Goal: Task Accomplishment & Management: Use online tool/utility

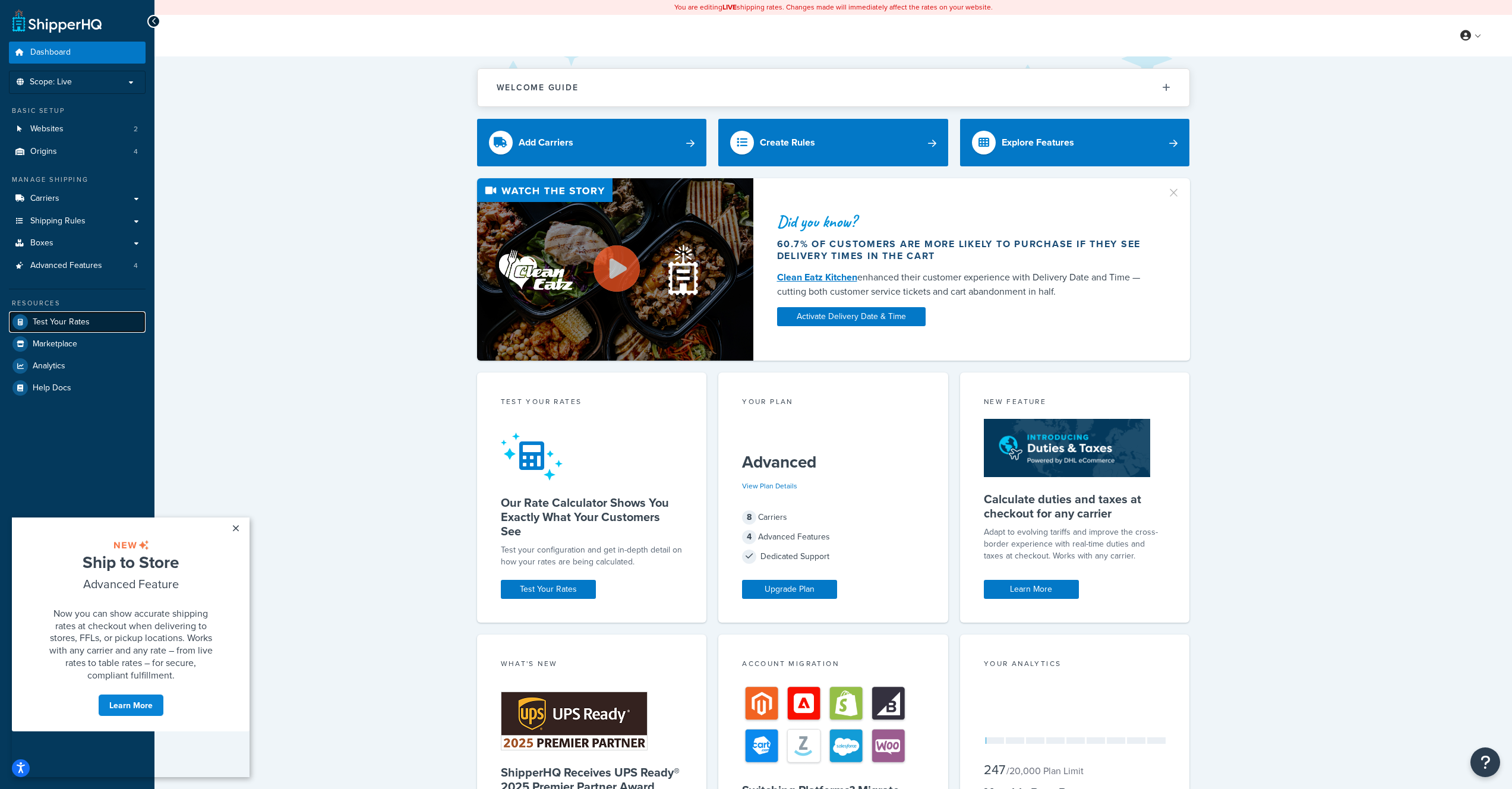
click at [63, 319] on span "Test Your Rates" at bounding box center [61, 322] width 57 height 10
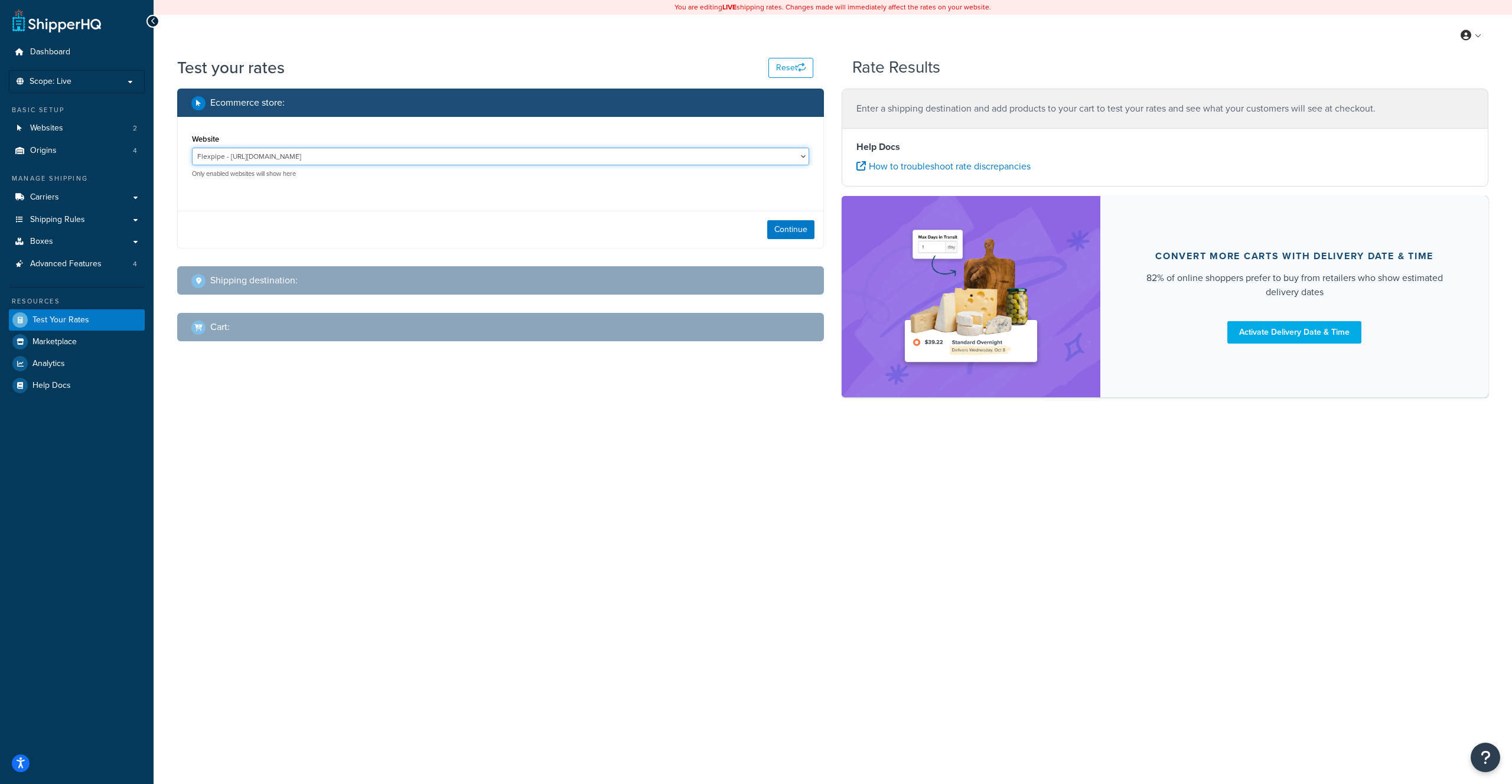
click at [387, 155] on select "Flexpipe - https://shop.flexpipeinc.com ShipperHQ Test Store - http://www.mytes…" at bounding box center [501, 156] width 617 height 18
click at [774, 229] on button "Continue" at bounding box center [791, 230] width 47 height 19
select select "TX"
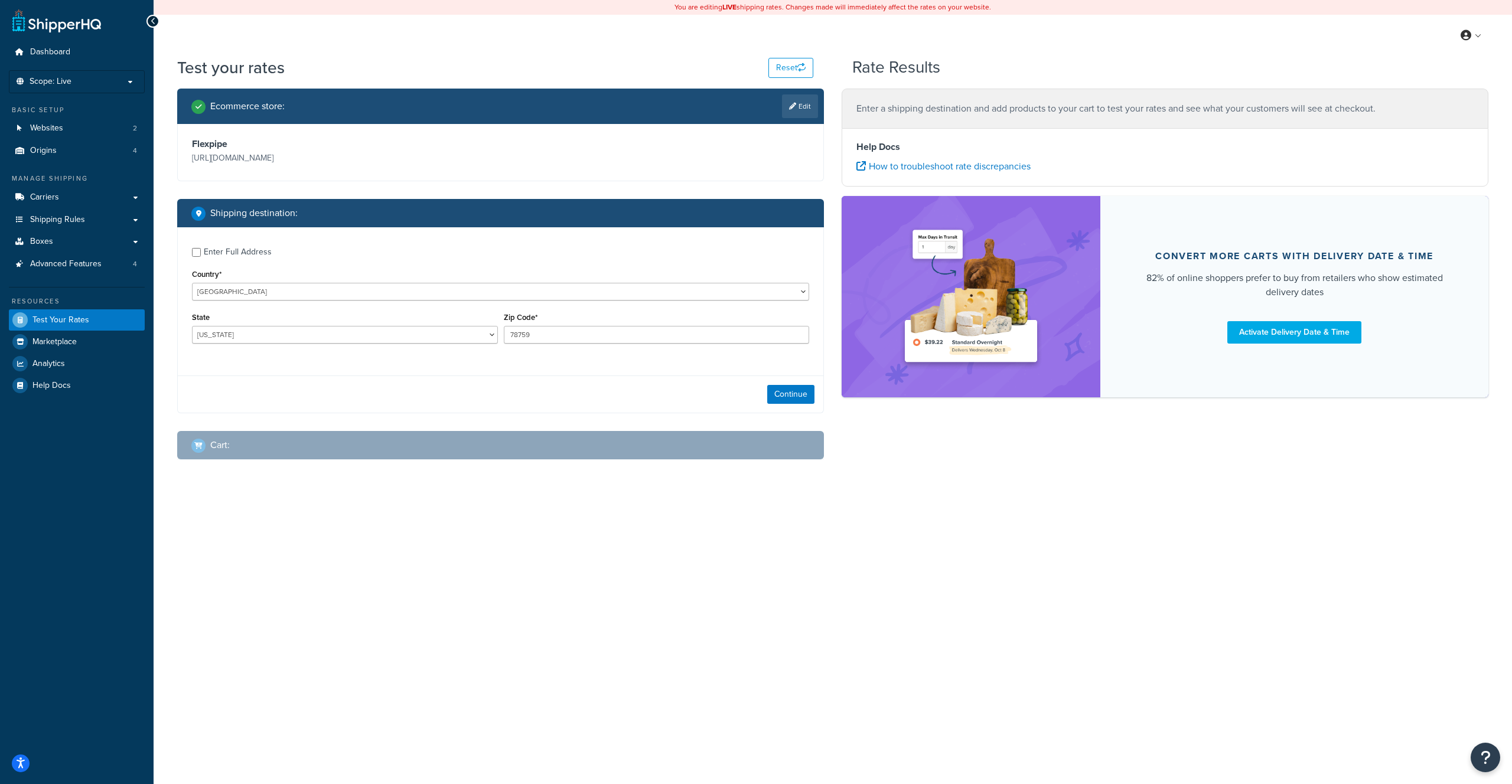
click at [238, 248] on div "Enter Full Address" at bounding box center [237, 252] width 68 height 17
click at [201, 248] on input "Enter Full Address" at bounding box center [196, 253] width 9 height 9
checkbox input "true"
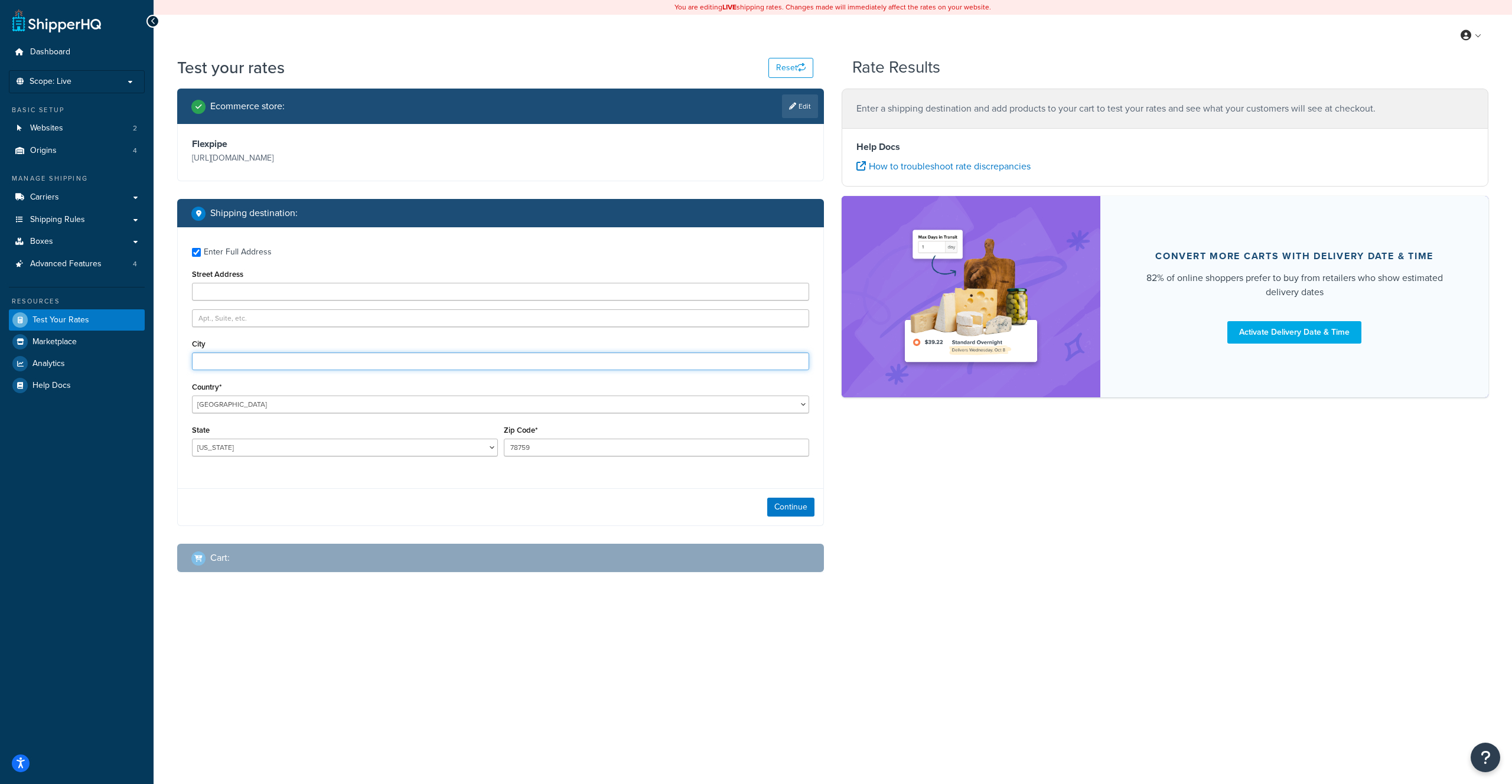
click at [253, 360] on input "City" at bounding box center [501, 361] width 617 height 18
type input "Springfield"
select select "MO"
type input "65804"
click at [805, 510] on button "Continue" at bounding box center [791, 508] width 47 height 19
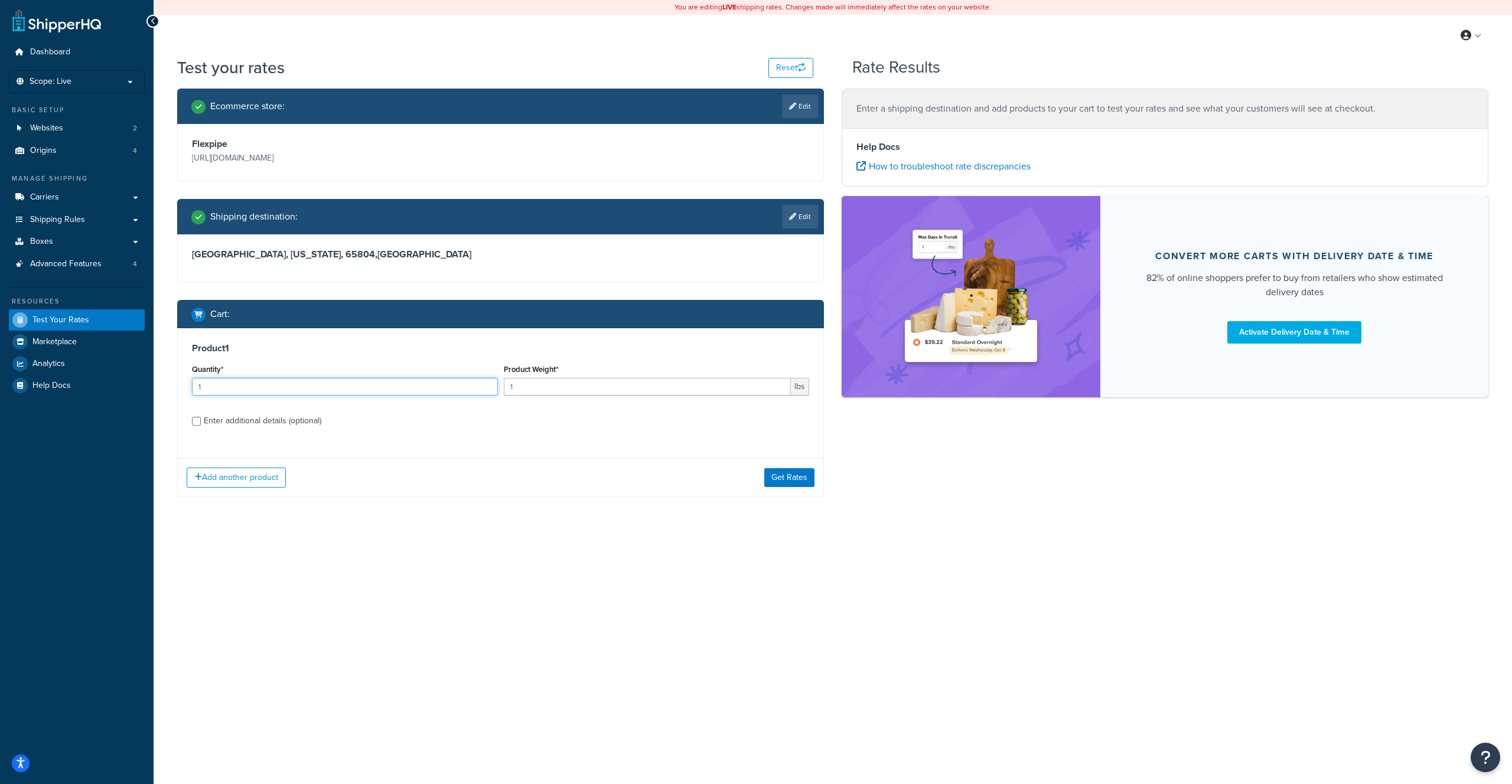
click at [430, 388] on input "1" at bounding box center [345, 387] width 306 height 18
type input "2"
type input "5"
click at [634, 382] on input ".68" at bounding box center [647, 387] width 288 height 18
click at [574, 387] on input "5.68" at bounding box center [647, 387] width 288 height 18
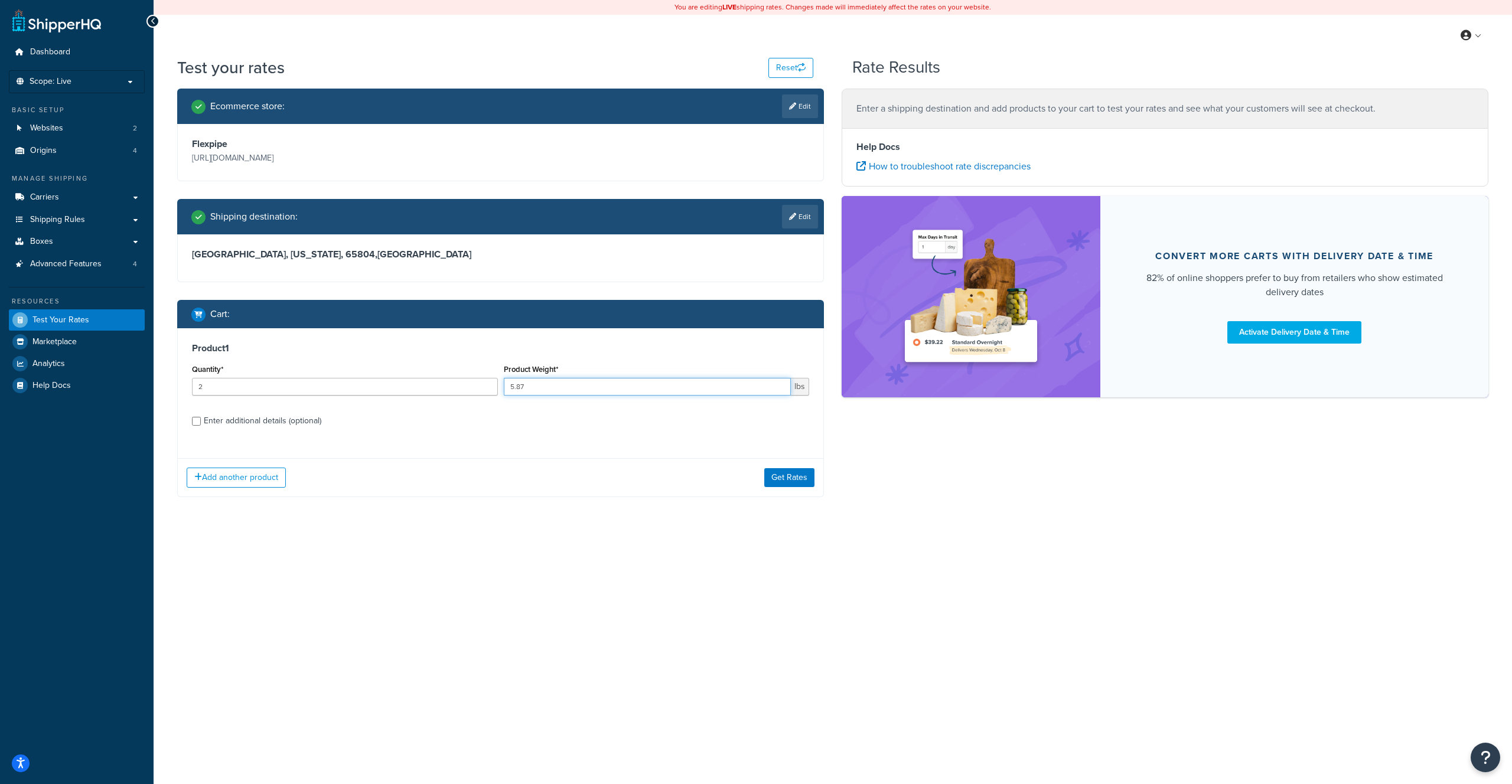
type input "5.87"
click at [232, 425] on div "Enter additional details (optional)" at bounding box center [262, 421] width 118 height 17
click at [201, 425] on input "Enter additional details (optional)" at bounding box center [196, 421] width 9 height 9
checkbox input "true"
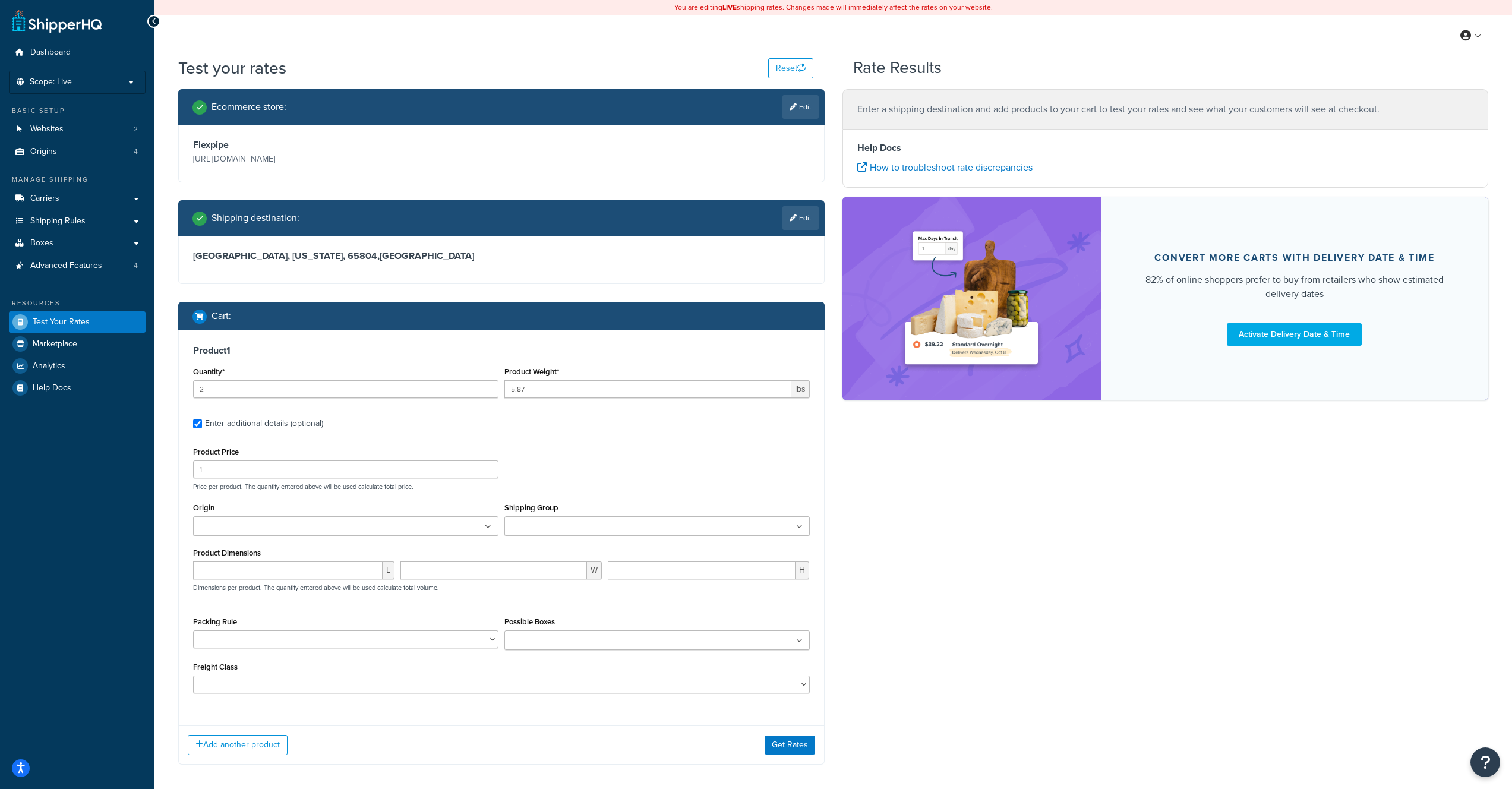
click at [280, 534] on ul at bounding box center [346, 526] width 305 height 19
click at [588, 490] on p "Price per product. The quantity entered above will be used calculate total pric…" at bounding box center [501, 486] width 623 height 8
click at [333, 567] on input "number" at bounding box center [288, 570] width 190 height 18
type input "96"
type input "1.909"
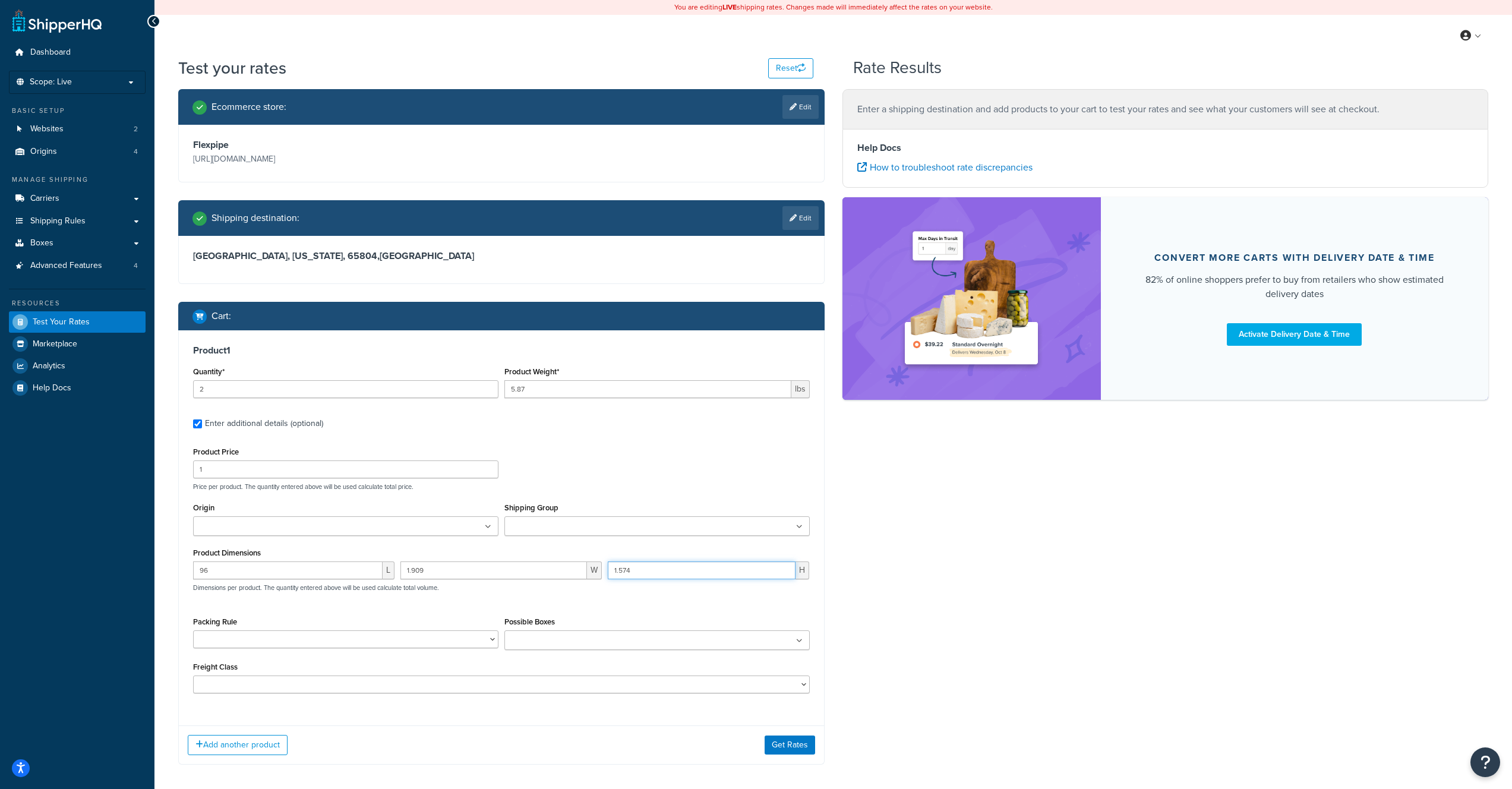
type input "1.574"
click at [790, 743] on button "Get Rates" at bounding box center [790, 746] width 50 height 19
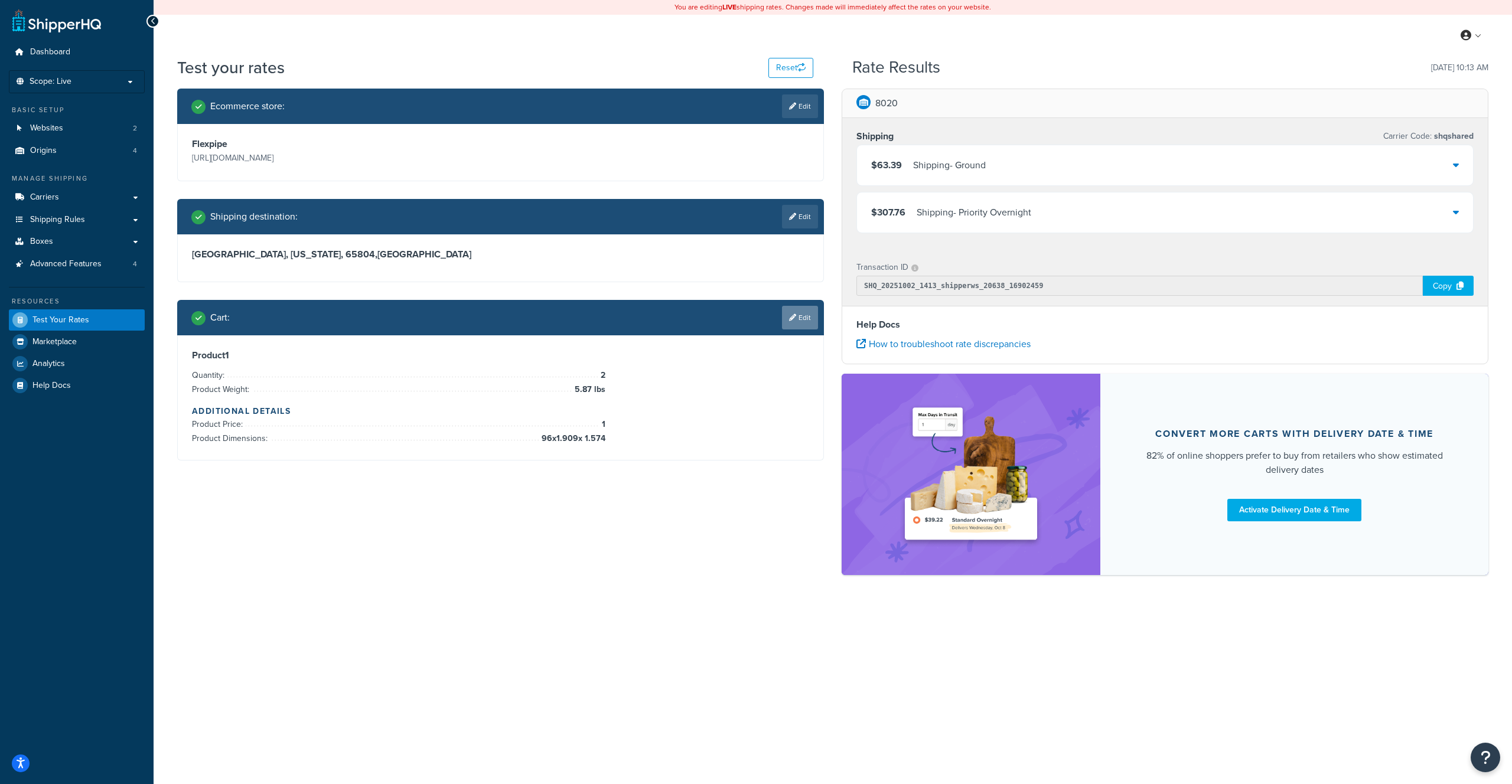
click at [807, 319] on link "Edit" at bounding box center [800, 317] width 36 height 24
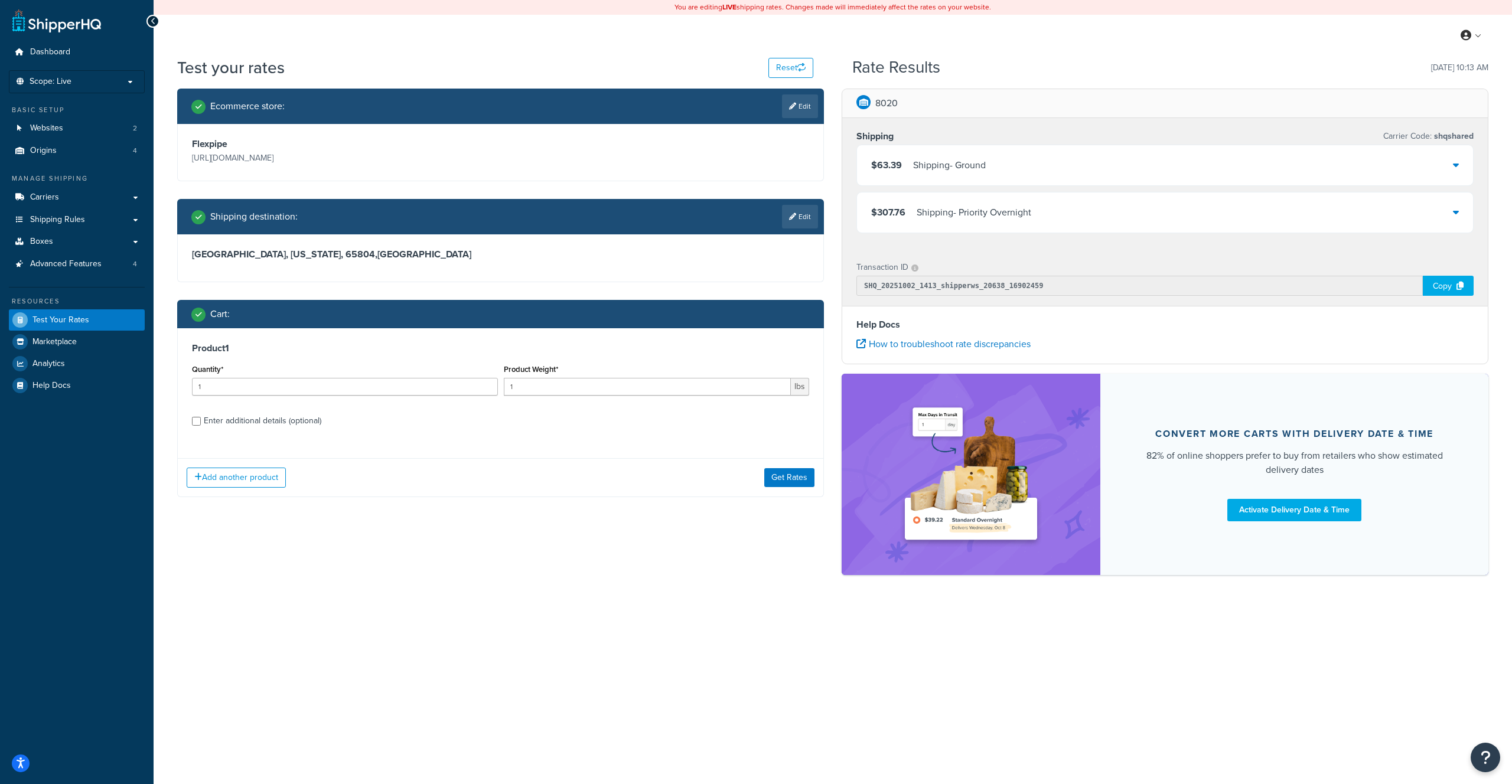
click at [260, 422] on div "Enter additional details (optional)" at bounding box center [262, 421] width 118 height 17
click at [201, 422] on input "Enter additional details (optional)" at bounding box center [196, 421] width 9 height 9
checkbox input "true"
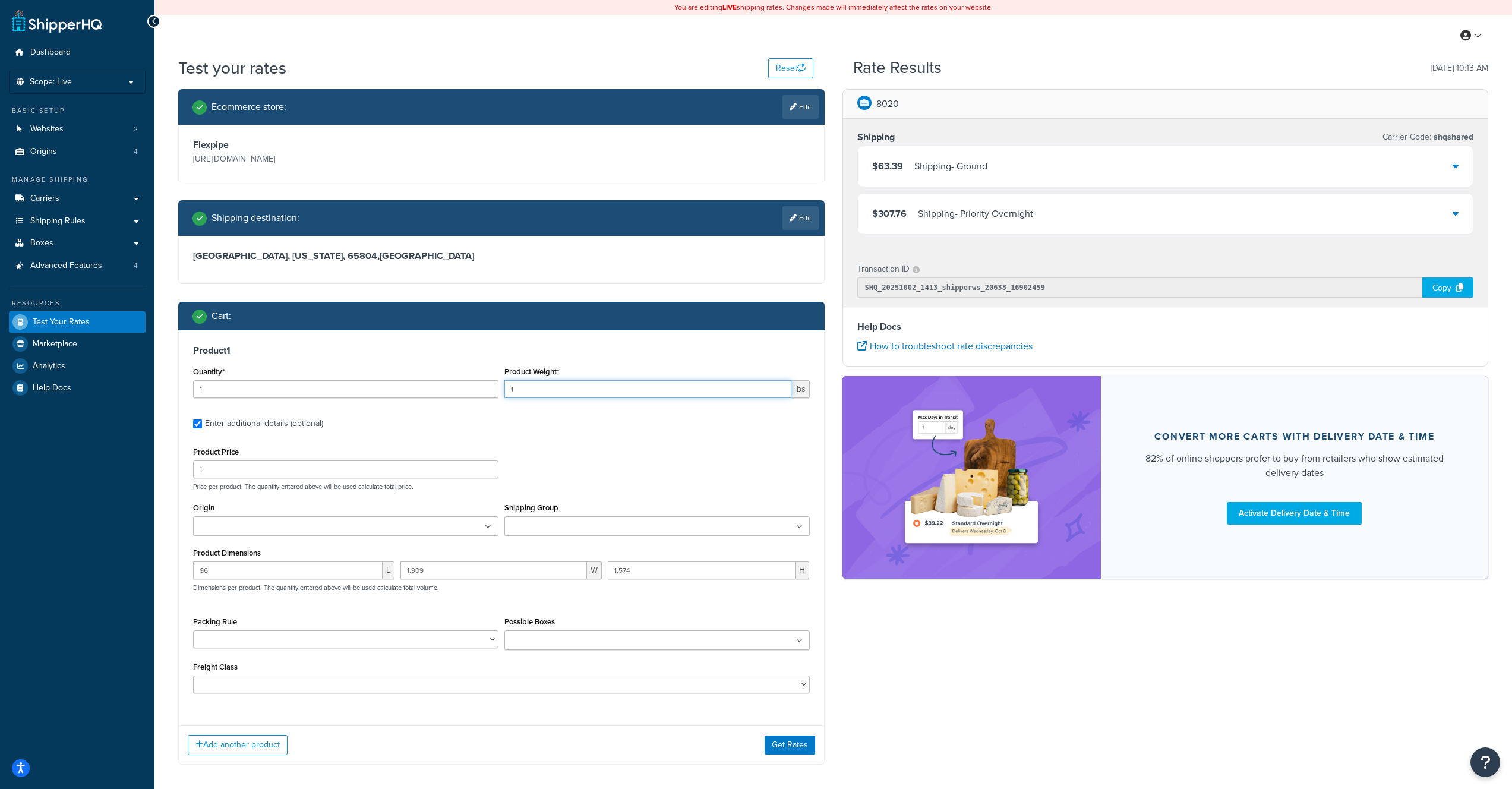
drag, startPoint x: 539, startPoint y: 392, endPoint x: 490, endPoint y: 386, distance: 49.4
click at [490, 386] on div "Quantity* 1 Product Weight* 1 lbs" at bounding box center [501, 385] width 623 height 43
type input "50"
click at [792, 745] on button "Get Rates" at bounding box center [790, 746] width 50 height 19
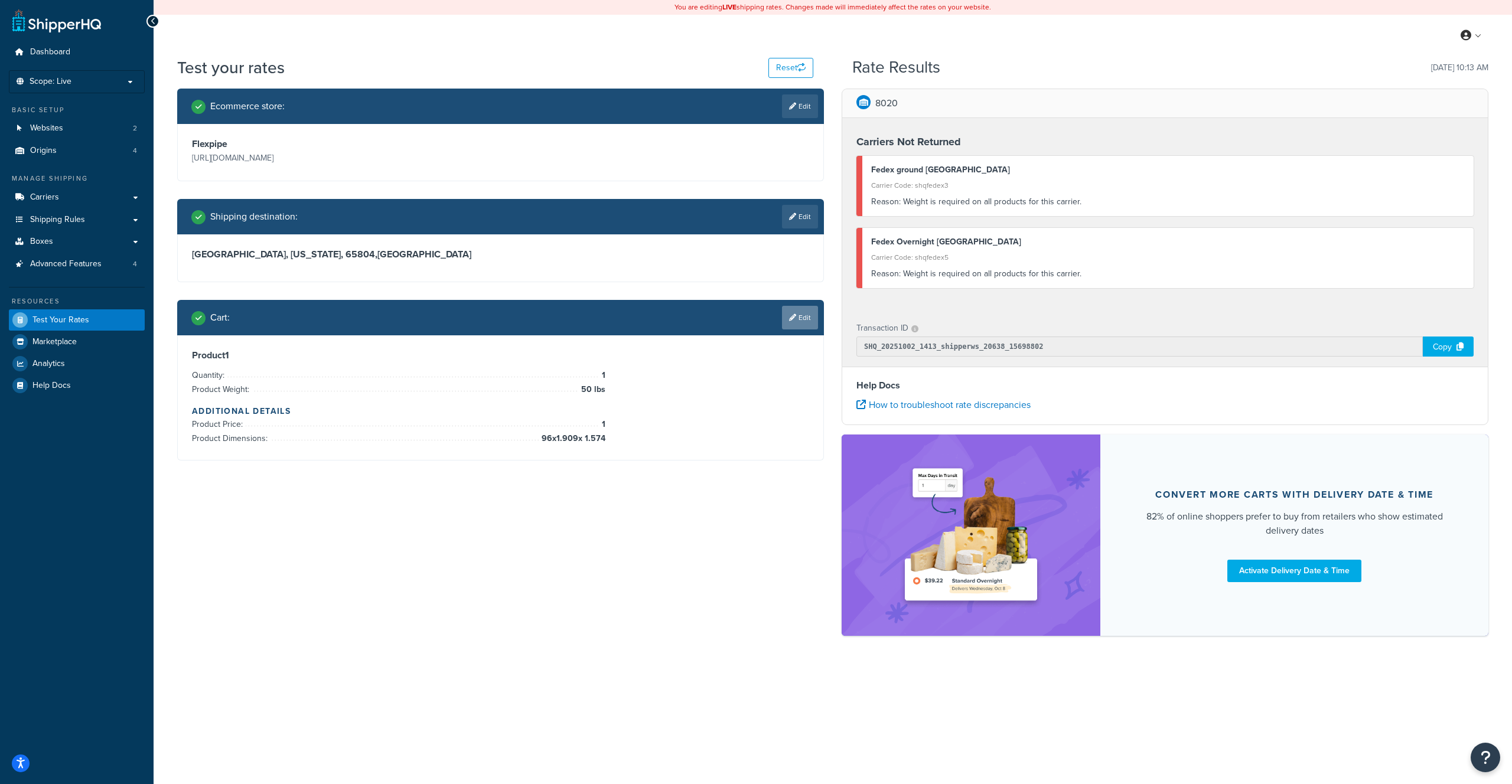
click at [805, 312] on link "Edit" at bounding box center [800, 317] width 36 height 24
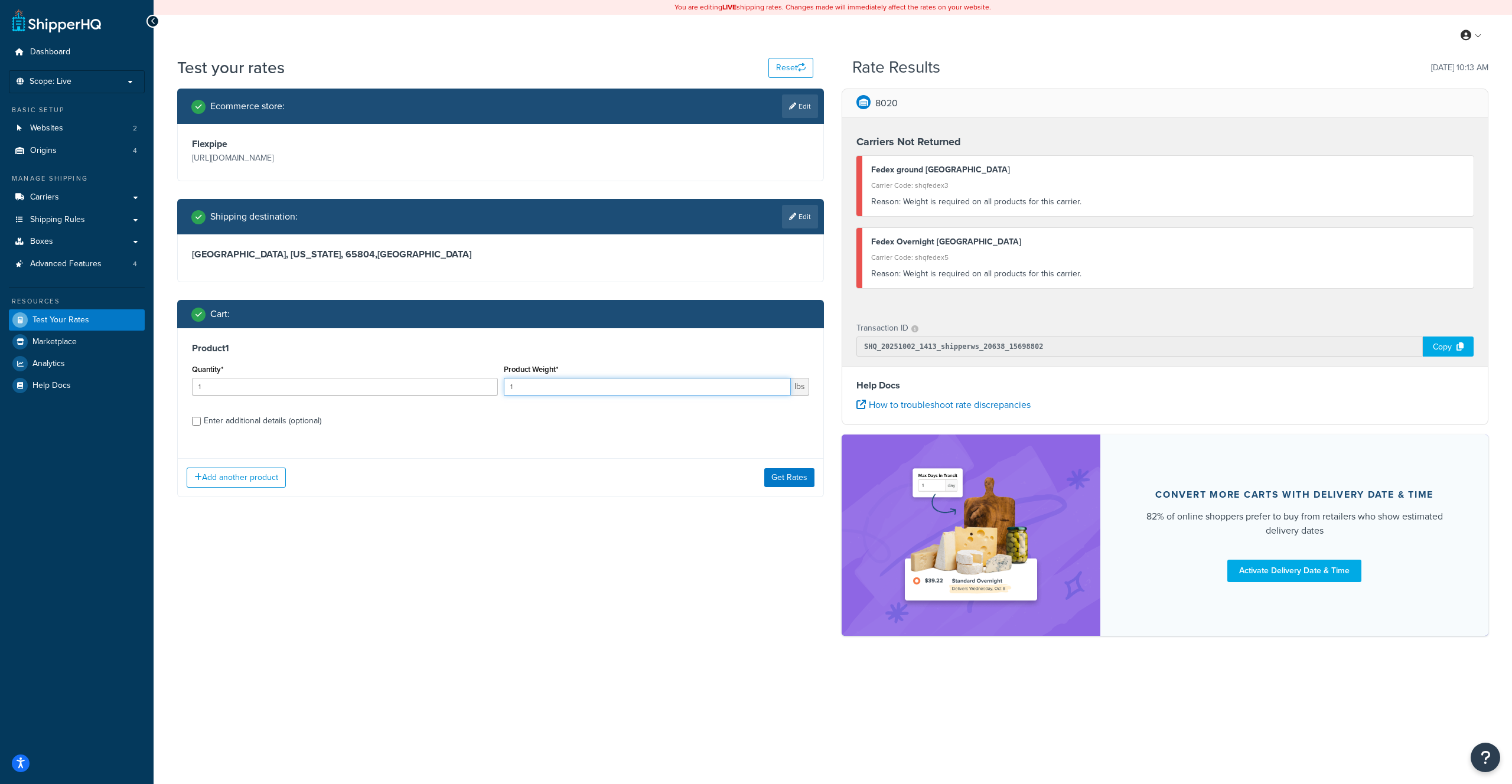
click at [550, 387] on input "1" at bounding box center [647, 387] width 288 height 18
drag, startPoint x: 551, startPoint y: 386, endPoint x: 457, endPoint y: 384, distance: 94.0
click at [457, 384] on div "Quantity* 1 Product Weight* 10 lbs" at bounding box center [500, 382] width 623 height 43
type input "50"
click at [309, 420] on div "Enter additional details (optional)" at bounding box center [262, 421] width 118 height 17
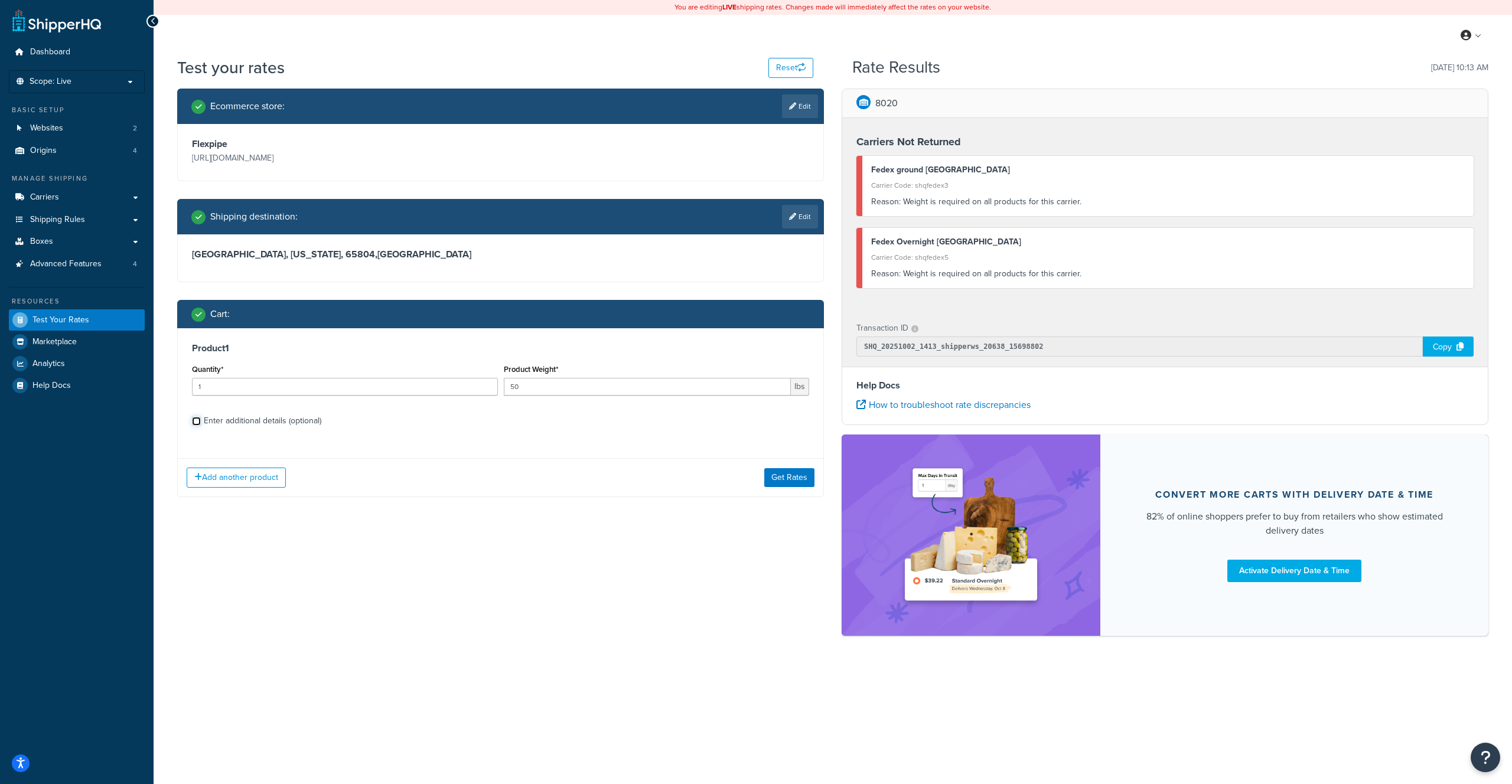
click at [201, 420] on input "Enter additional details (optional)" at bounding box center [196, 421] width 9 height 9
checkbox input "true"
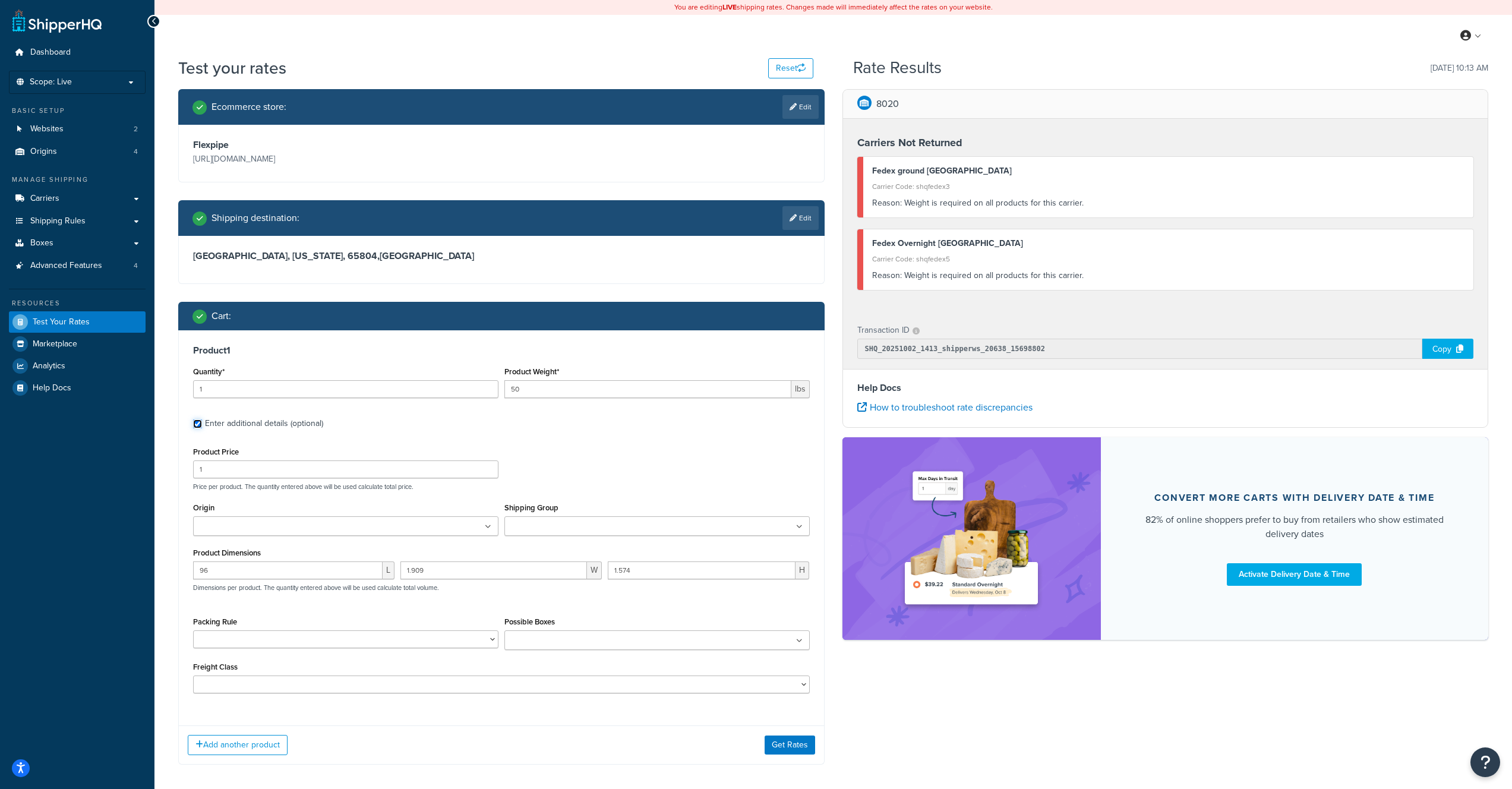
scroll to position [8, 0]
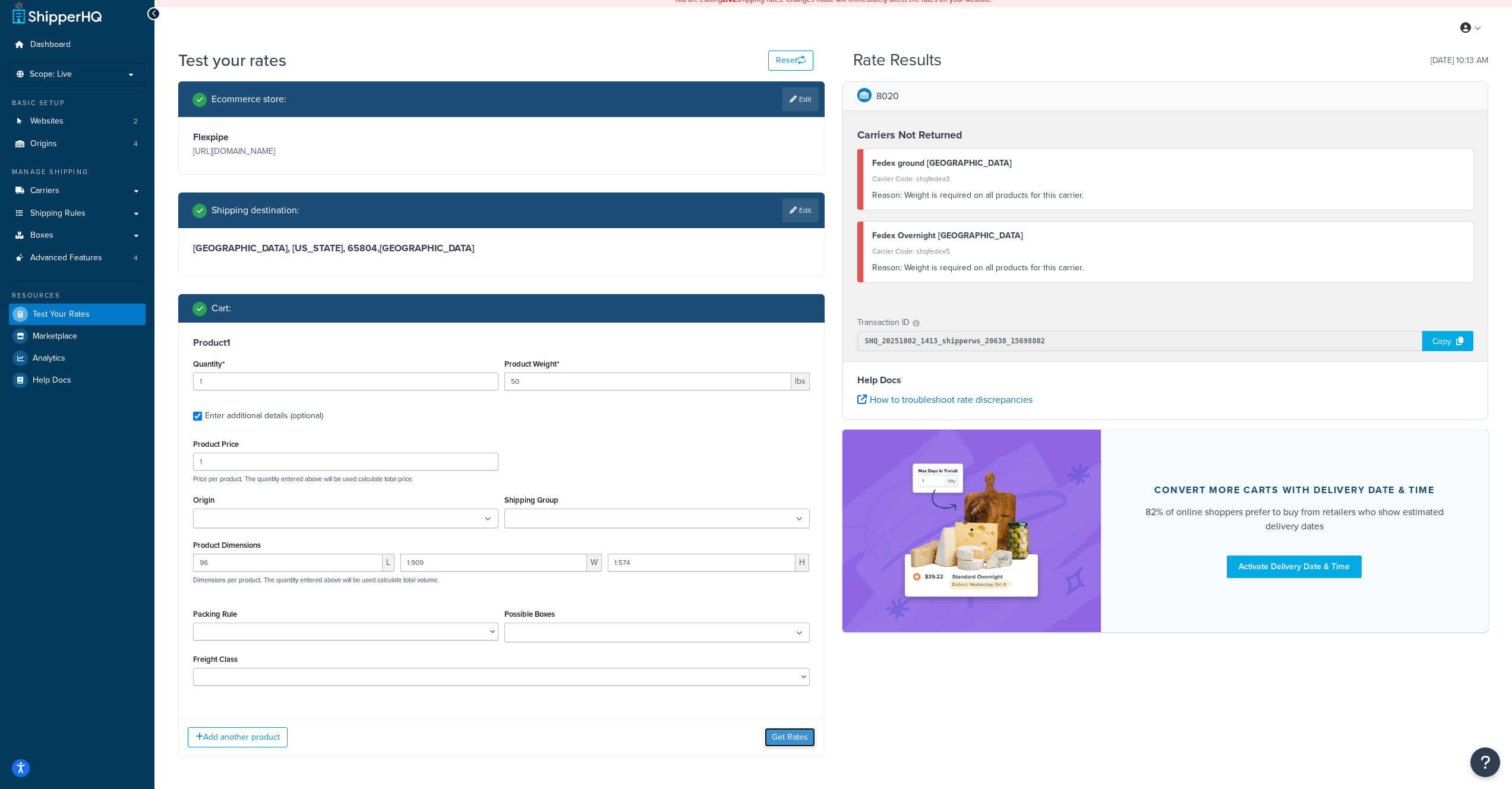
click at [778, 739] on button "Get Rates" at bounding box center [790, 738] width 50 height 19
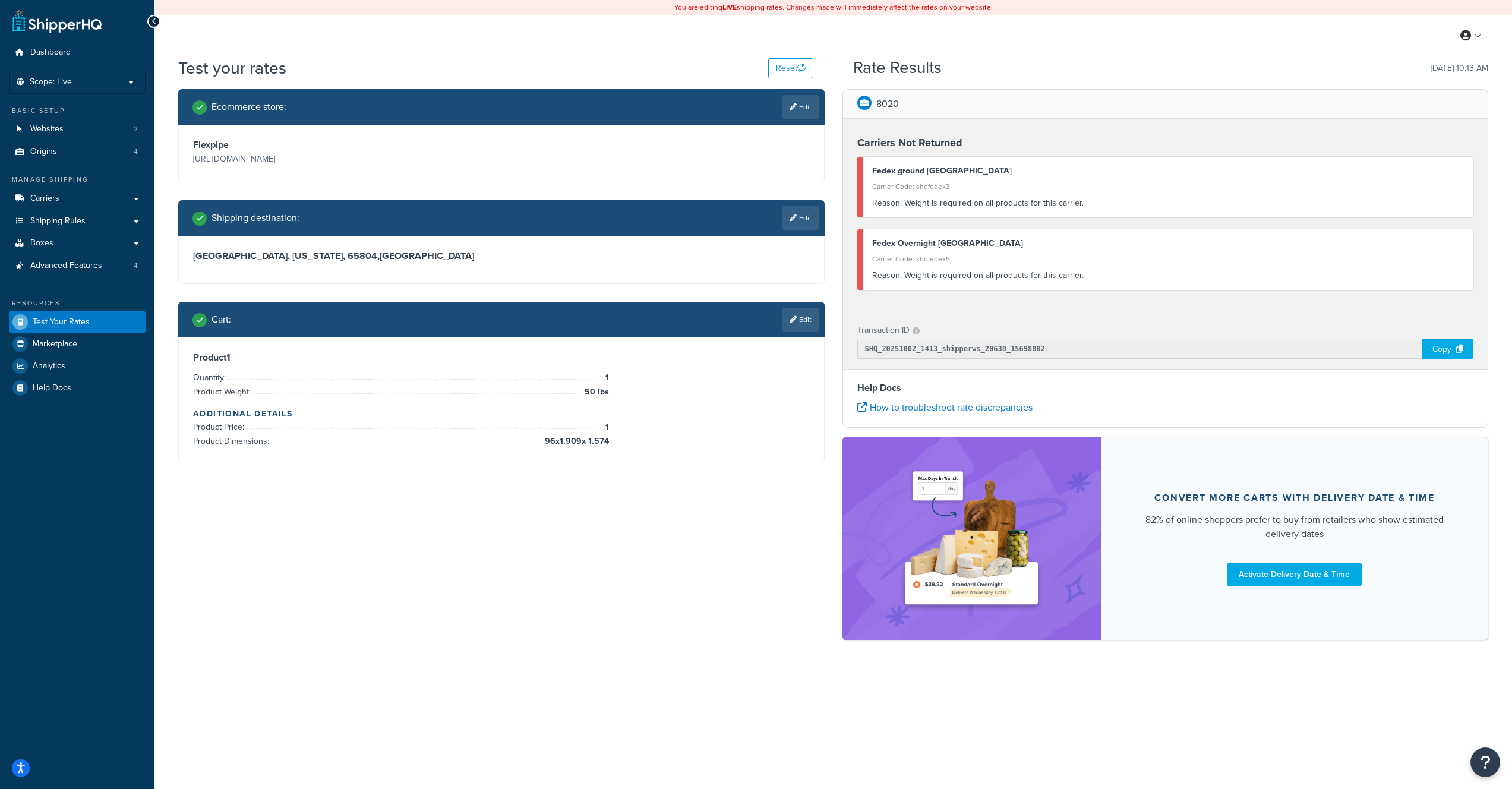
scroll to position [0, 0]
click at [801, 327] on link "Edit" at bounding box center [805, 319] width 36 height 24
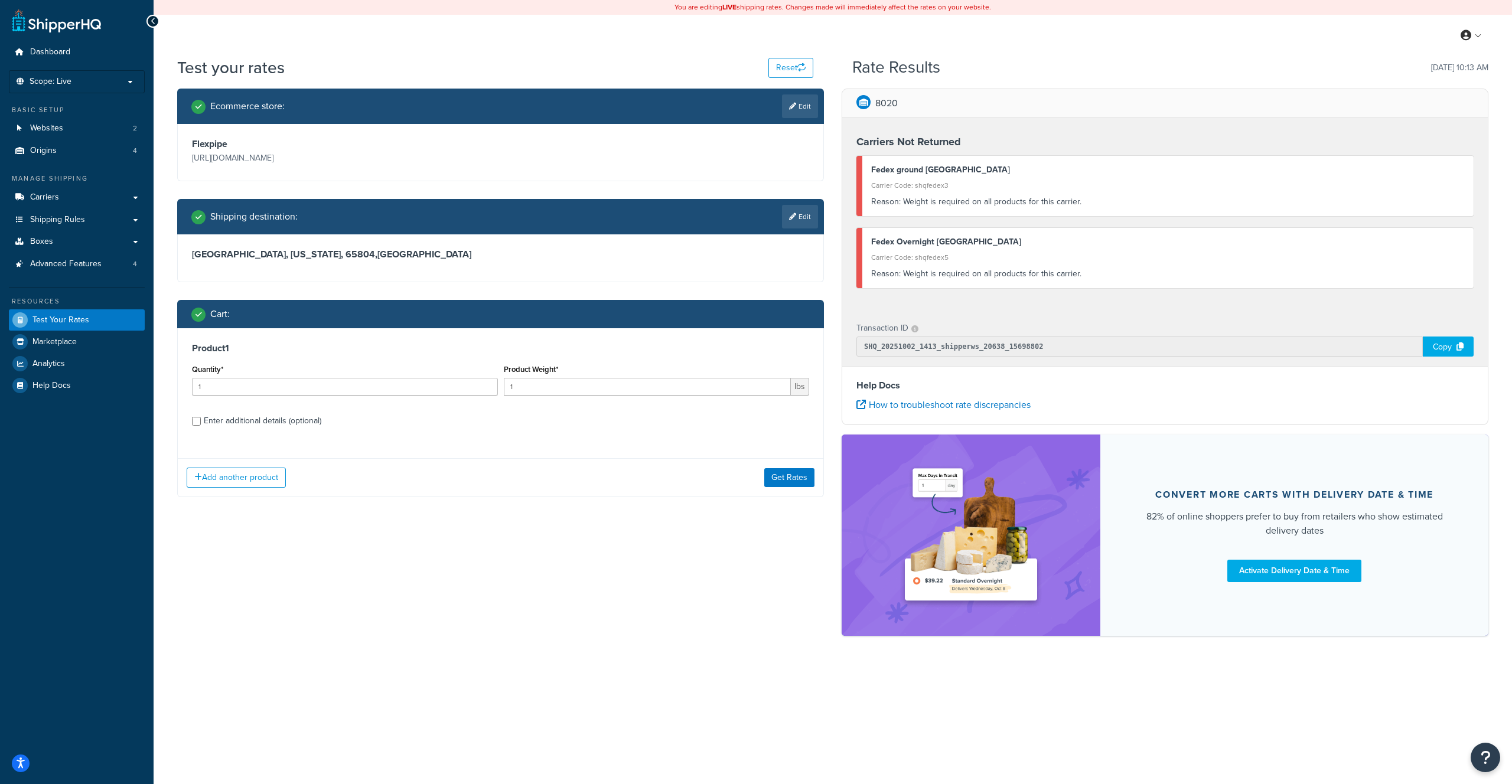
click at [238, 419] on div "Enter additional details (optional)" at bounding box center [262, 421] width 118 height 17
click at [201, 419] on input "Enter additional details (optional)" at bounding box center [196, 421] width 9 height 9
checkbox input "true"
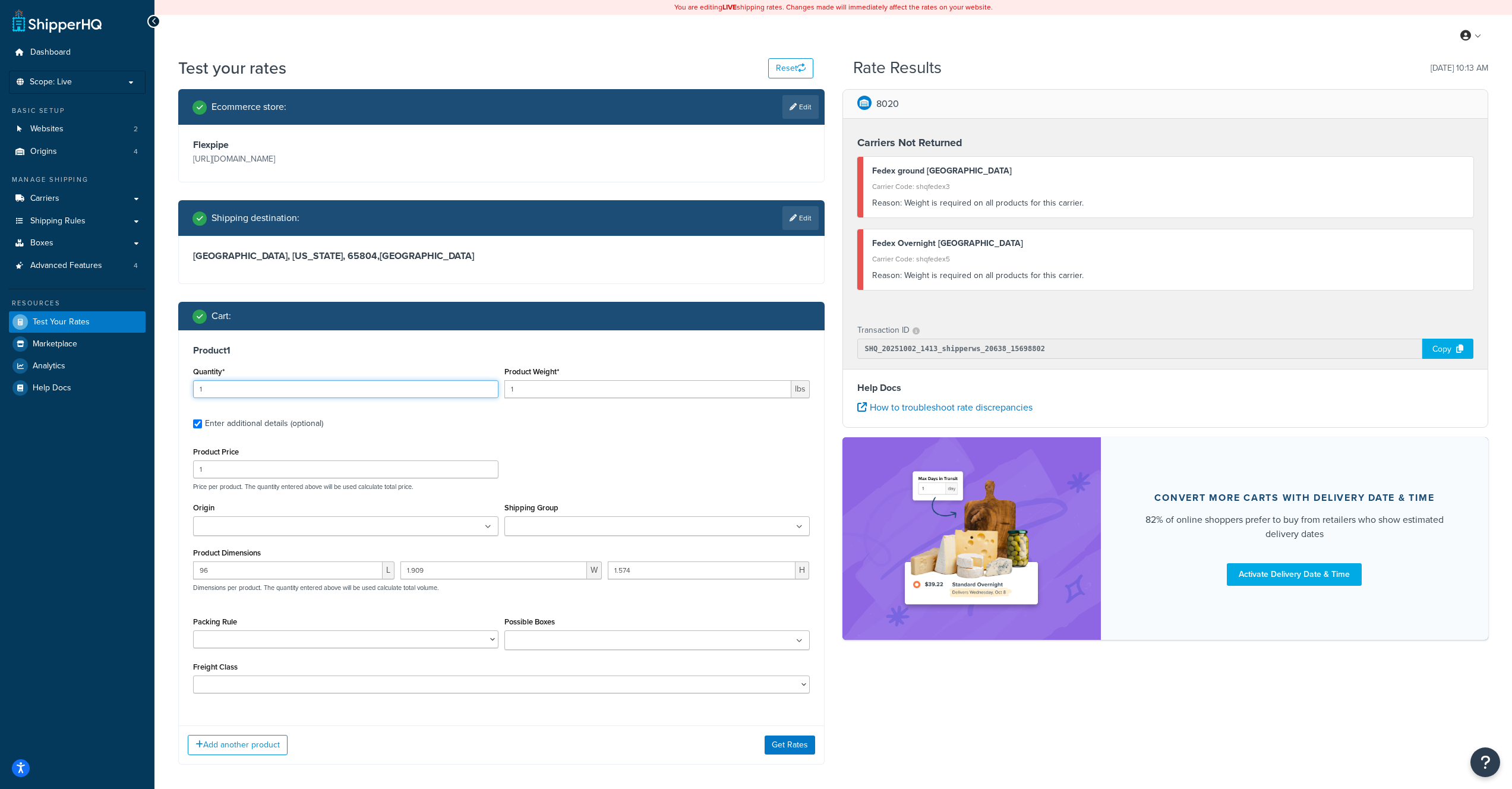
drag, startPoint x: 250, startPoint y: 385, endPoint x: 195, endPoint y: 383, distance: 55.0
click at [195, 383] on input "1" at bounding box center [346, 389] width 305 height 18
type input "2"
type input "50"
drag, startPoint x: 312, startPoint y: 470, endPoint x: 168, endPoint y: 467, distance: 144.0
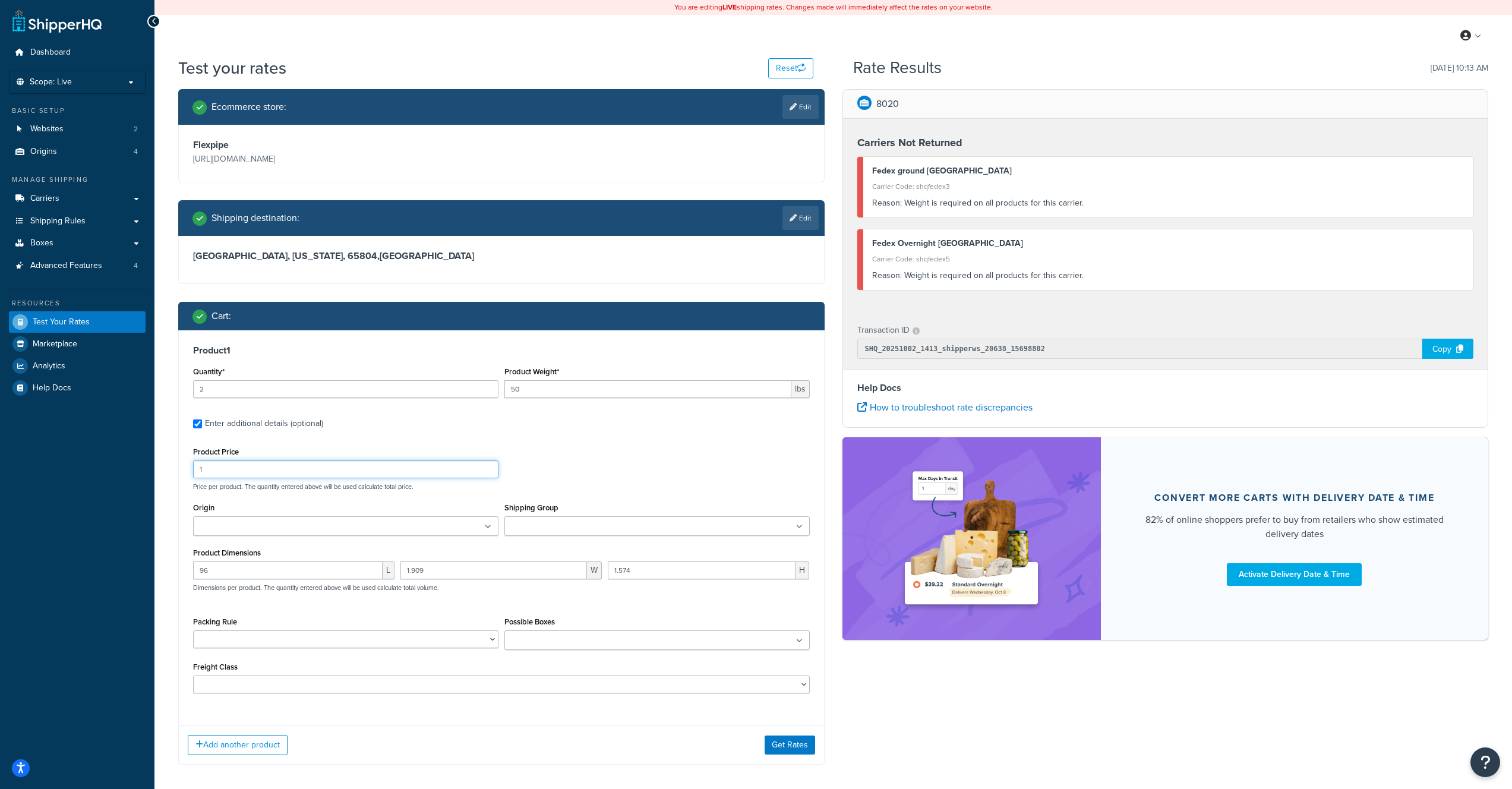
click at [168, 467] on div "Test your rates Reset Rate Results 10/02/2025, 10:13 AM Ecommerce store : Edit …" at bounding box center [833, 434] width 1358 height 756
type input "32"
click at [632, 472] on div "Product Price 32 Price per product. The quantity entered above will be used cal…" at bounding box center [501, 467] width 623 height 47
click at [794, 745] on button "Get Rates" at bounding box center [790, 746] width 50 height 19
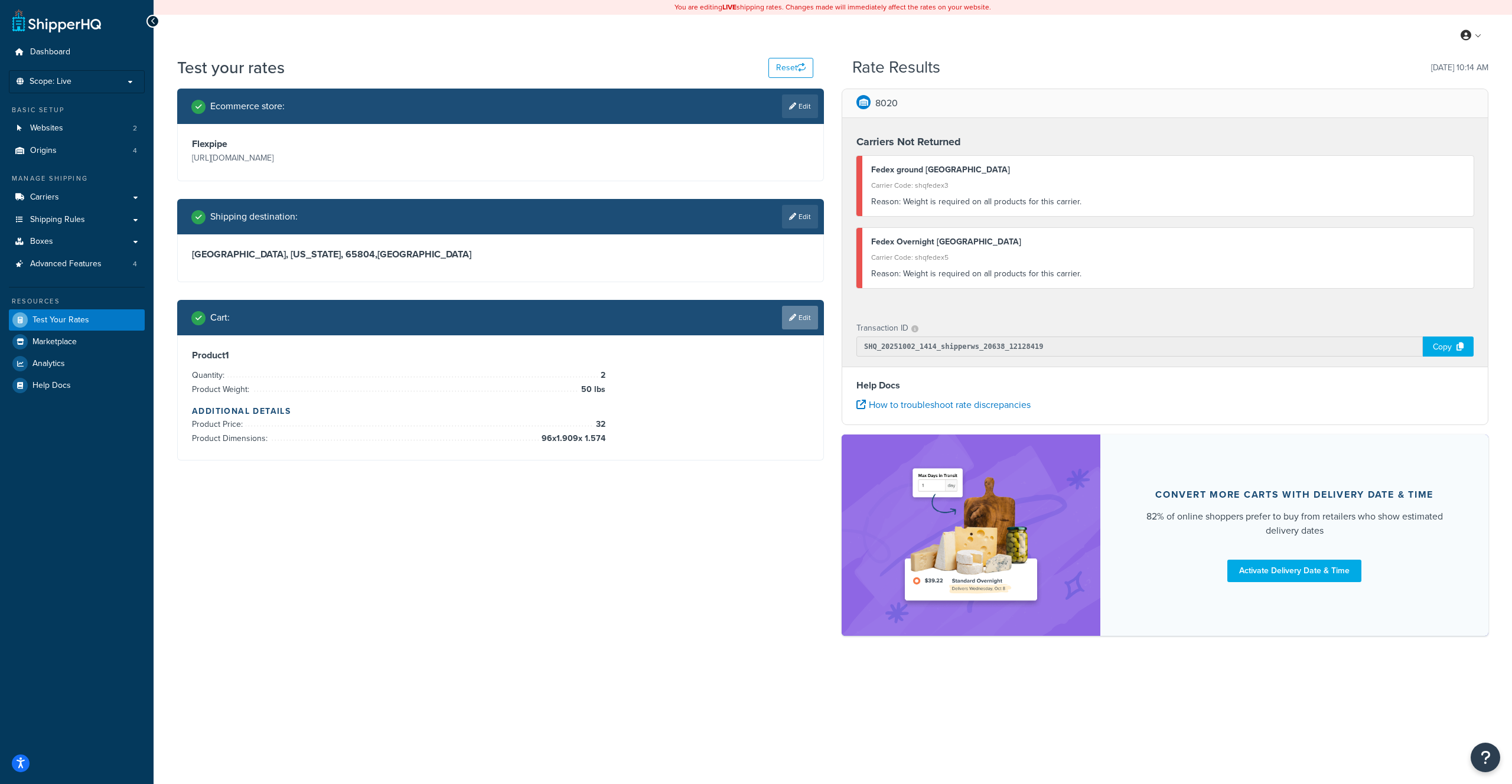
click at [793, 319] on icon at bounding box center [793, 317] width 7 height 7
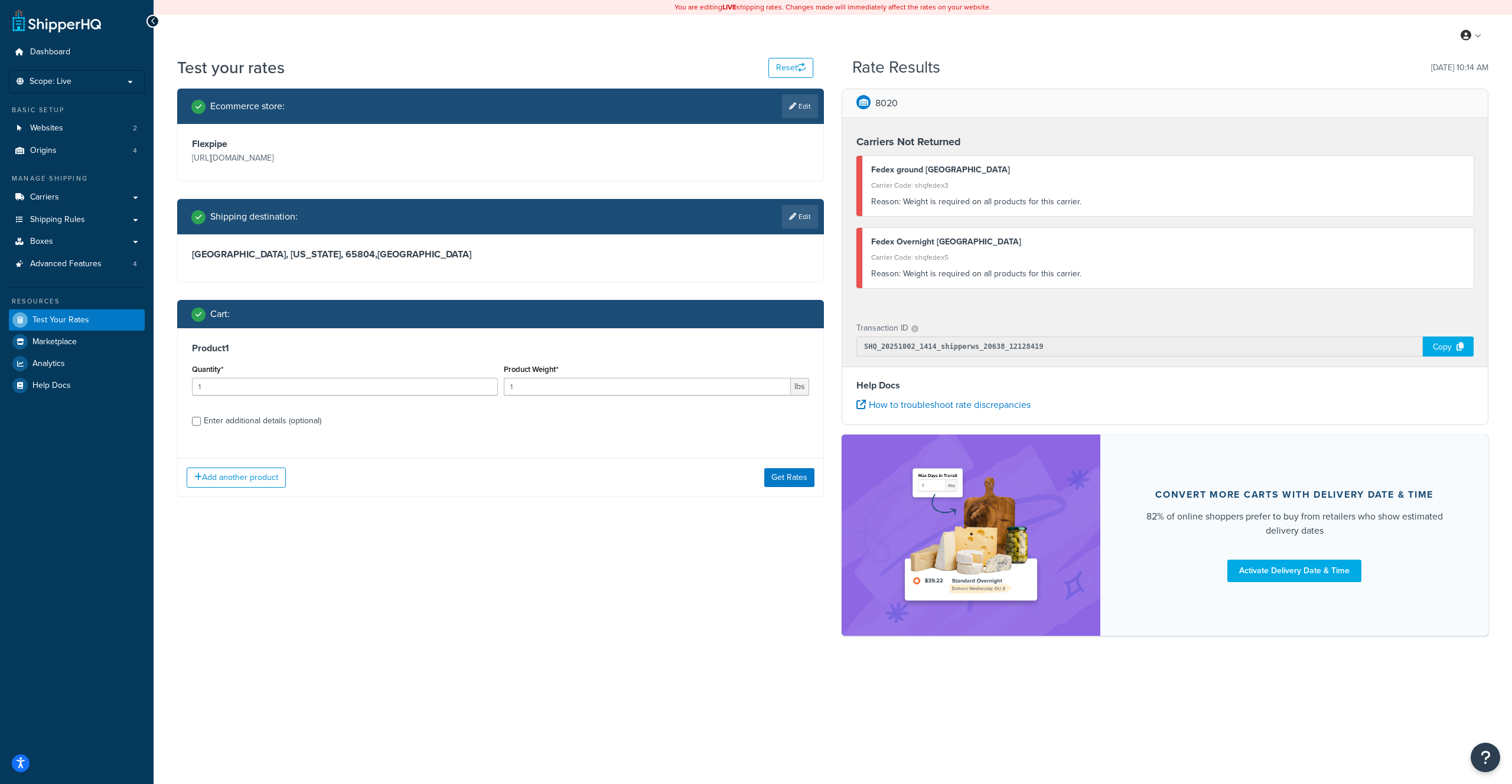
click at [292, 417] on div "Enter additional details (optional)" at bounding box center [262, 421] width 118 height 17
click at [201, 417] on input "Enter additional details (optional)" at bounding box center [196, 421] width 9 height 9
checkbox input "true"
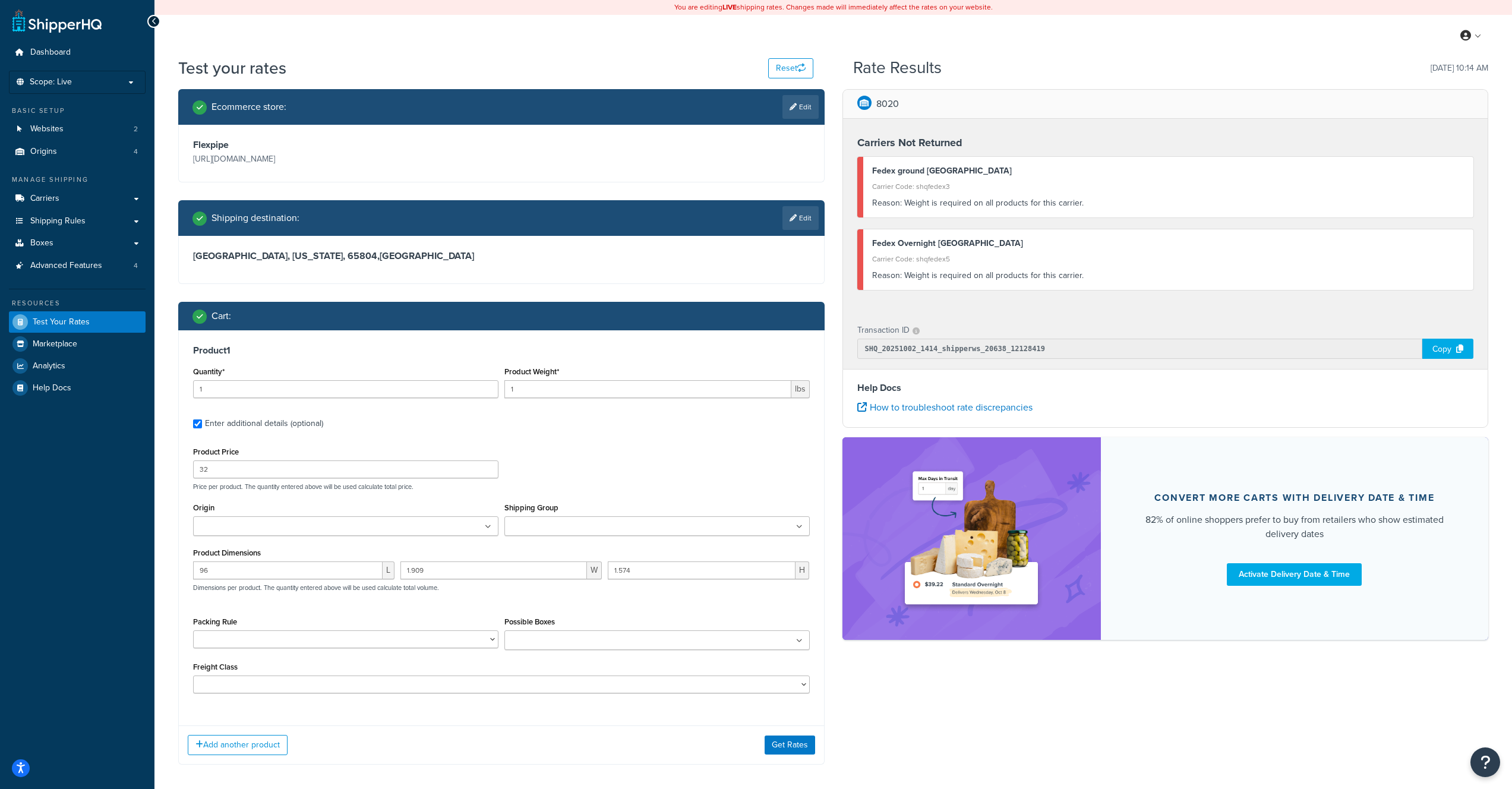
click at [1121, 36] on div "My Profile Billing Global Settings Contact Us Logout" at bounding box center [833, 35] width 1358 height 41
click at [75, 199] on link "Carriers" at bounding box center [77, 199] width 137 height 22
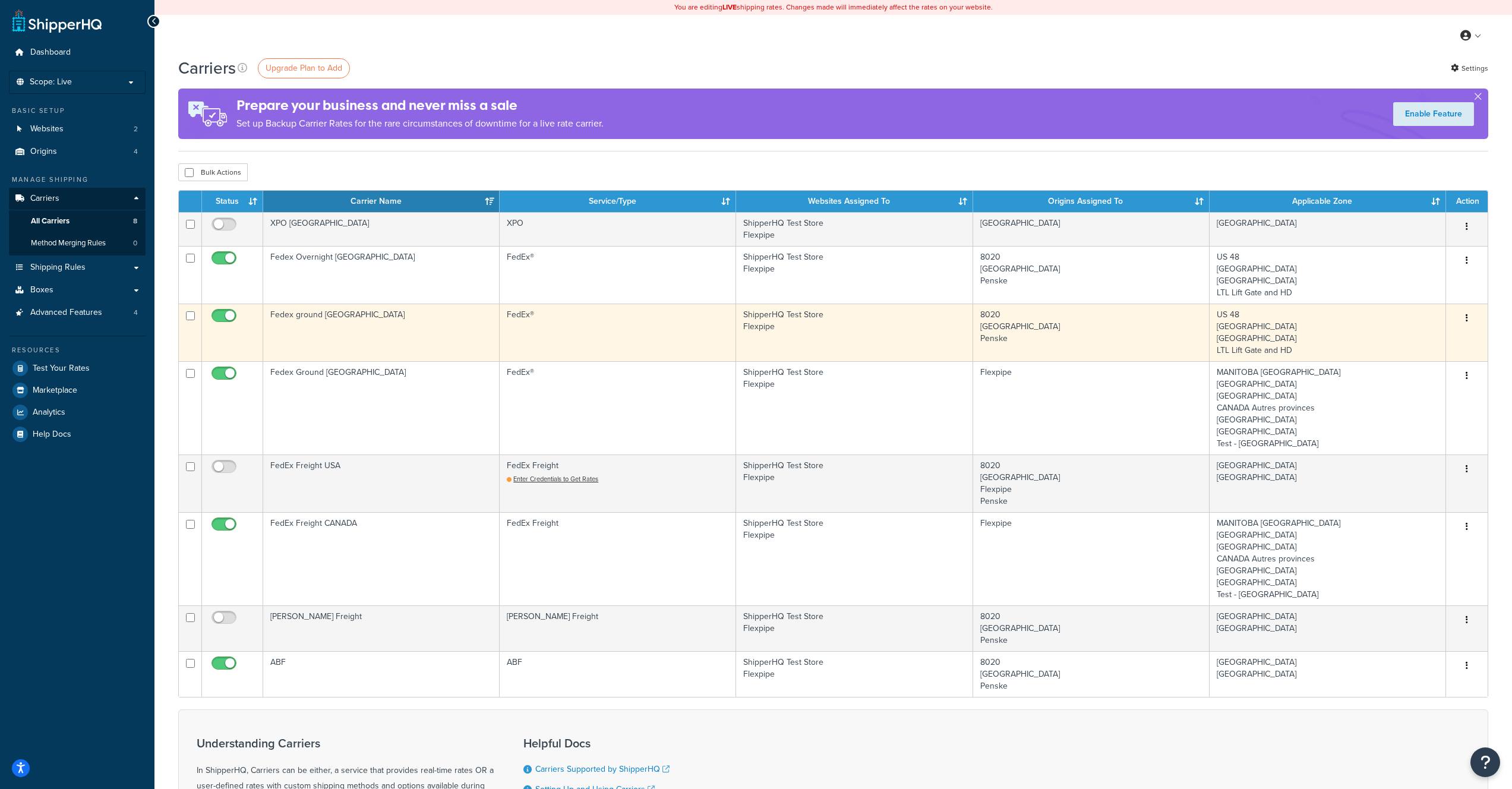
click at [425, 340] on td "Fedex ground [GEOGRAPHIC_DATA]" at bounding box center [381, 332] width 236 height 57
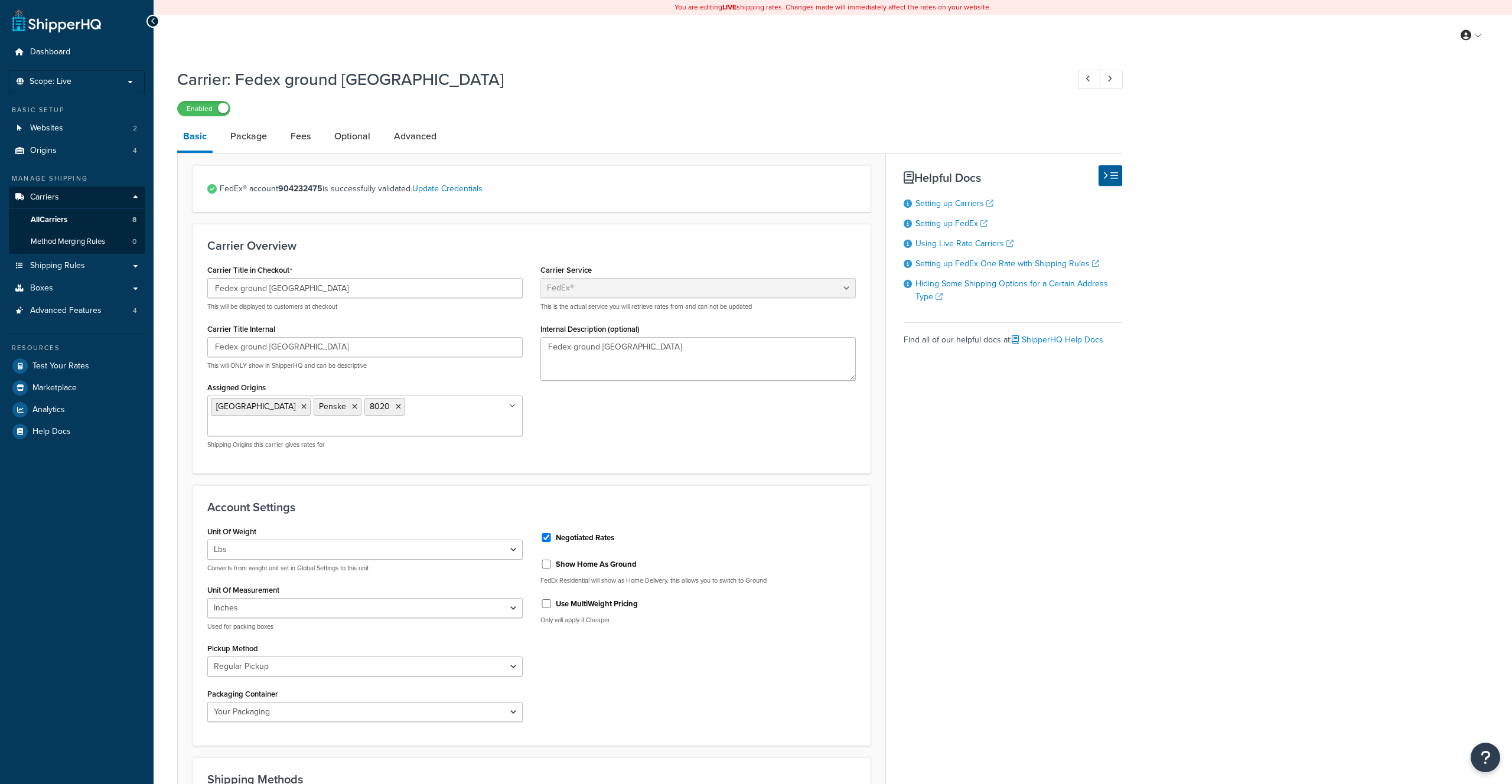
select select "fedEx"
select select "REGULAR_PICKUP"
select select "YOUR_PACKAGING"
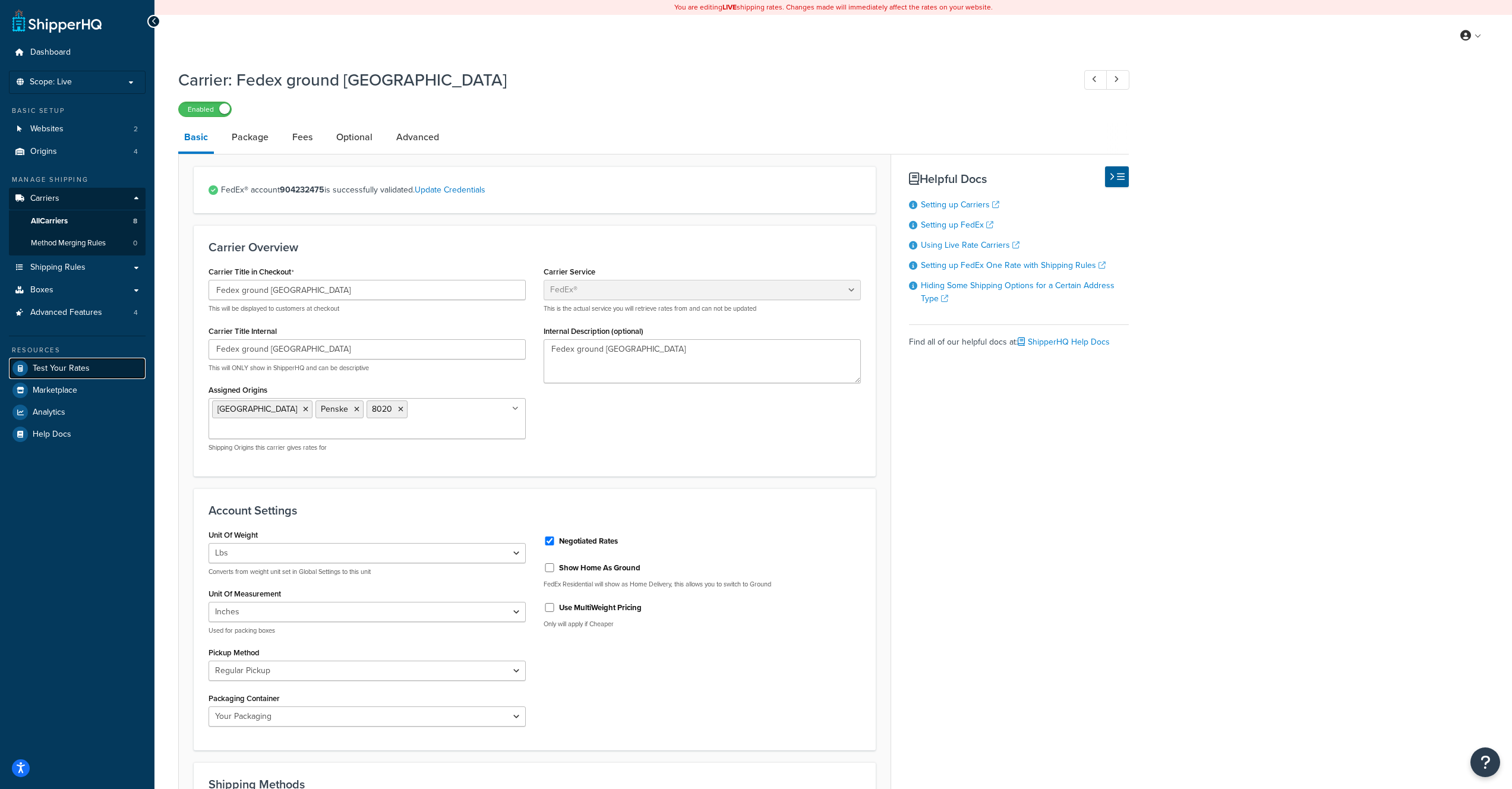
click at [64, 357] on link "Test Your Rates" at bounding box center [77, 368] width 137 height 21
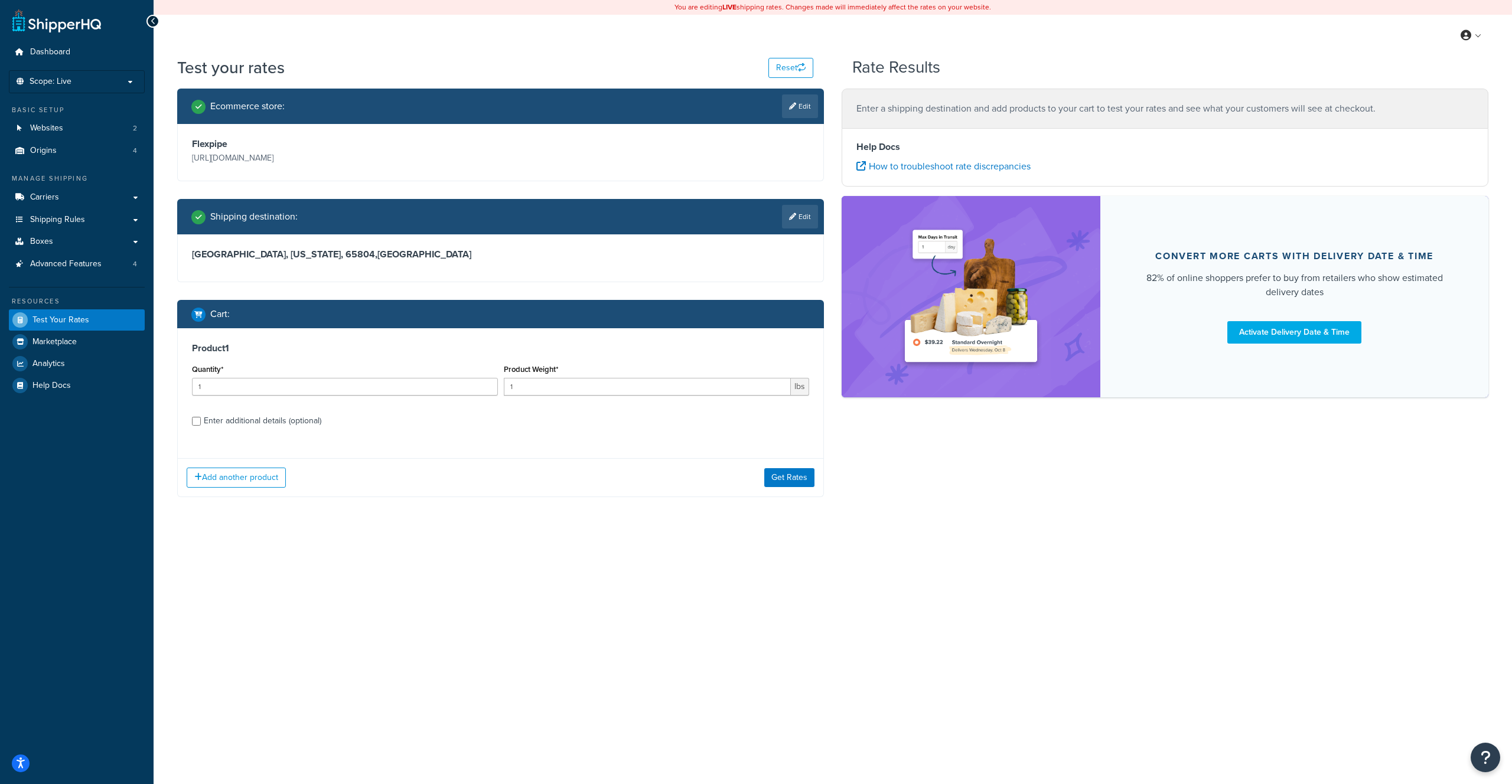
click at [283, 418] on div "Enter additional details (optional)" at bounding box center [262, 421] width 118 height 17
click at [201, 418] on input "Enter additional details (optional)" at bounding box center [196, 421] width 9 height 9
checkbox input "true"
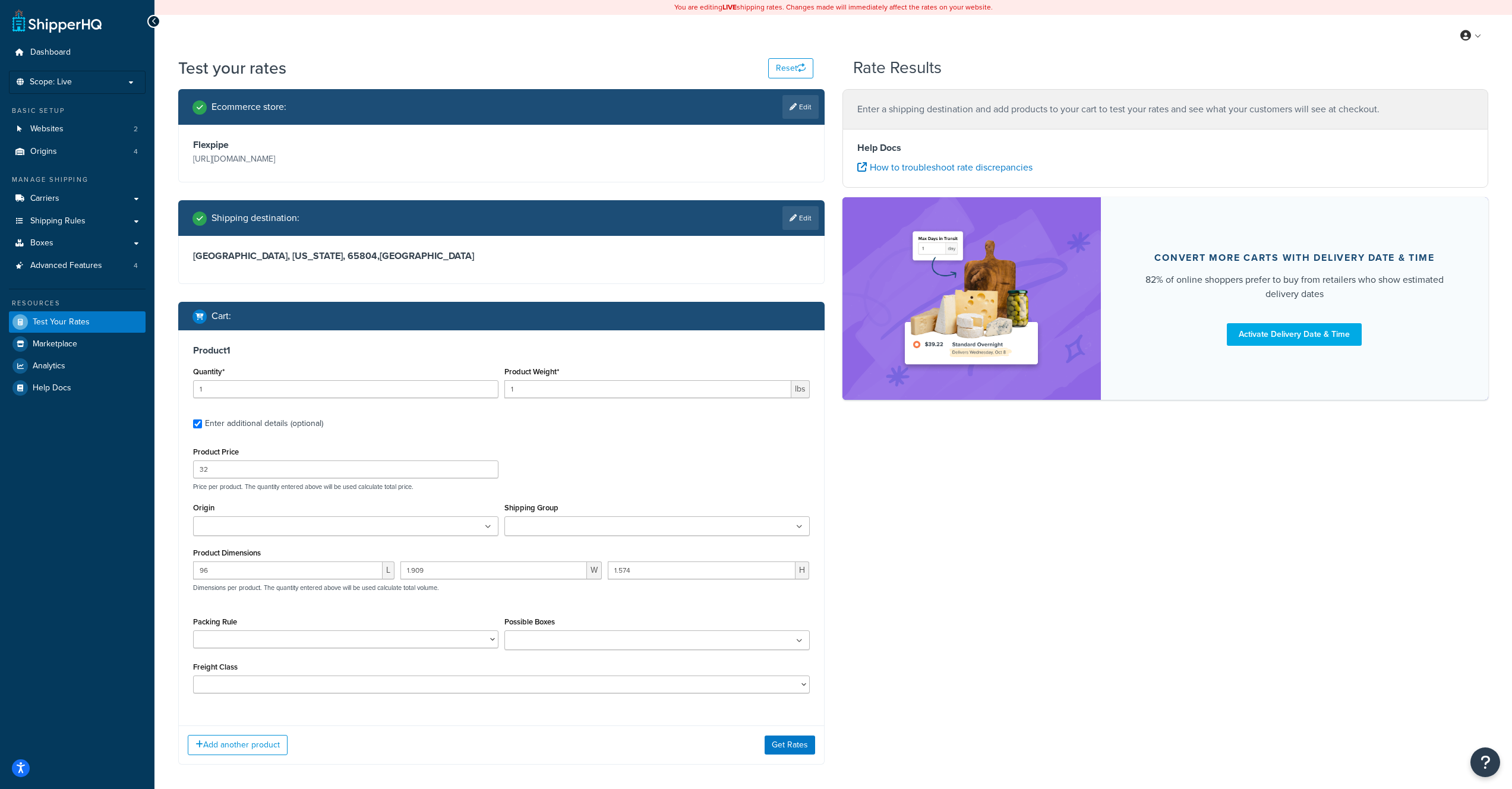
click at [439, 530] on ul at bounding box center [346, 526] width 305 height 19
click at [679, 465] on div "Product Price 32 Price per product. The quantity entered above will be used cal…" at bounding box center [501, 467] width 623 height 47
click at [578, 521] on input "Shipping Group" at bounding box center [560, 527] width 105 height 13
click at [631, 435] on div "Product 1 Quantity* 1 Product Weight* 1 lbs Enter additional details (optional)…" at bounding box center [501, 524] width 645 height 389
click at [582, 389] on input "1" at bounding box center [647, 389] width 287 height 18
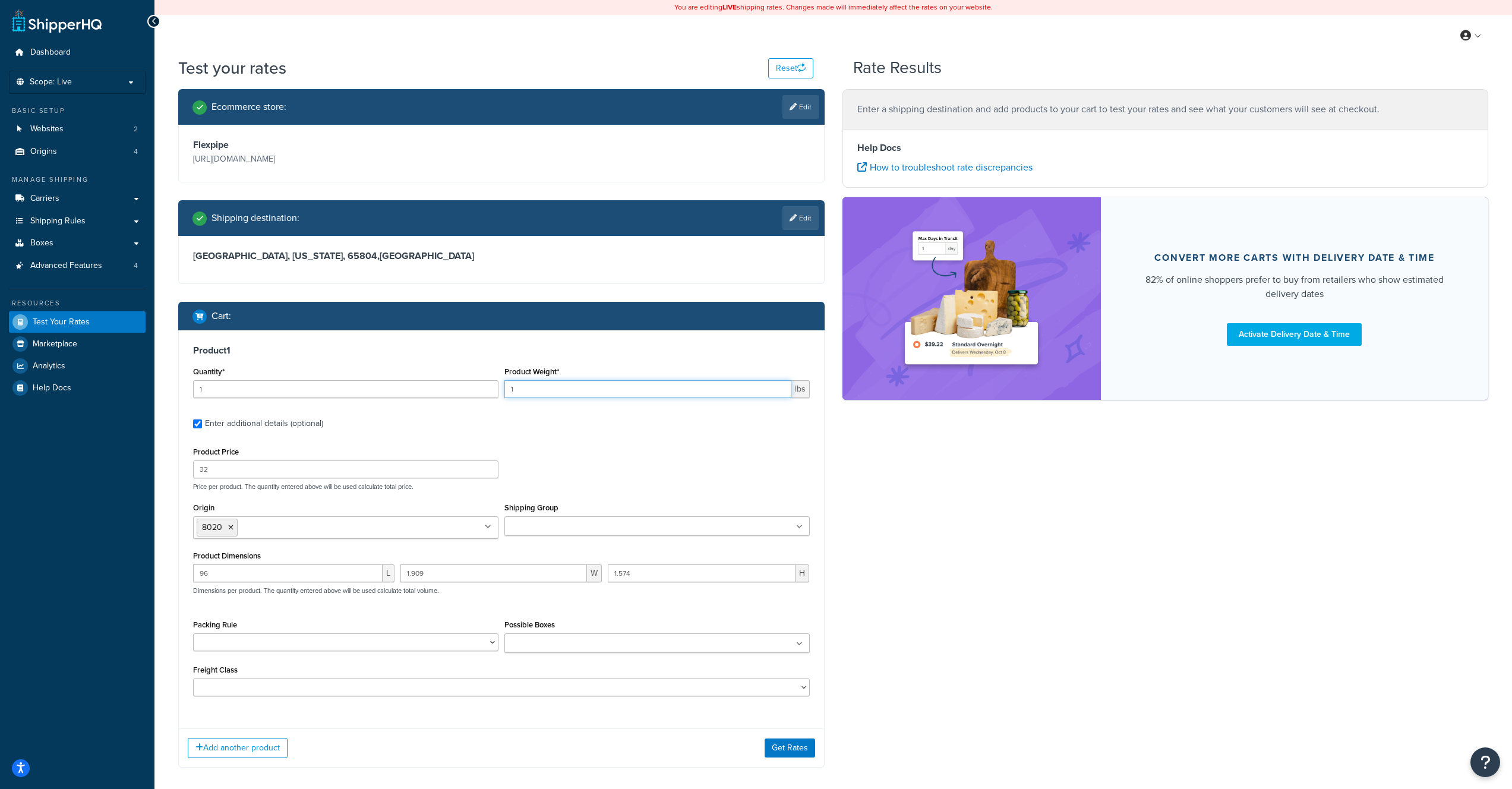
click at [558, 391] on input "1" at bounding box center [647, 389] width 287 height 18
type input "40"
click at [405, 391] on input "1" at bounding box center [346, 389] width 305 height 18
type input "2"
click at [797, 751] on button "Get Rates" at bounding box center [790, 748] width 50 height 19
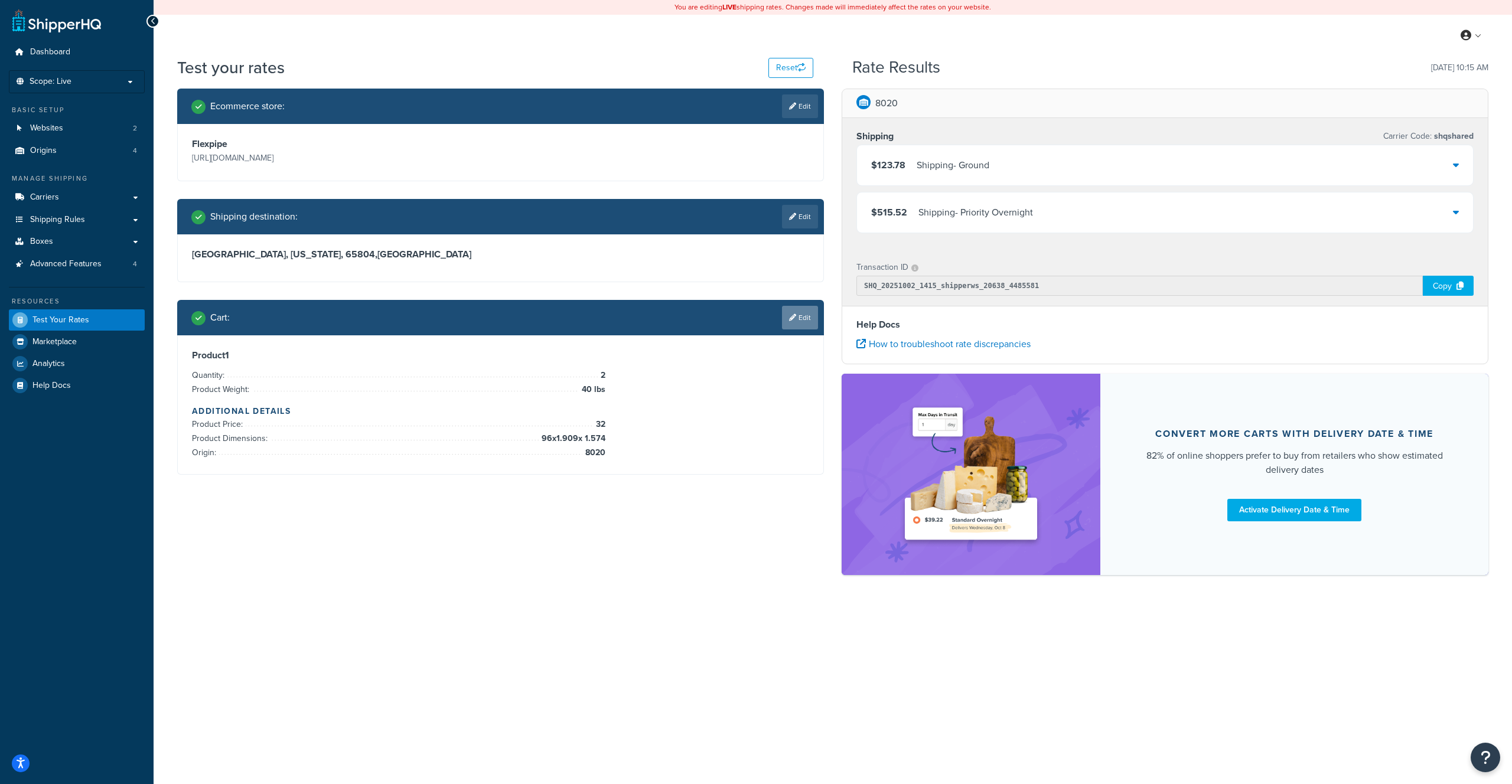
click at [809, 321] on link "Edit" at bounding box center [800, 317] width 36 height 24
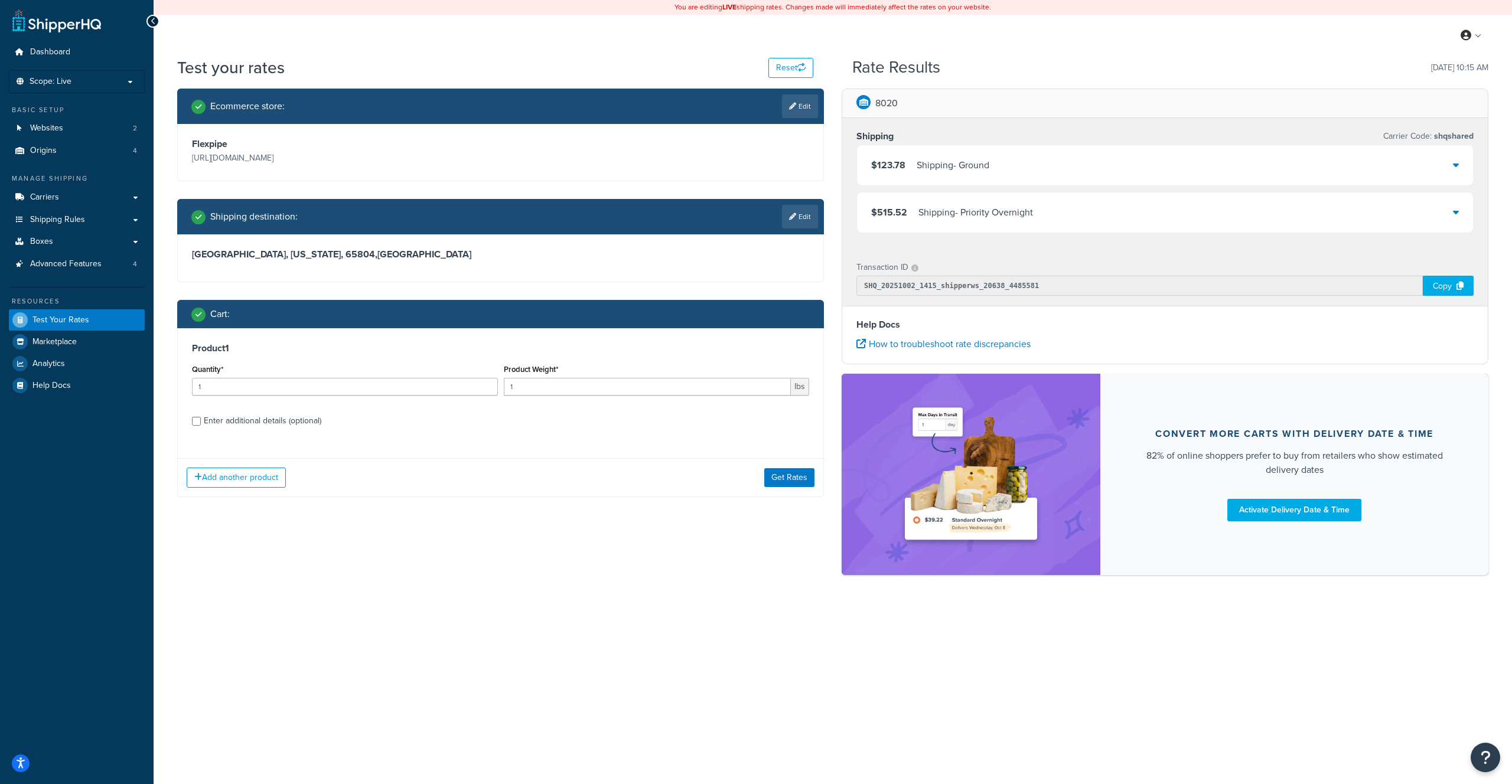
click at [272, 425] on div "Enter additional details (optional)" at bounding box center [262, 421] width 118 height 17
click at [201, 425] on input "Enter additional details (optional)" at bounding box center [196, 421] width 9 height 9
checkbox input "true"
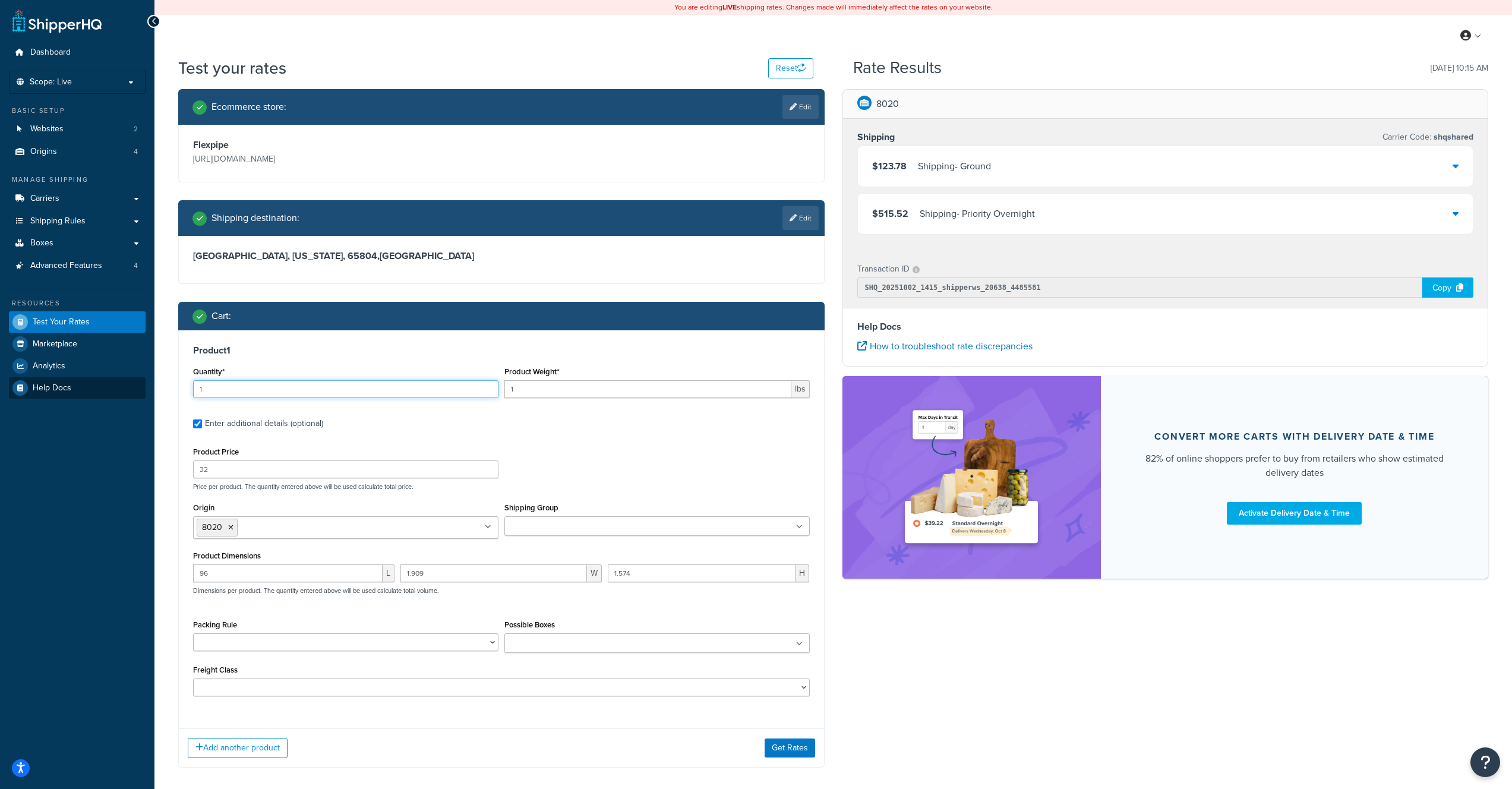
drag, startPoint x: 374, startPoint y: 394, endPoint x: 123, endPoint y: 392, distance: 251.0
click at [123, 392] on div "Dashboard Scope: Live Basic Setup Websites 2 Origins 4 Manage Shipping Carriers…" at bounding box center [756, 423] width 1512 height 845
type input "2"
type input "50"
click at [794, 743] on button "Get Rates" at bounding box center [790, 748] width 50 height 19
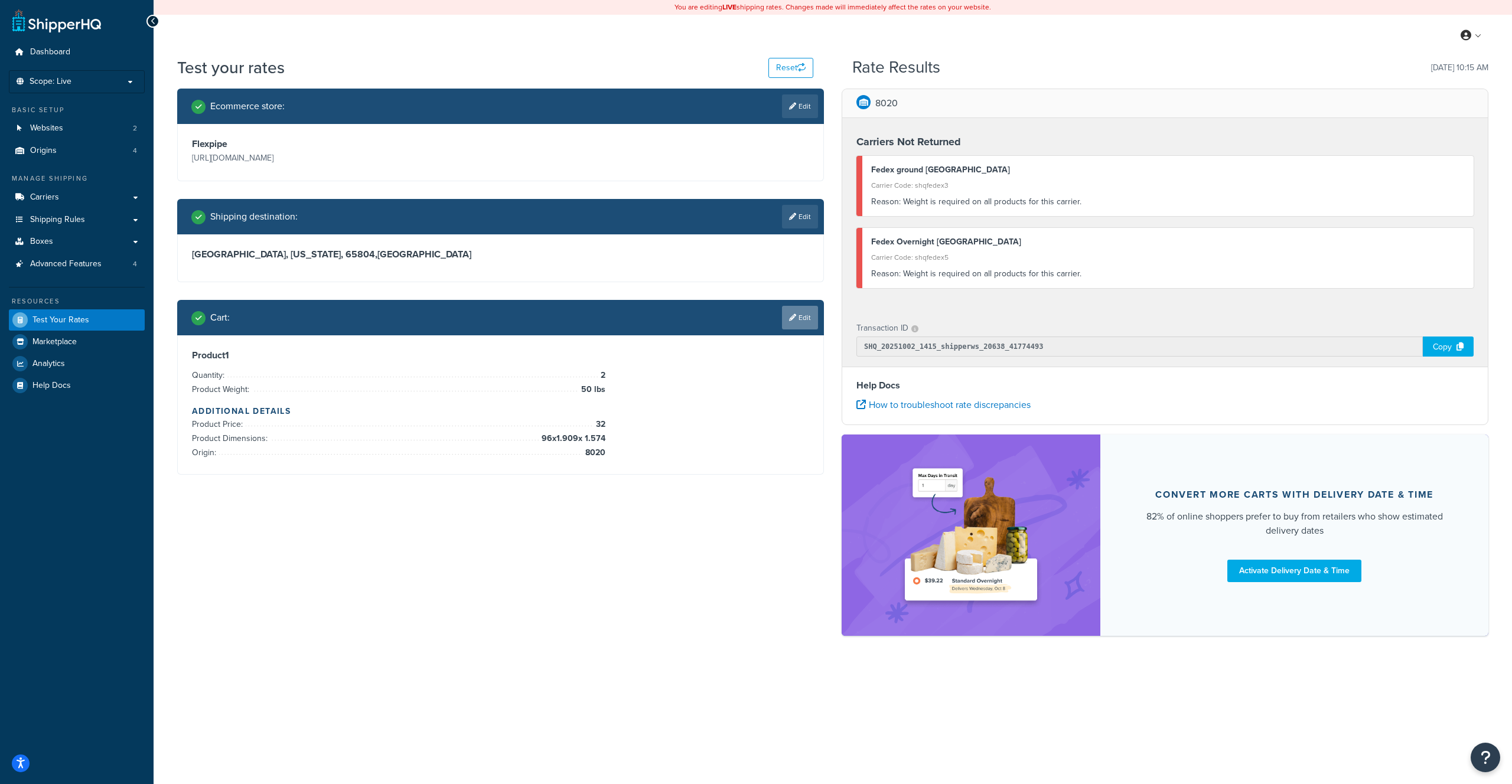
click at [793, 314] on icon at bounding box center [793, 317] width 7 height 7
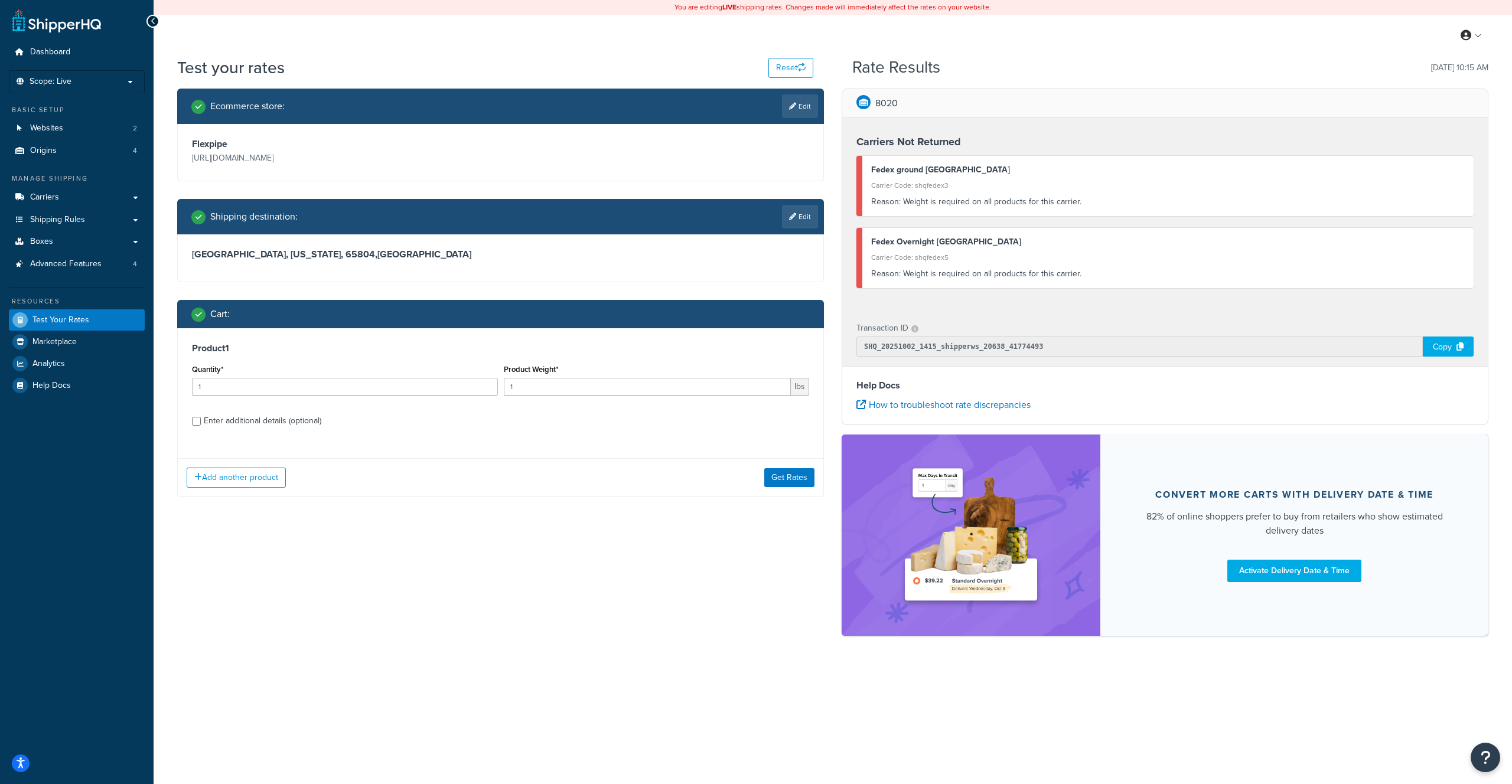
click at [247, 419] on div "Enter additional details (optional)" at bounding box center [262, 421] width 118 height 17
click at [201, 419] on input "Enter additional details (optional)" at bounding box center [196, 421] width 9 height 9
checkbox input "true"
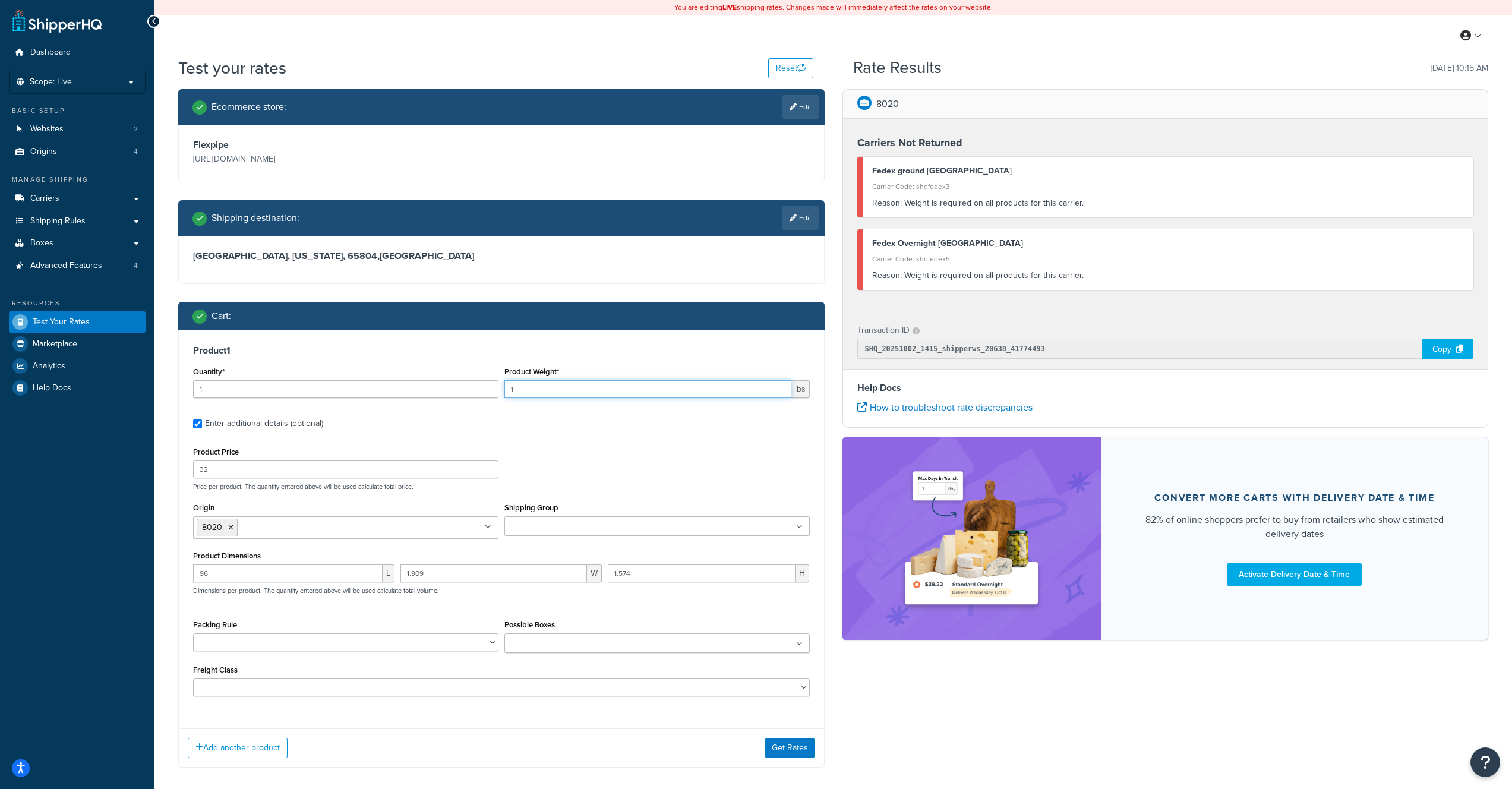
drag, startPoint x: 556, startPoint y: 392, endPoint x: 457, endPoint y: 386, distance: 99.2
click at [457, 386] on div "Quantity* 1 Product Weight* 1 lbs" at bounding box center [501, 385] width 623 height 43
type input "49"
drag, startPoint x: 401, startPoint y: 387, endPoint x: 0, endPoint y: 365, distance: 401.6
click at [0, 365] on div "Dashboard Scope: Live Basic Setup Websites 2 Origins 4 Manage Shipping Carriers…" at bounding box center [756, 423] width 1512 height 845
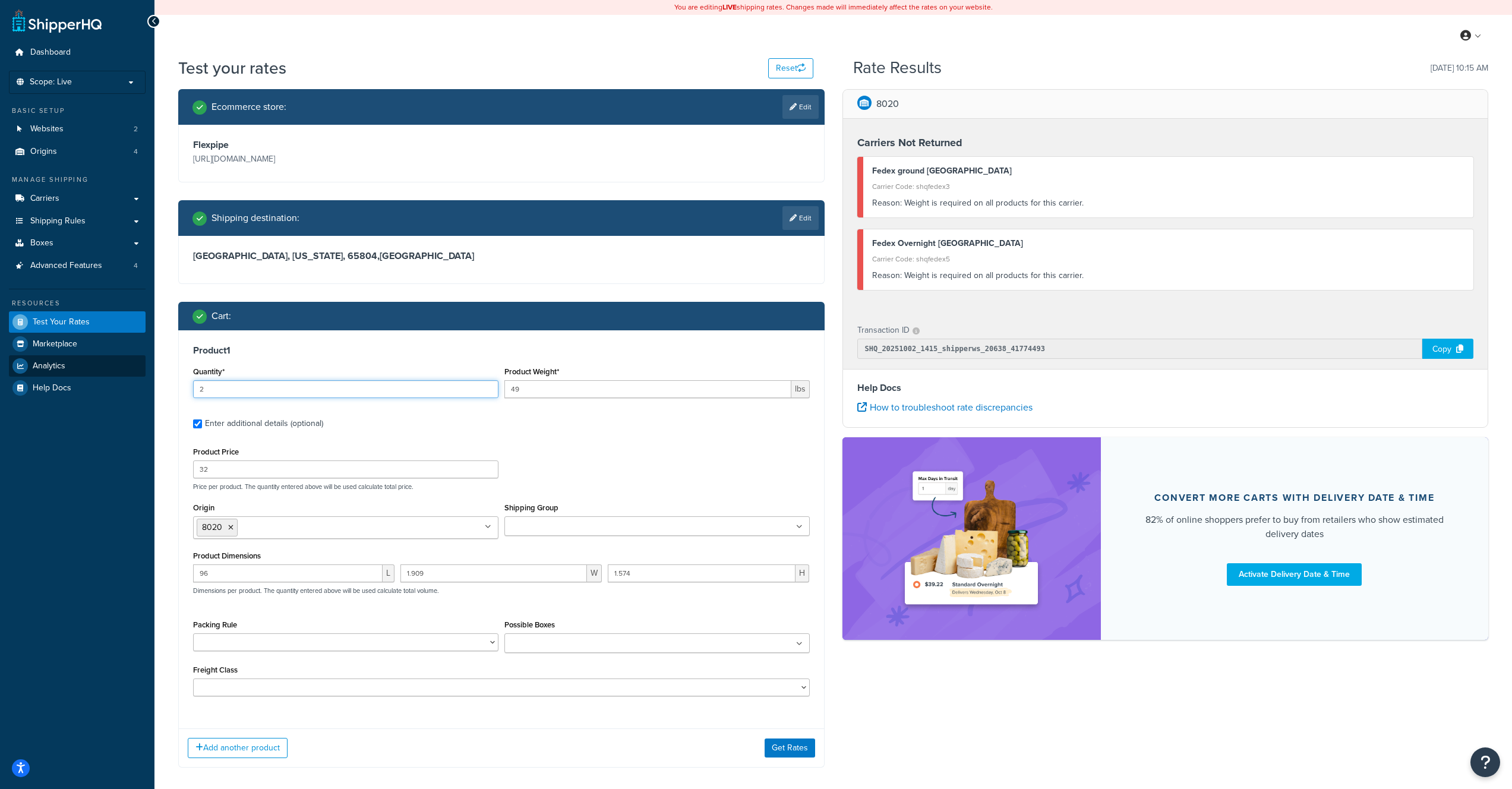
type input "2"
click at [789, 743] on button "Get Rates" at bounding box center [790, 748] width 50 height 19
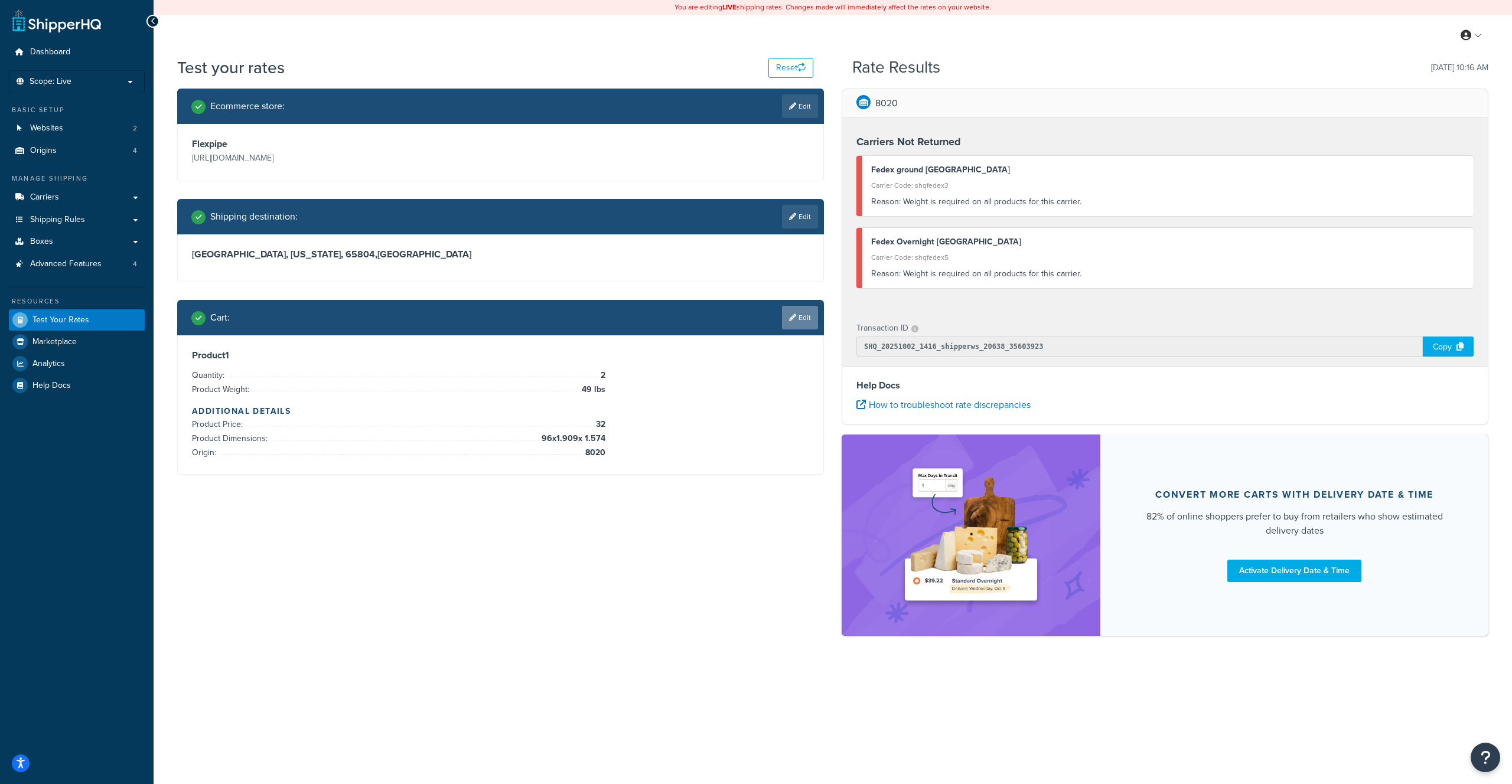
click at [815, 314] on link "Edit" at bounding box center [800, 317] width 36 height 24
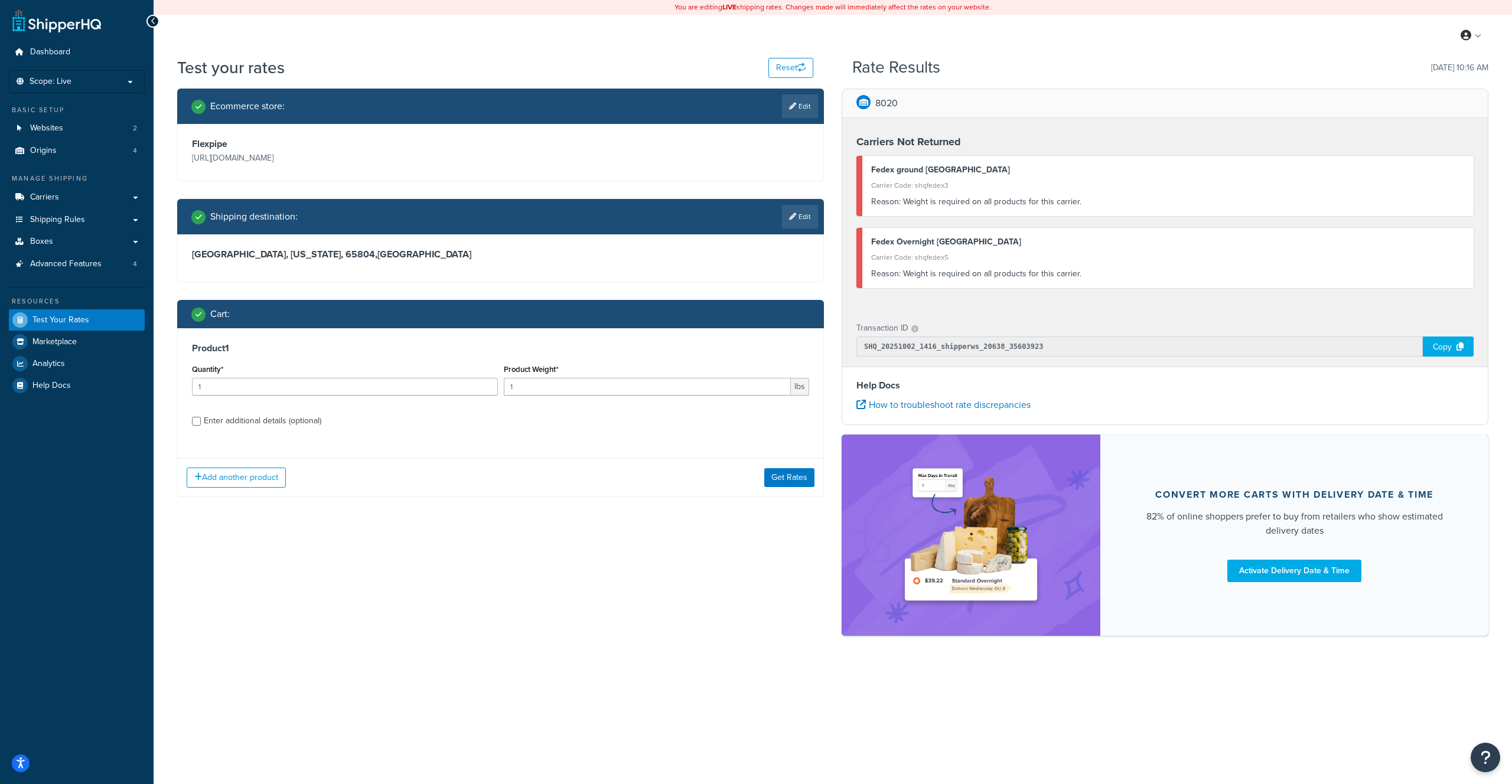
click at [254, 421] on div "Enter additional details (optional)" at bounding box center [262, 421] width 118 height 17
click at [201, 421] on input "Enter additional details (optional)" at bounding box center [196, 421] width 9 height 9
checkbox input "true"
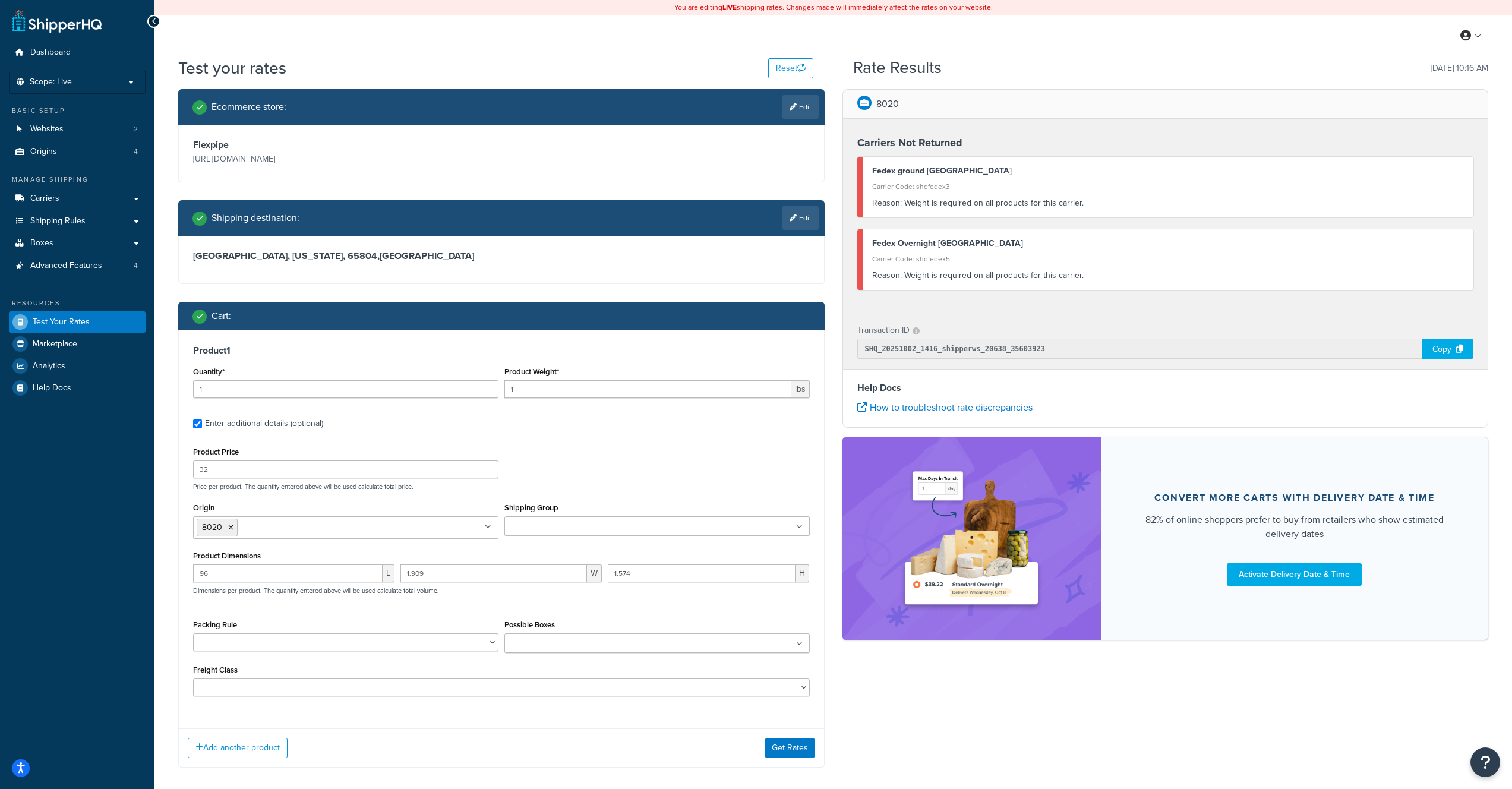
click at [288, 523] on input "Origin" at bounding box center [293, 527] width 105 height 13
click at [572, 452] on div "Product Price 32 Price per product. The quantity entered above will be used cal…" at bounding box center [501, 467] width 623 height 47
drag, startPoint x: 543, startPoint y: 390, endPoint x: 487, endPoint y: 383, distance: 56.4
click at [487, 383] on div "Quantity* 1 Product Weight* 1 lbs" at bounding box center [501, 385] width 623 height 43
type input "45"
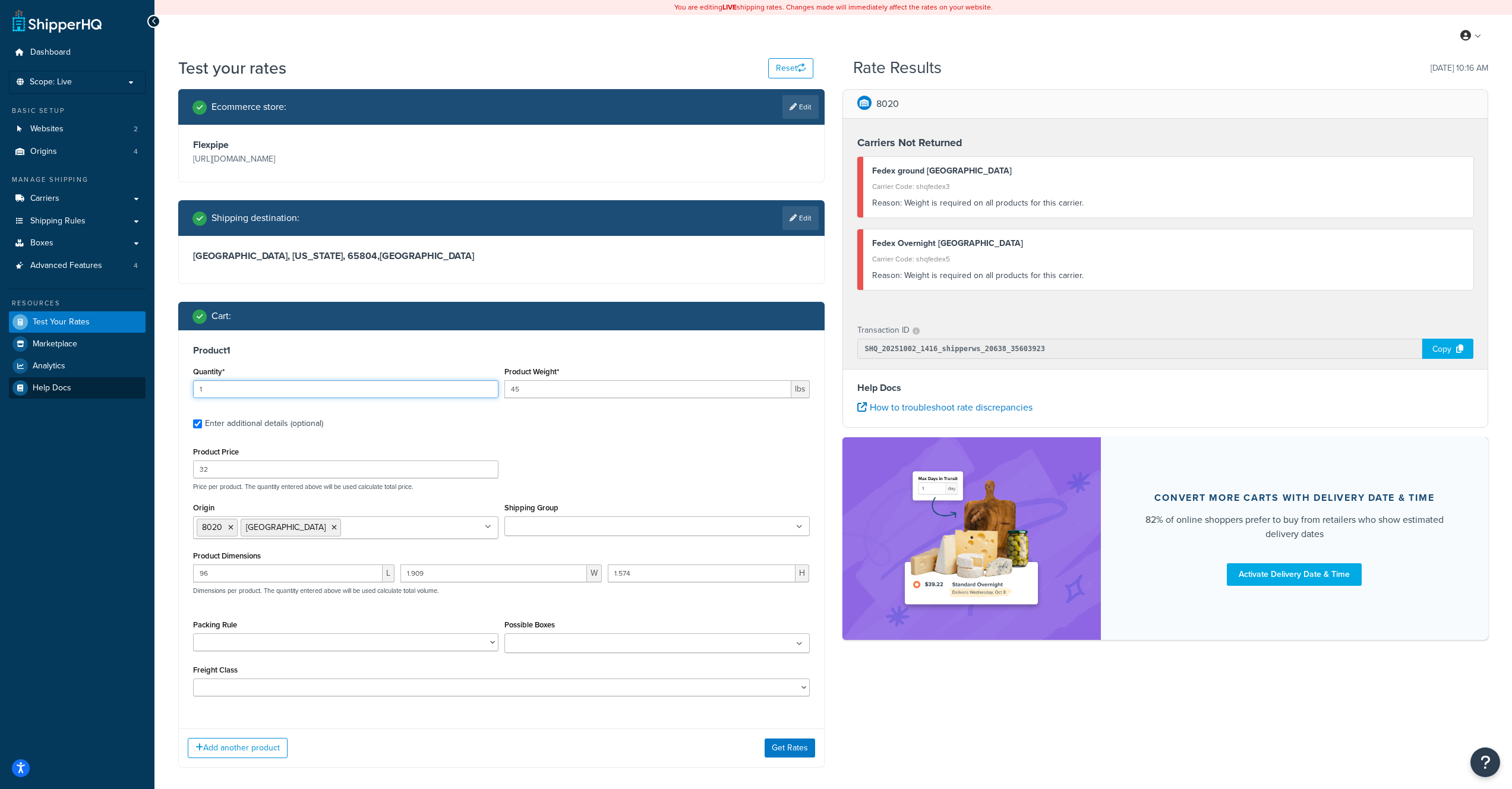
drag, startPoint x: 333, startPoint y: 391, endPoint x: 122, endPoint y: 382, distance: 211.2
click at [122, 382] on div "Dashboard Scope: Live Basic Setup Websites 2 Origins 4 Manage Shipping Carriers…" at bounding box center [756, 423] width 1512 height 845
type input "2"
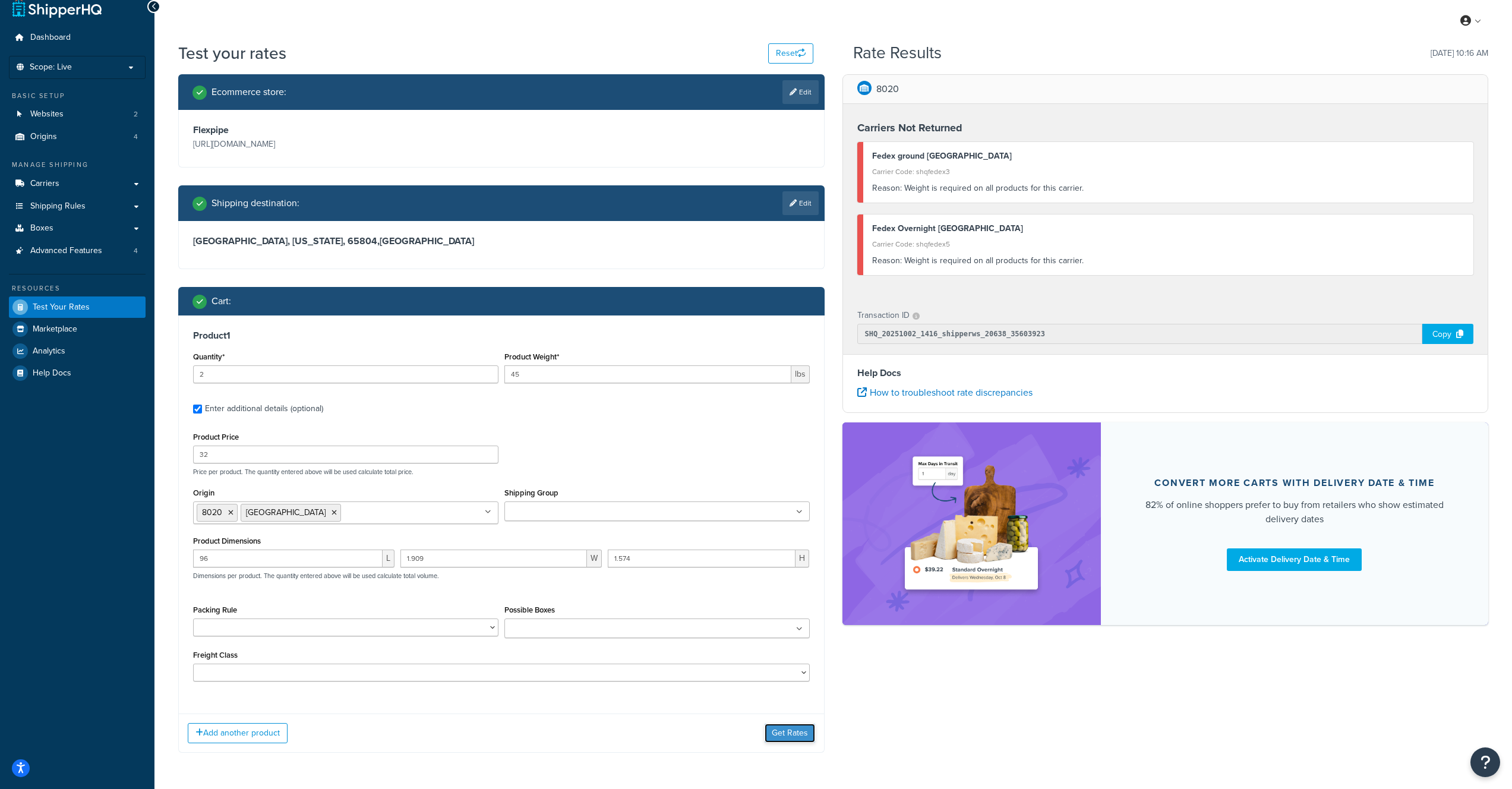
click at [785, 733] on button "Get Rates" at bounding box center [790, 733] width 50 height 19
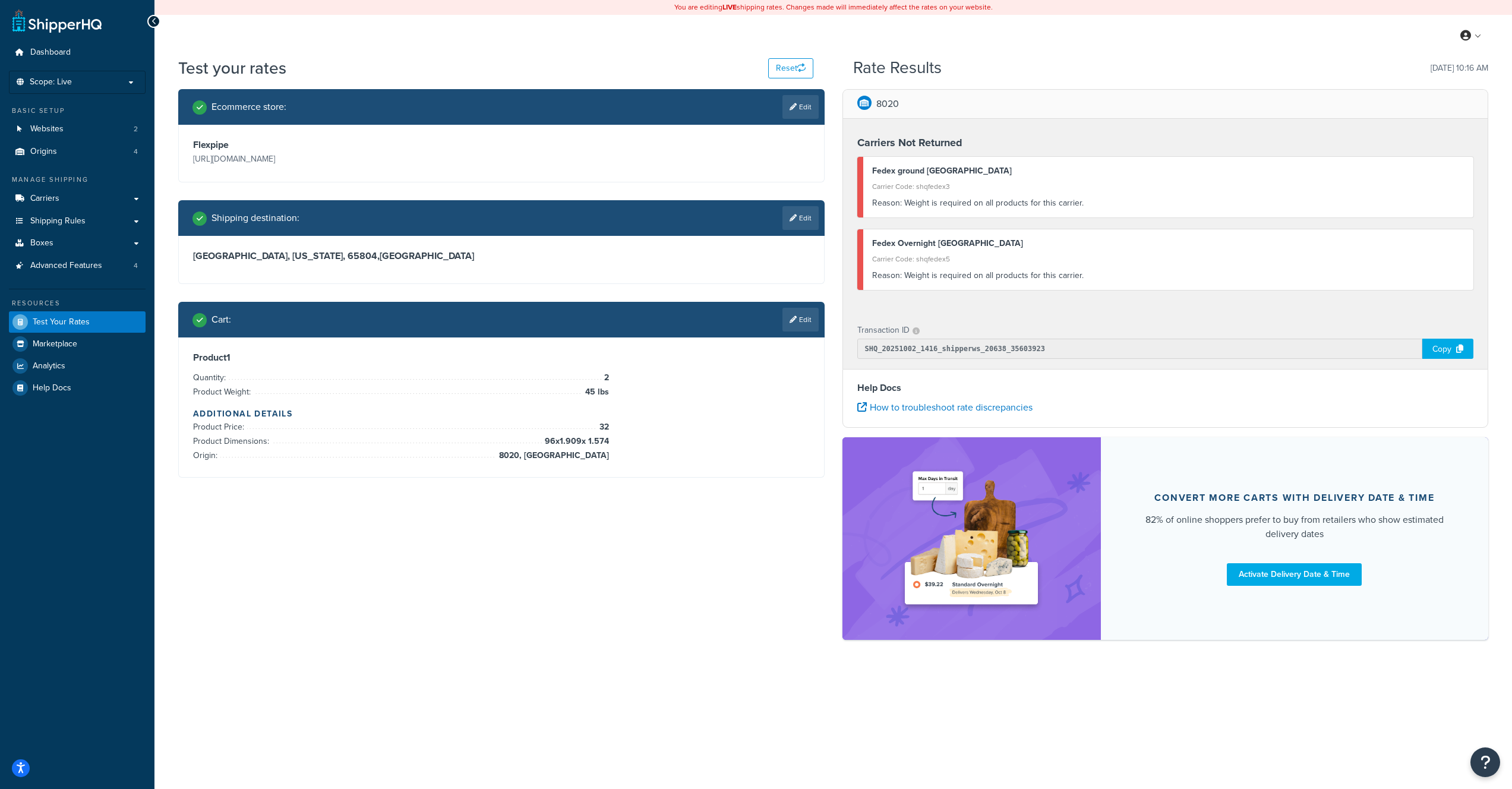
scroll to position [0, 0]
click at [809, 318] on link "Edit" at bounding box center [805, 319] width 36 height 24
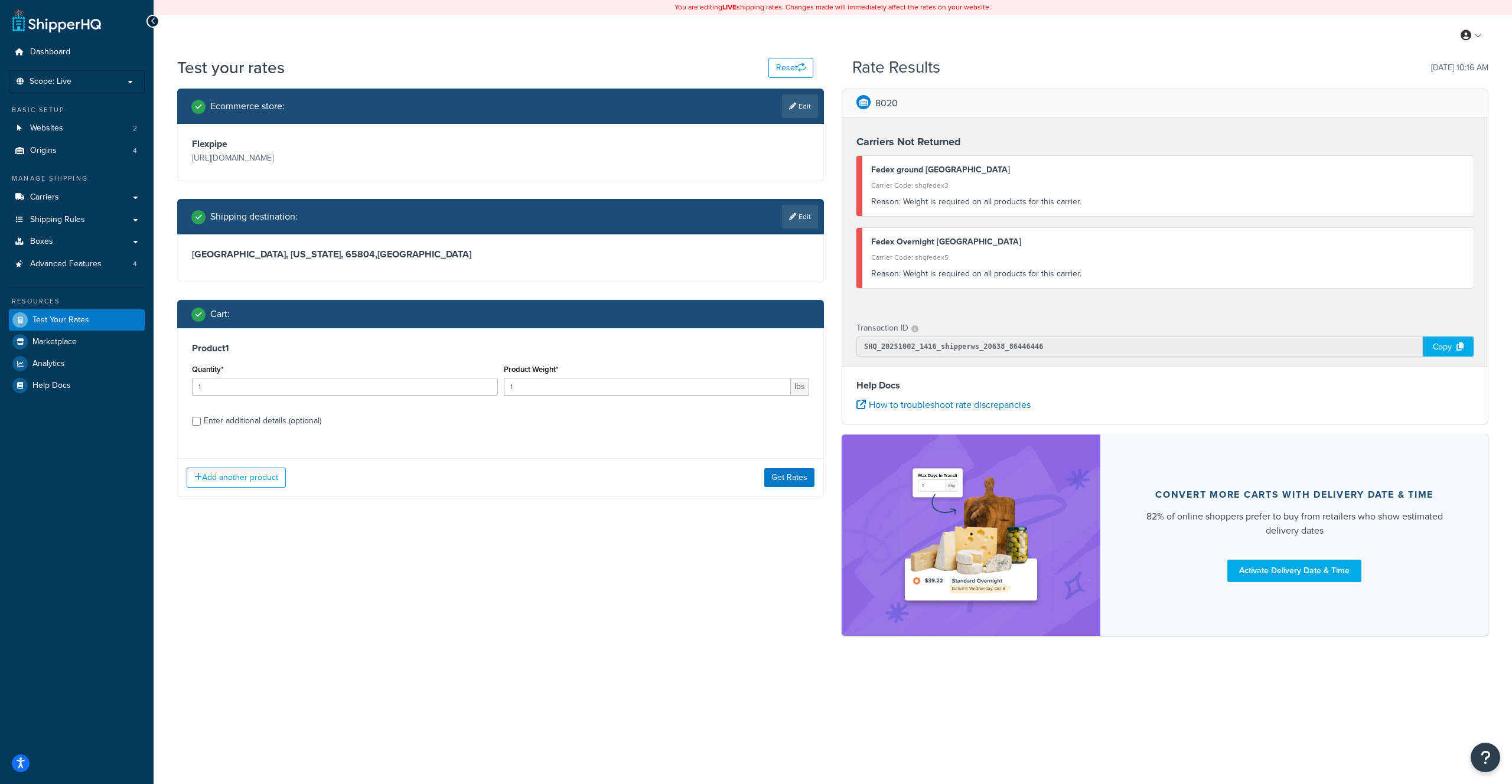
click at [254, 410] on div "Product 1 Quantity* 1 Product Weight* 1 lbs Enter additional details (optional)" at bounding box center [501, 388] width 645 height 121
click at [258, 415] on div "Enter additional details (optional)" at bounding box center [262, 421] width 118 height 17
click at [201, 417] on input "Enter additional details (optional)" at bounding box center [196, 421] width 9 height 9
checkbox input "true"
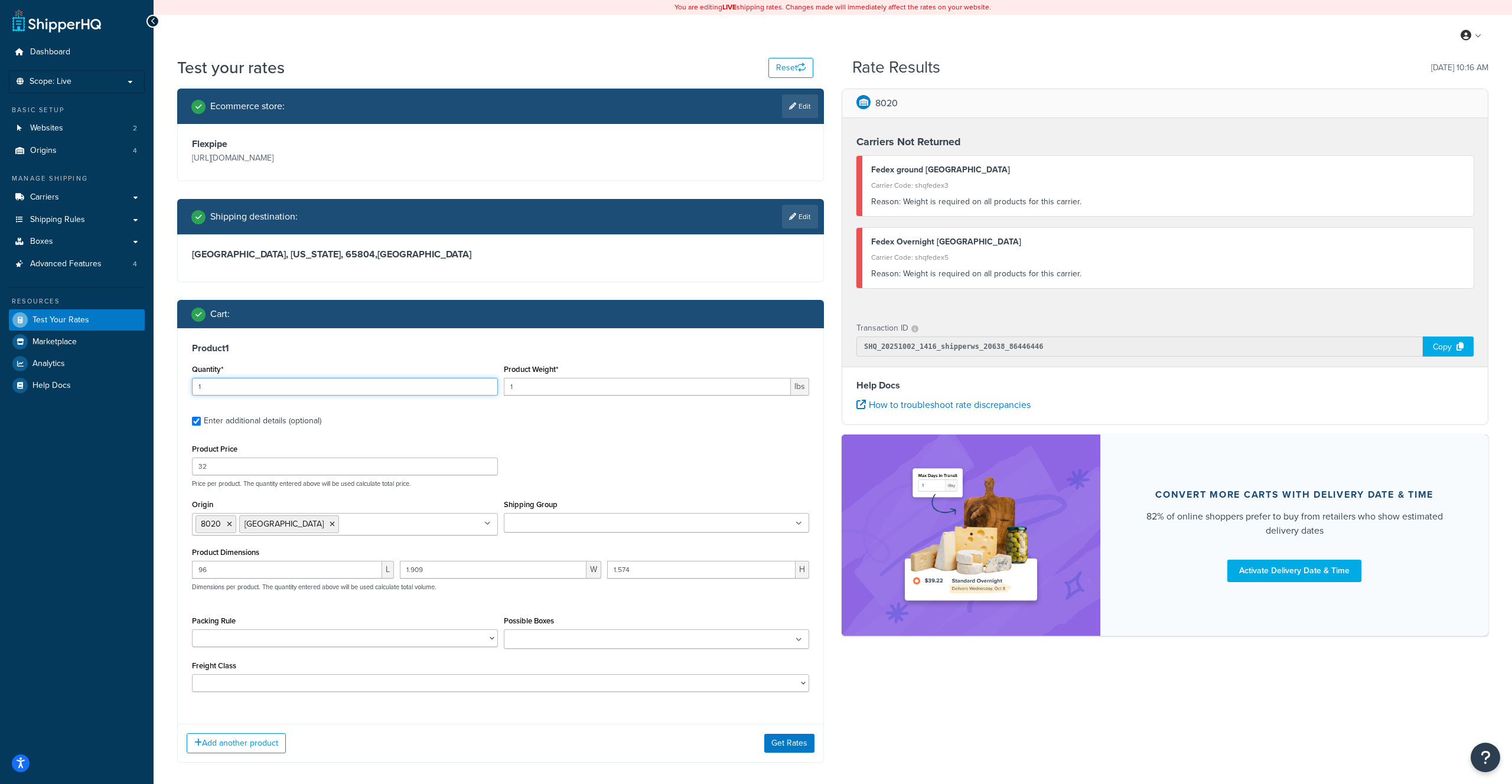
drag, startPoint x: 243, startPoint y: 387, endPoint x: 180, endPoint y: 381, distance: 63.3
click at [180, 381] on div "Product 1 Quantity* 1 Product Weight* 1 lbs Enter additional details (optional)…" at bounding box center [501, 521] width 645 height 387
drag, startPoint x: 506, startPoint y: 382, endPoint x: 493, endPoint y: 381, distance: 13.0
click at [493, 381] on div "Quantity* 1 Product Weight* 1 lbs" at bounding box center [498, 382] width 619 height 43
type input "50"
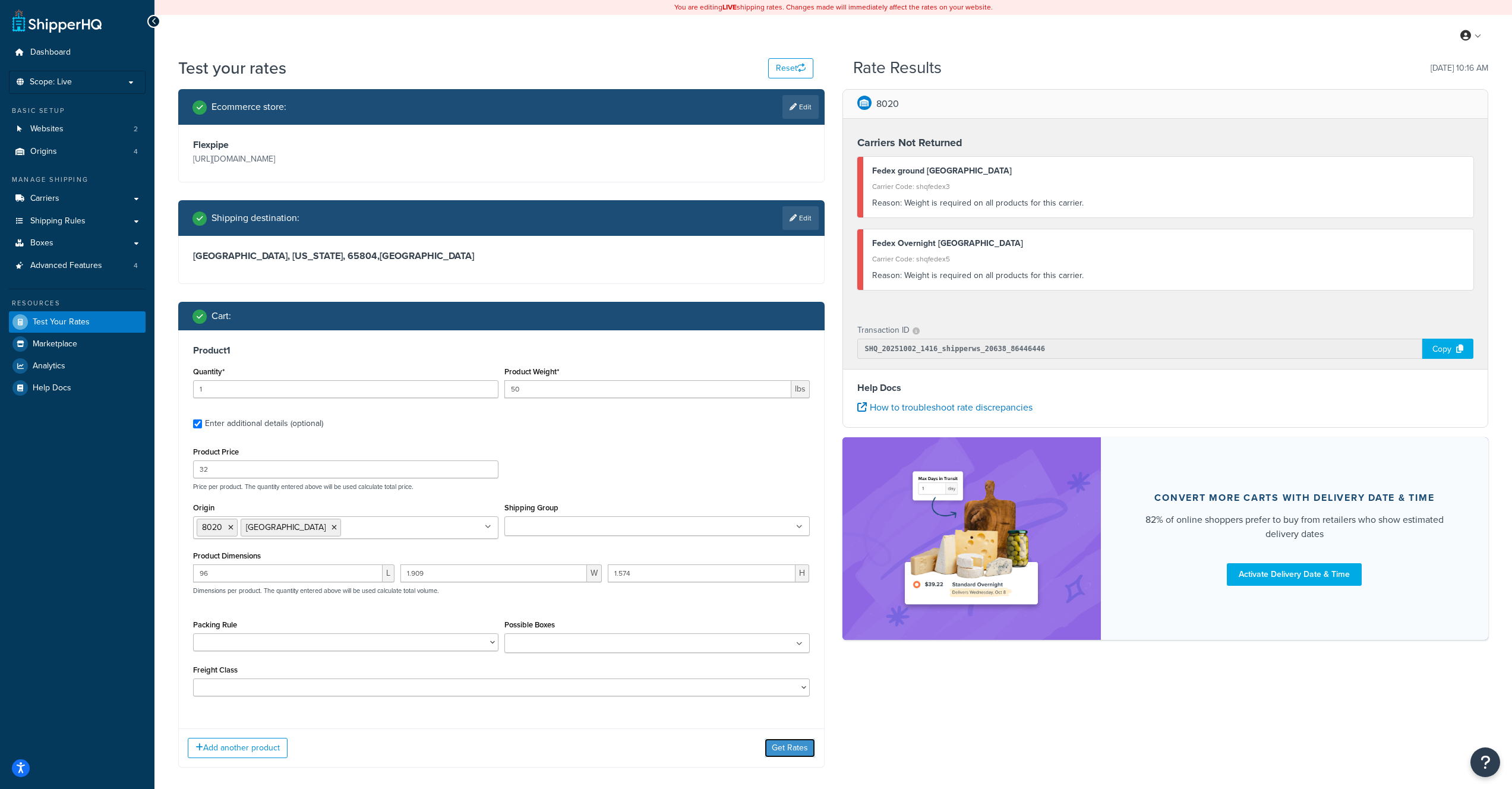
click at [789, 750] on button "Get Rates" at bounding box center [790, 748] width 50 height 19
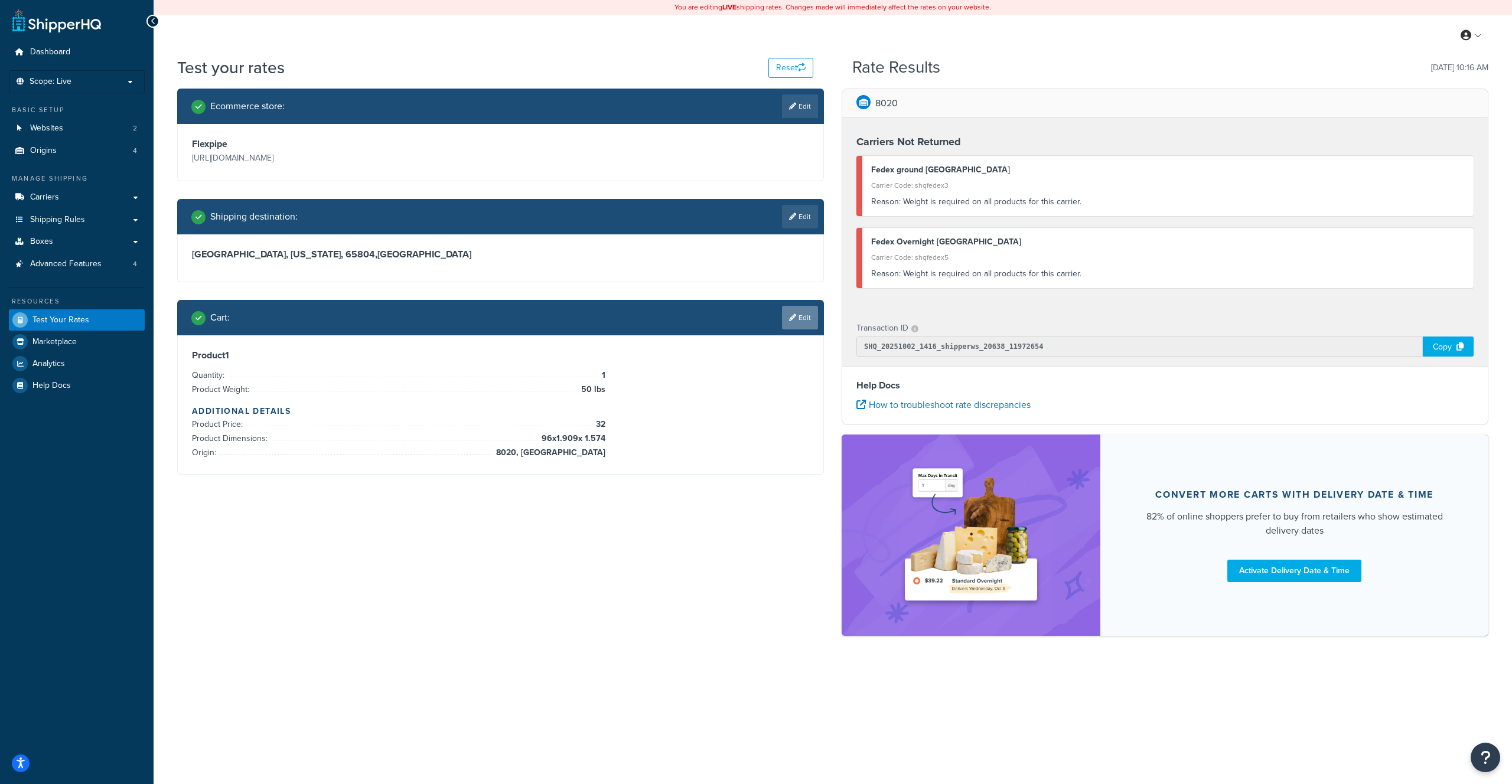
click at [788, 326] on link "Edit" at bounding box center [800, 317] width 36 height 24
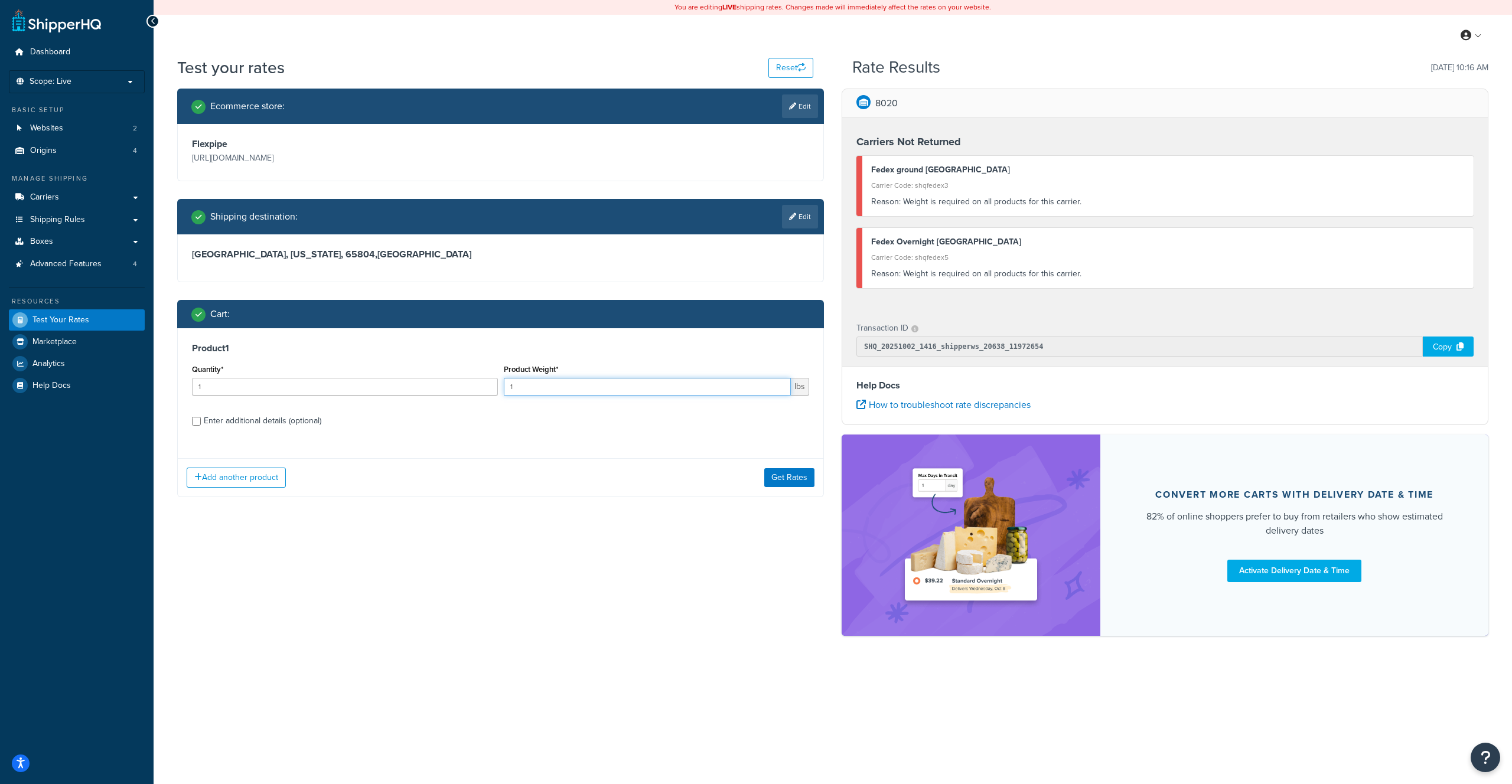
drag, startPoint x: 556, startPoint y: 388, endPoint x: 508, endPoint y: 381, distance: 48.5
click at [508, 381] on input "1" at bounding box center [647, 387] width 288 height 18
type input "40"
drag, startPoint x: 301, startPoint y: 388, endPoint x: 140, endPoint y: 377, distance: 161.4
click at [140, 377] on div "Dashboard Scope: Live Basic Setup Websites 2 Origins 4 Manage Shipping Carriers…" at bounding box center [756, 392] width 1512 height 784
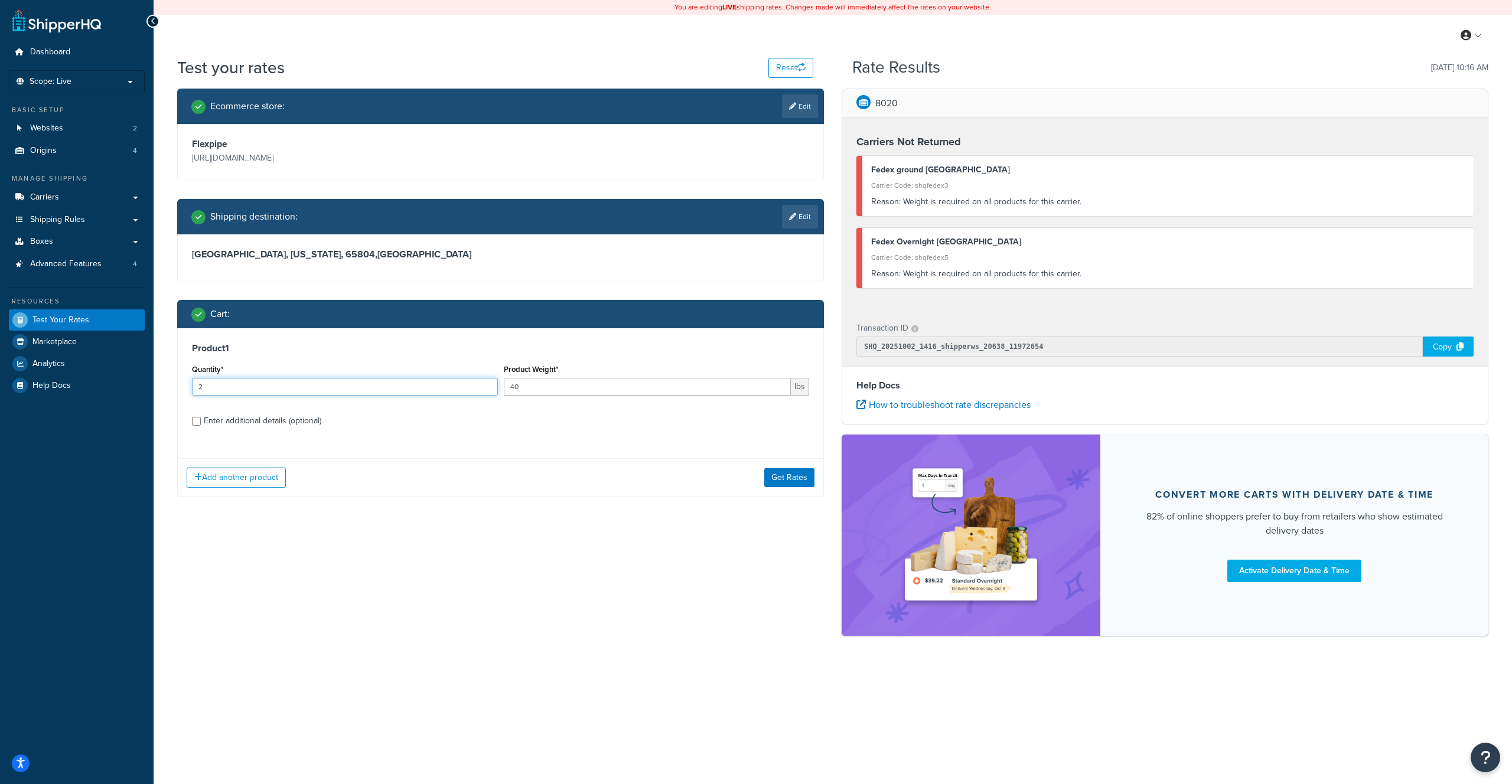
type input "2"
click at [246, 420] on div "Enter additional details (optional)" at bounding box center [262, 421] width 118 height 17
click at [201, 420] on input "Enter additional details (optional)" at bounding box center [196, 421] width 9 height 9
checkbox input "true"
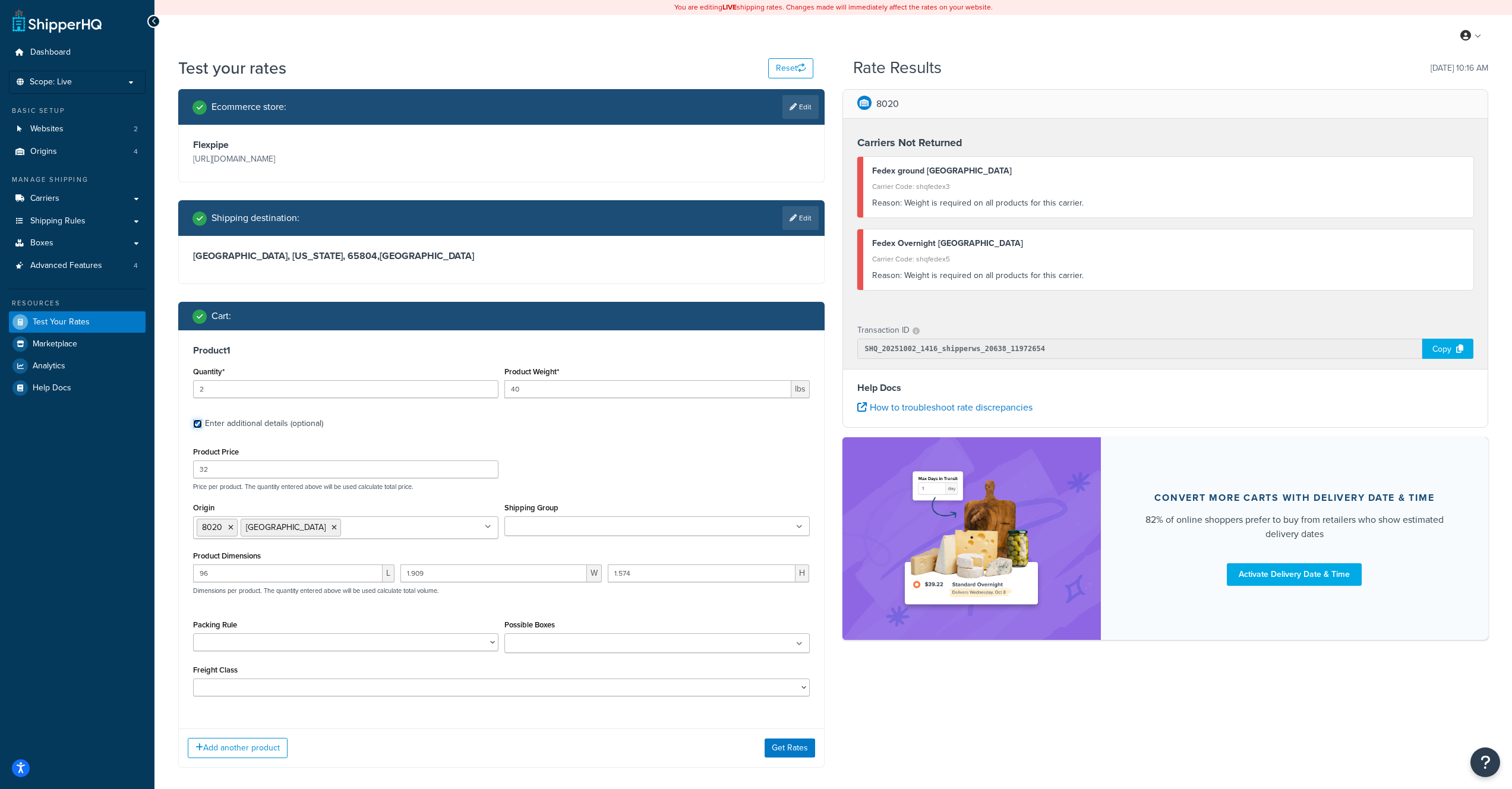
scroll to position [8, 0]
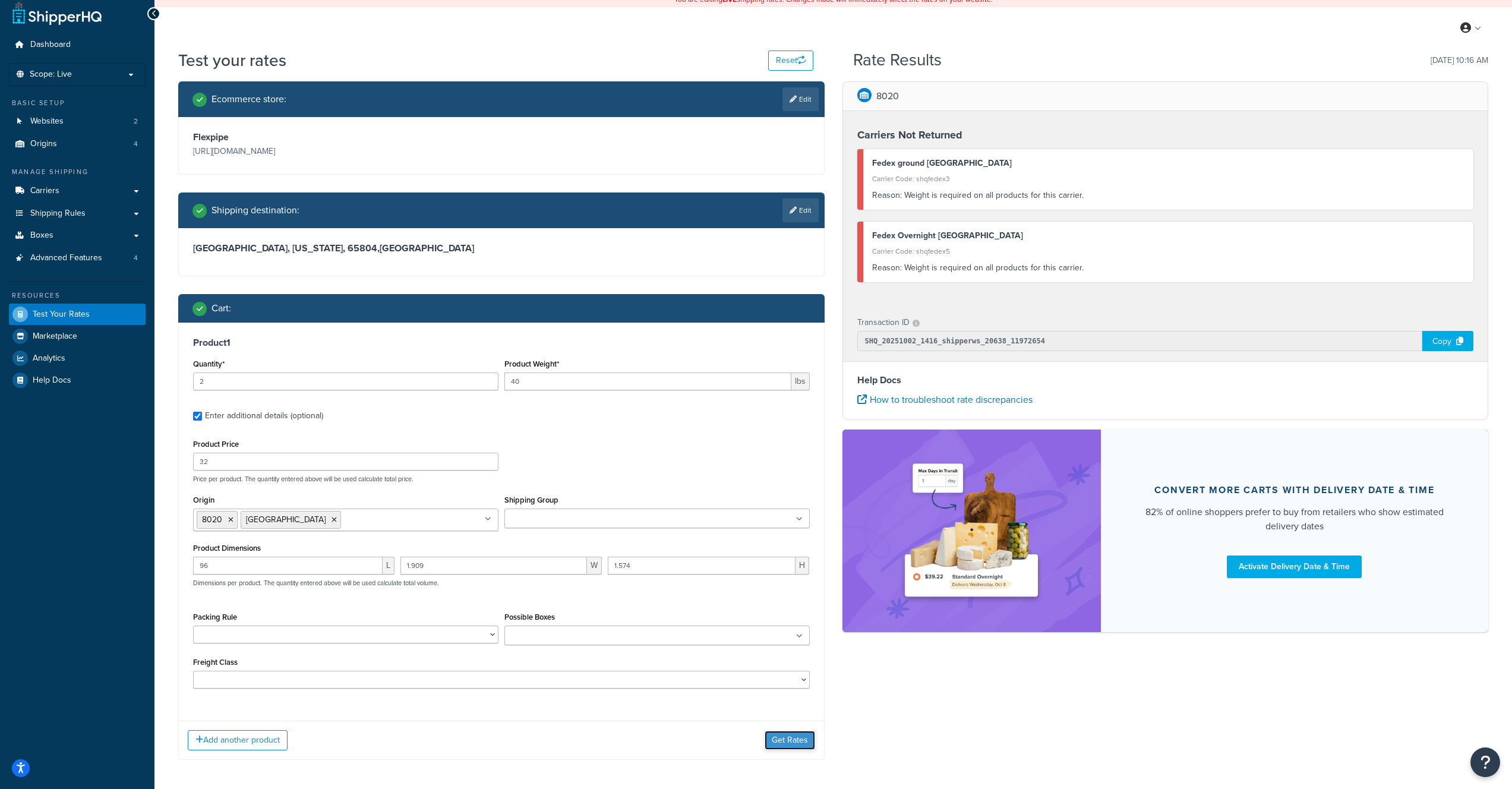
click at [792, 737] on button "Get Rates" at bounding box center [790, 740] width 50 height 19
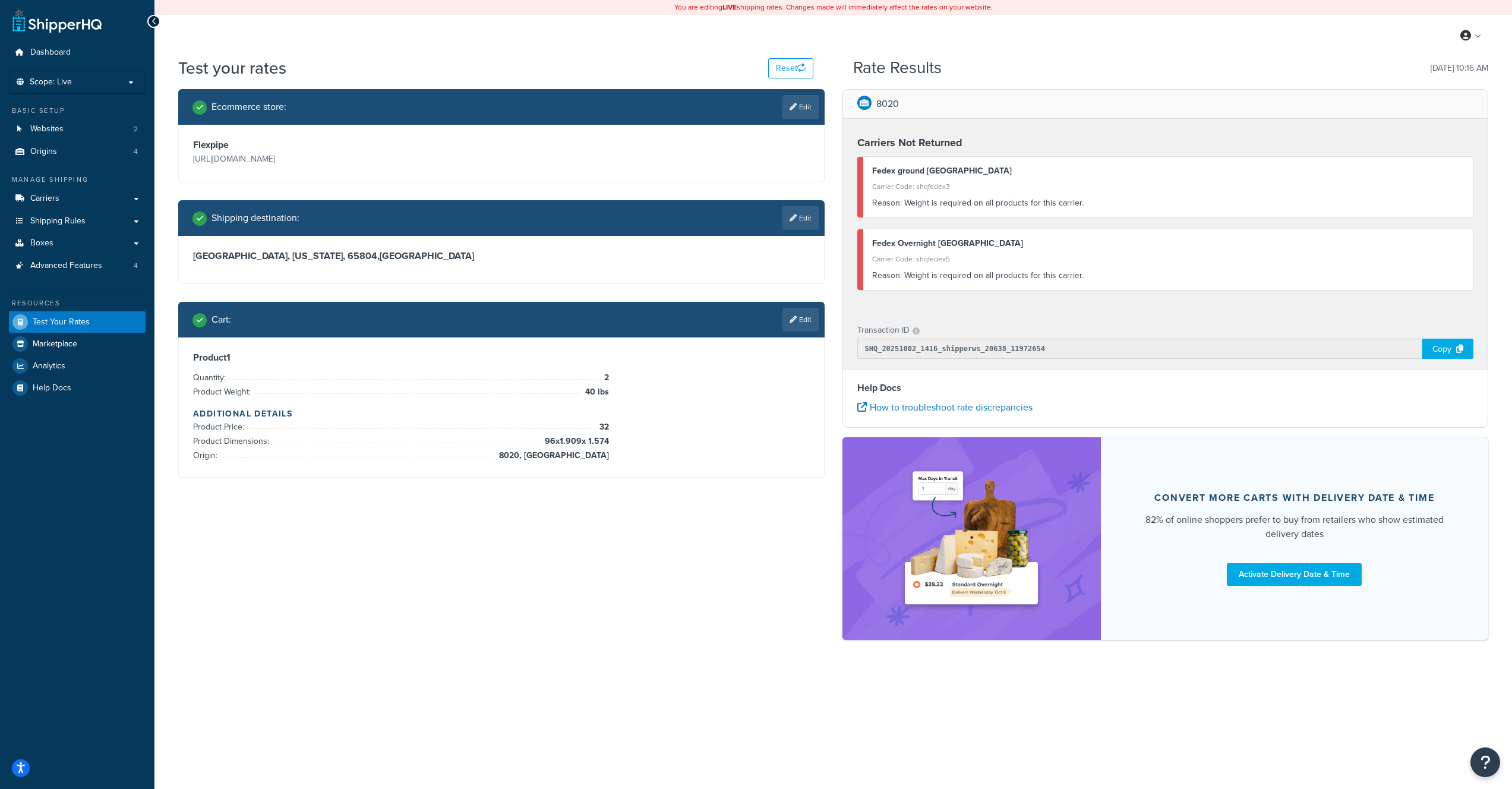
scroll to position [0, 0]
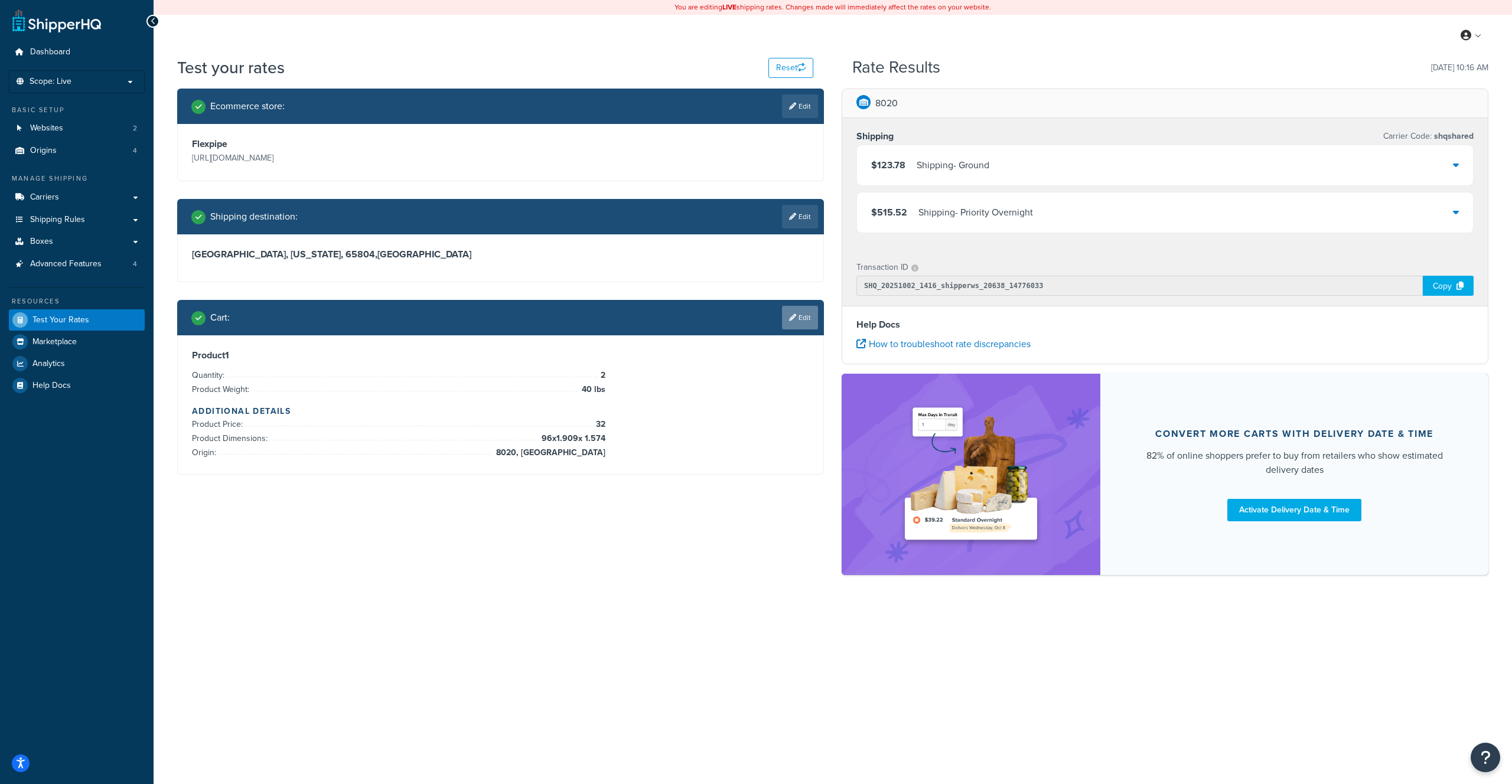
click at [806, 315] on link "Edit" at bounding box center [800, 317] width 36 height 24
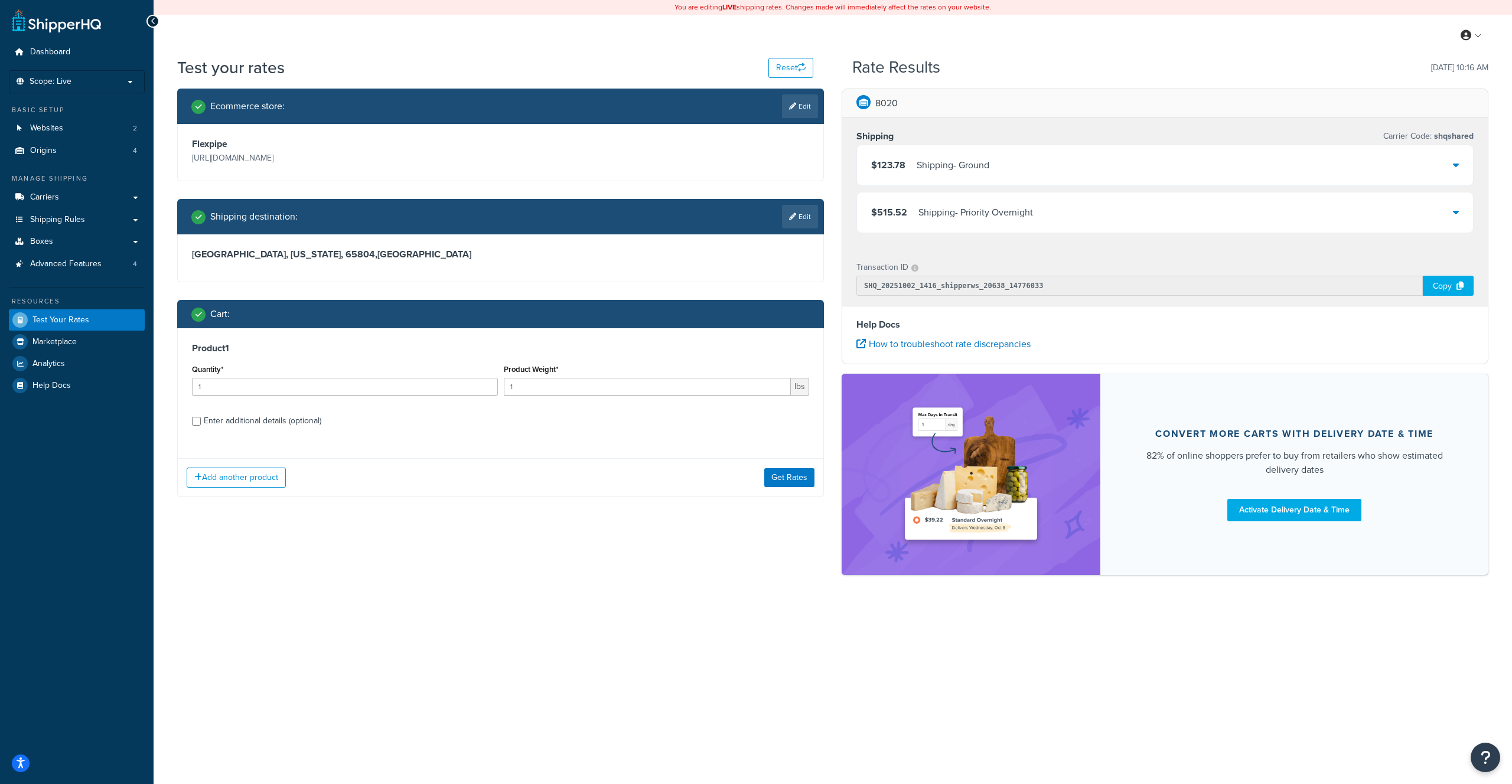
click at [287, 421] on div "Enter additional details (optional)" at bounding box center [262, 421] width 118 height 17
click at [201, 421] on input "Enter additional details (optional)" at bounding box center [196, 421] width 9 height 9
checkbox input "true"
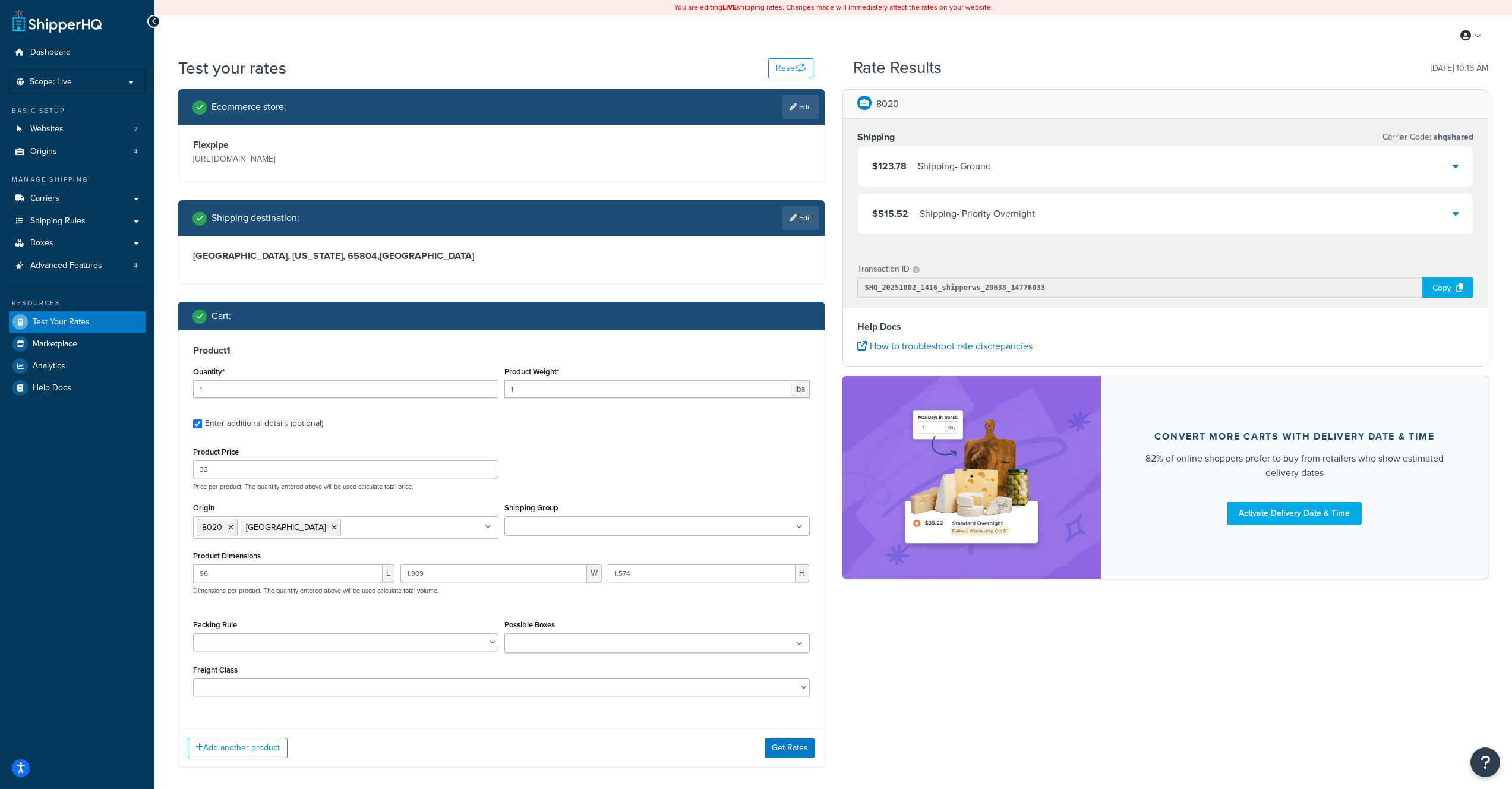
click at [631, 66] on div "Test your rates Reset" at bounding box center [496, 68] width 635 height 23
click at [1123, 169] on div "$123.78 Shipping - Ground" at bounding box center [1165, 167] width 616 height 41
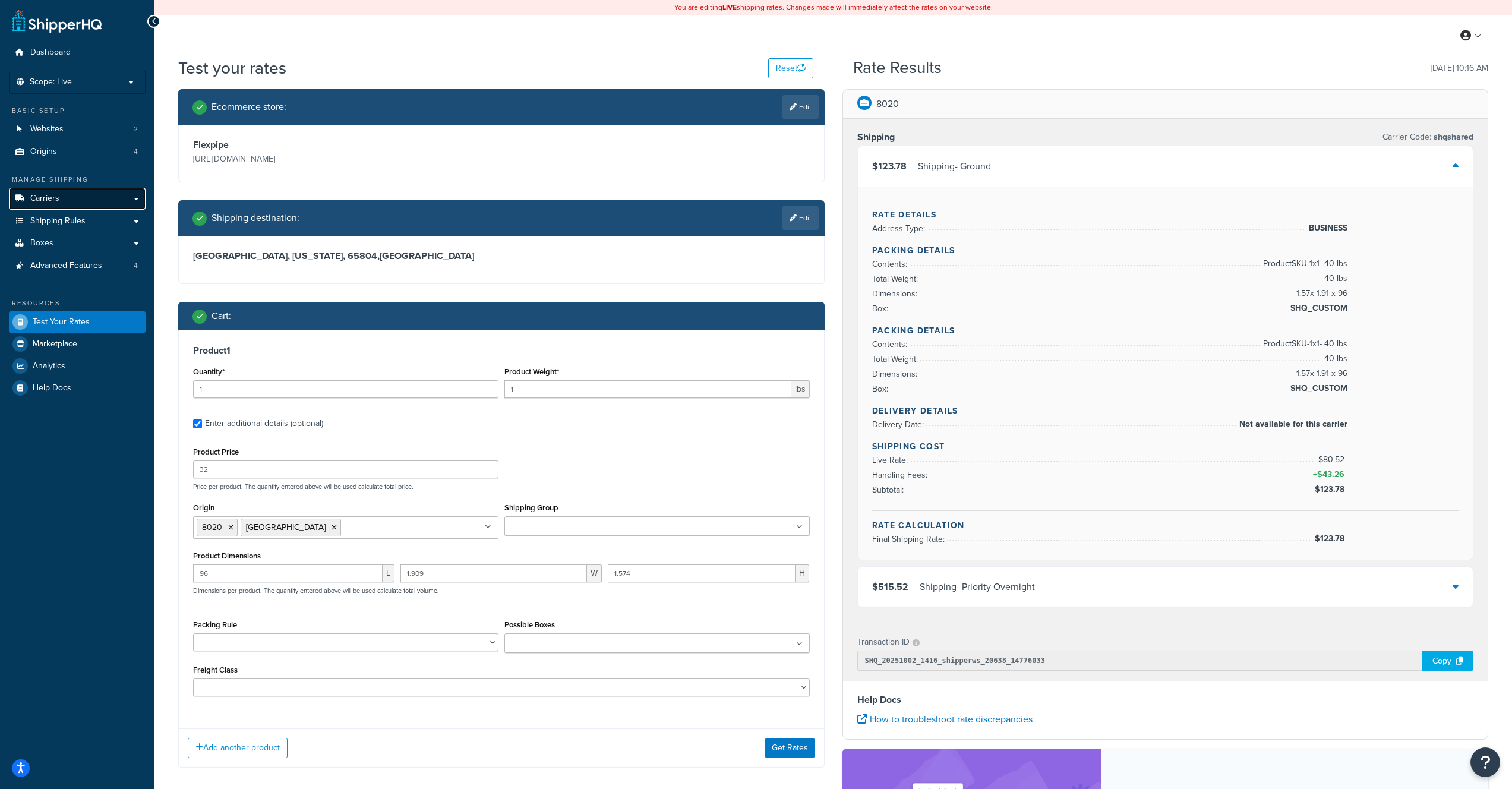
click at [94, 198] on link "Carriers" at bounding box center [77, 199] width 137 height 22
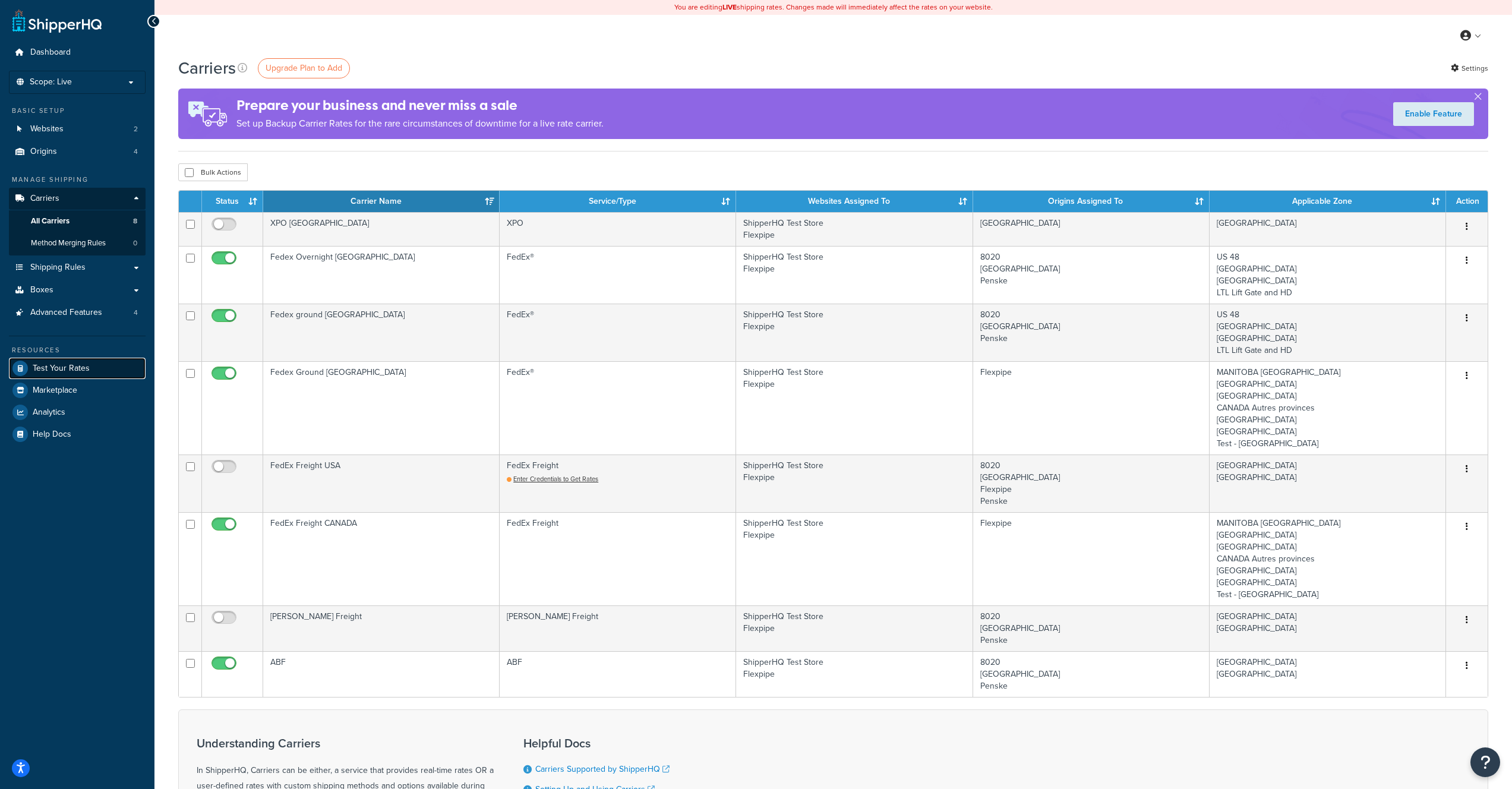
click at [79, 365] on span "Test Your Rates" at bounding box center [61, 368] width 57 height 10
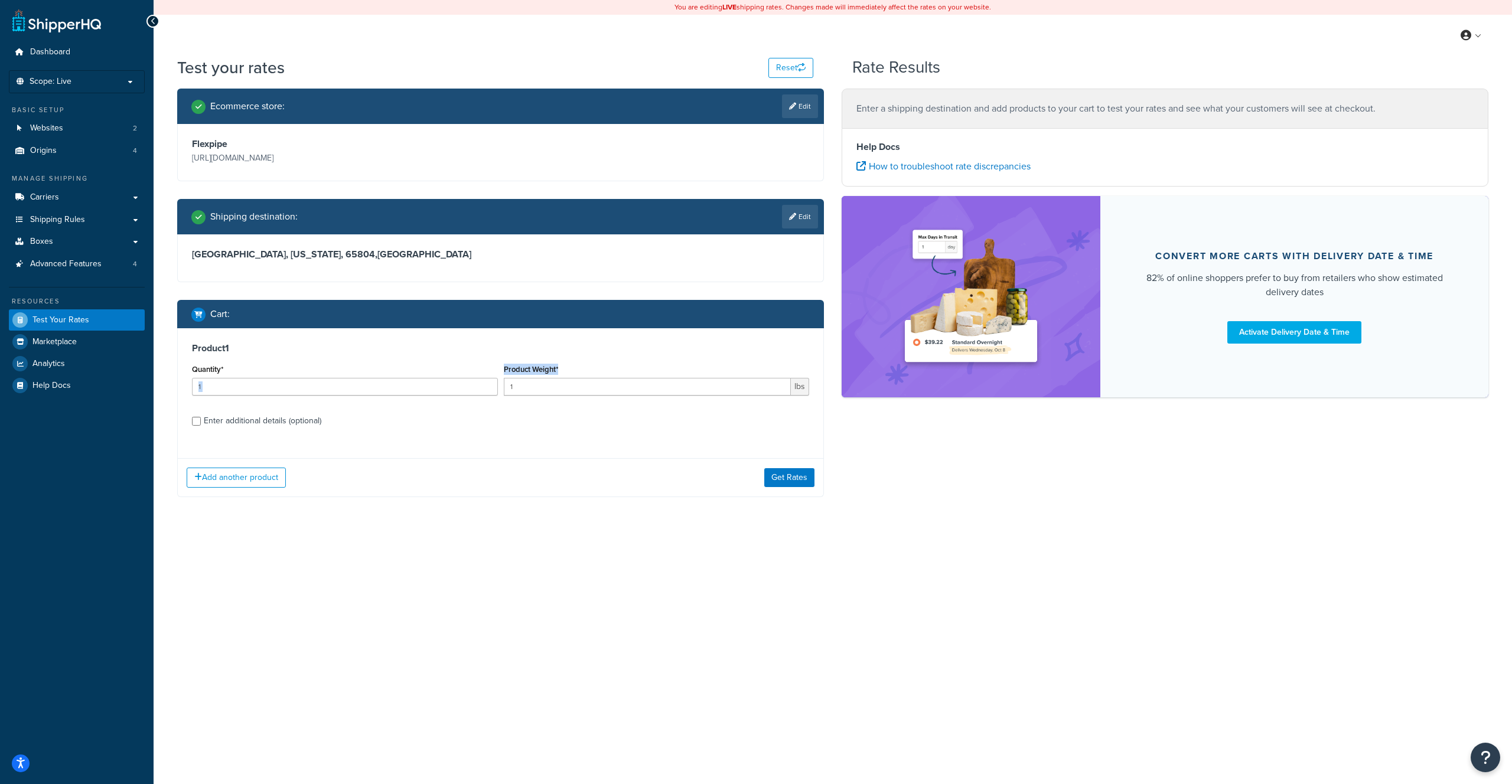
drag, startPoint x: 531, startPoint y: 375, endPoint x: 507, endPoint y: 385, distance: 26.0
click at [493, 379] on div "Quantity* 1 Product Weight* 1 lbs" at bounding box center [500, 382] width 623 height 43
drag, startPoint x: 540, startPoint y: 382, endPoint x: 491, endPoint y: 379, distance: 49.1
click at [491, 379] on div "Quantity* 1 Product Weight* 1 lbs" at bounding box center [500, 382] width 623 height 43
type input "40"
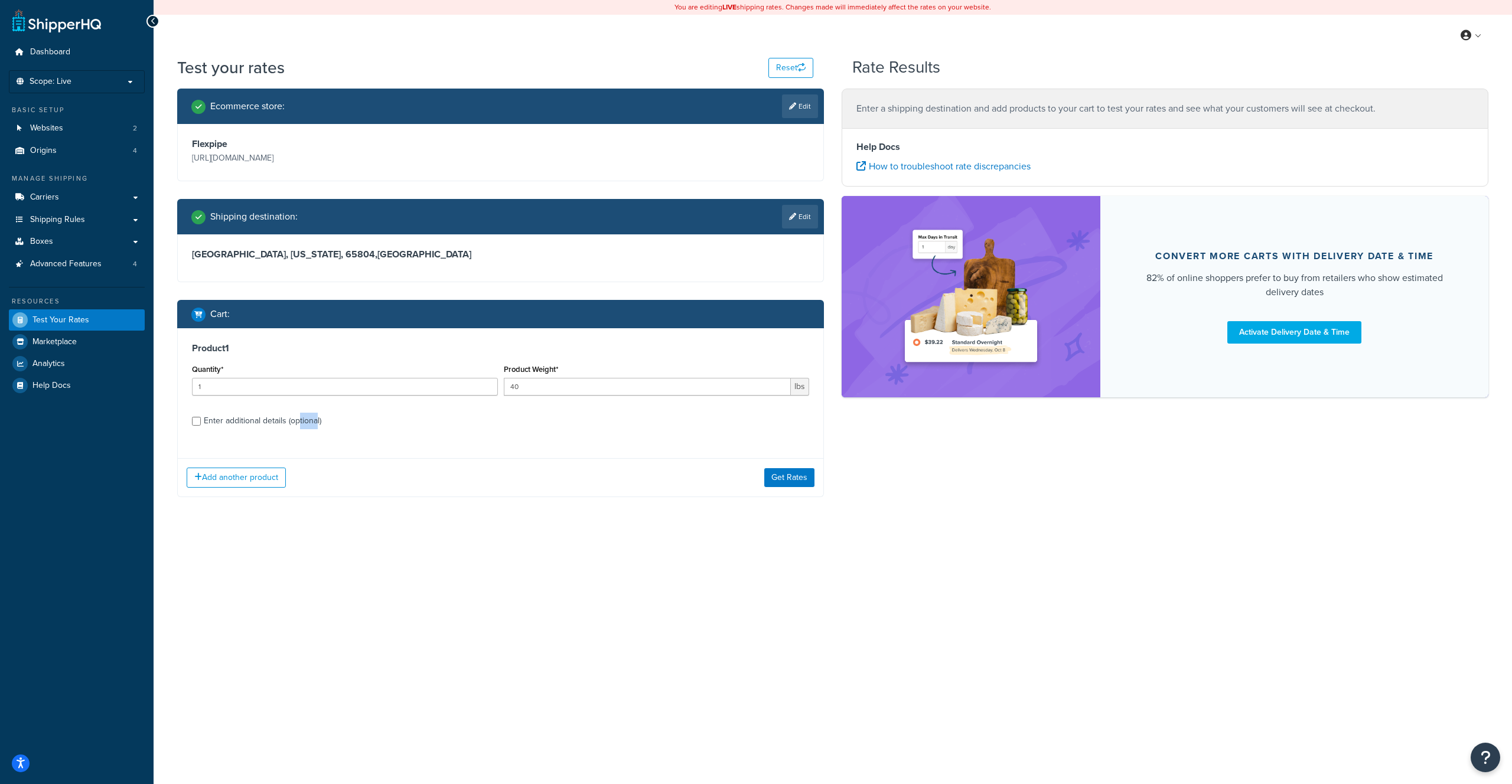
drag, startPoint x: 311, startPoint y: 420, endPoint x: 295, endPoint y: 427, distance: 17.5
click at [295, 427] on div "Enter additional details (optional)" at bounding box center [262, 421] width 118 height 17
click at [296, 424] on div "Enter additional details (optional)" at bounding box center [262, 421] width 118 height 17
click at [201, 424] on input "Enter additional details (optional)" at bounding box center [196, 421] width 9 height 9
checkbox input "true"
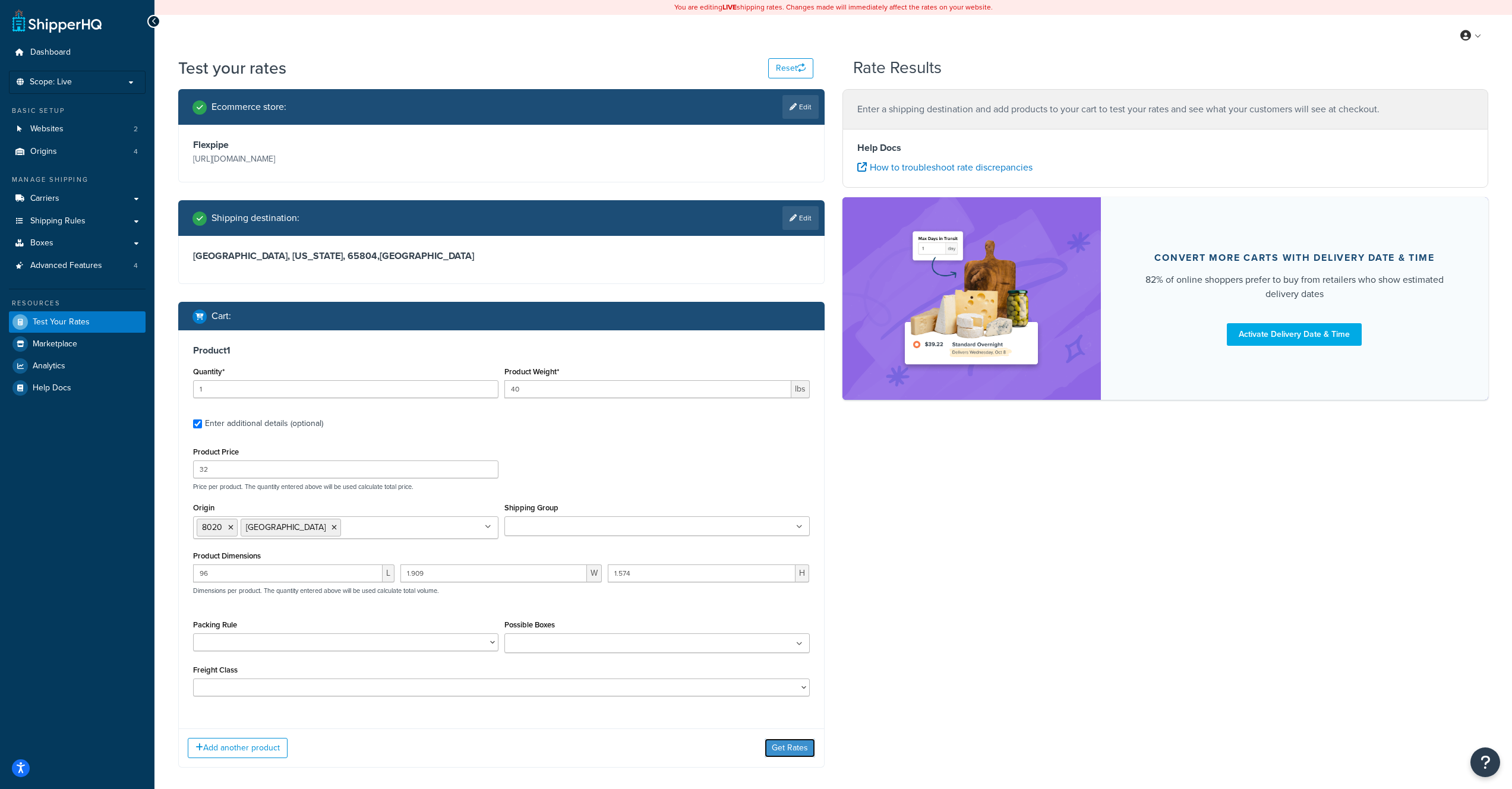
click at [812, 748] on button "Get Rates" at bounding box center [790, 748] width 50 height 19
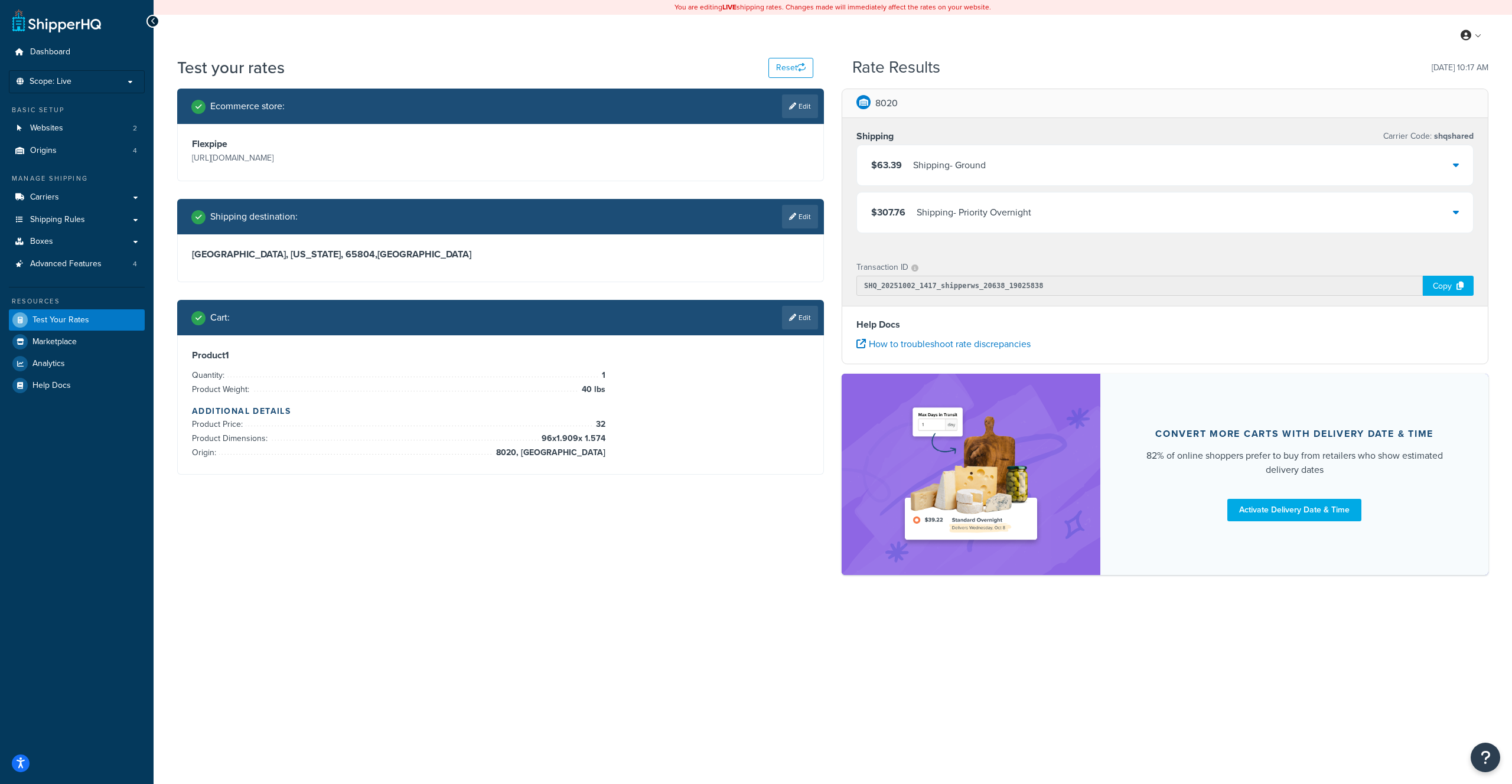
click at [1008, 167] on div "$63.39 Shipping - Ground" at bounding box center [1165, 166] width 616 height 40
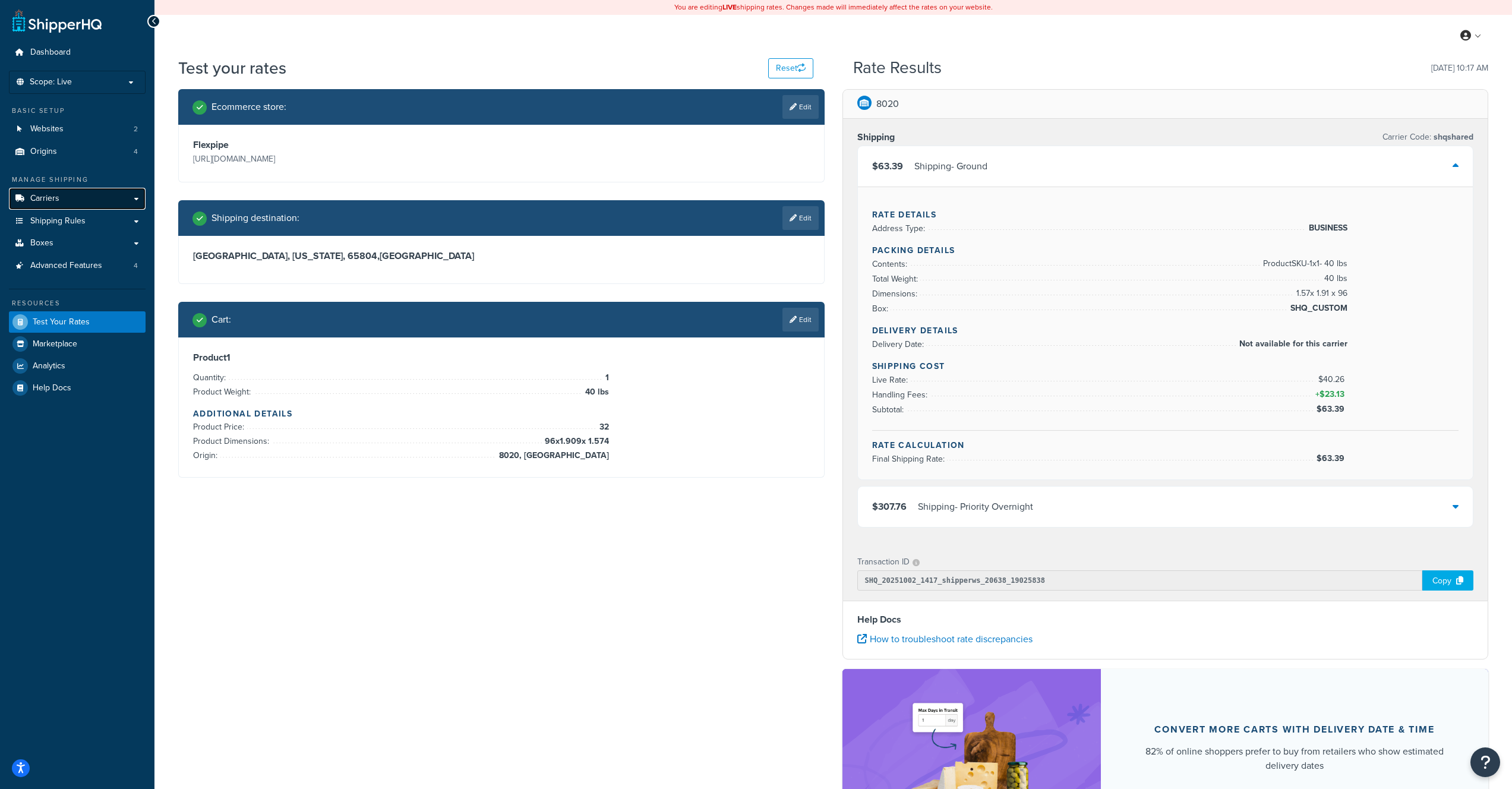
click at [141, 196] on link "Carriers" at bounding box center [77, 199] width 137 height 22
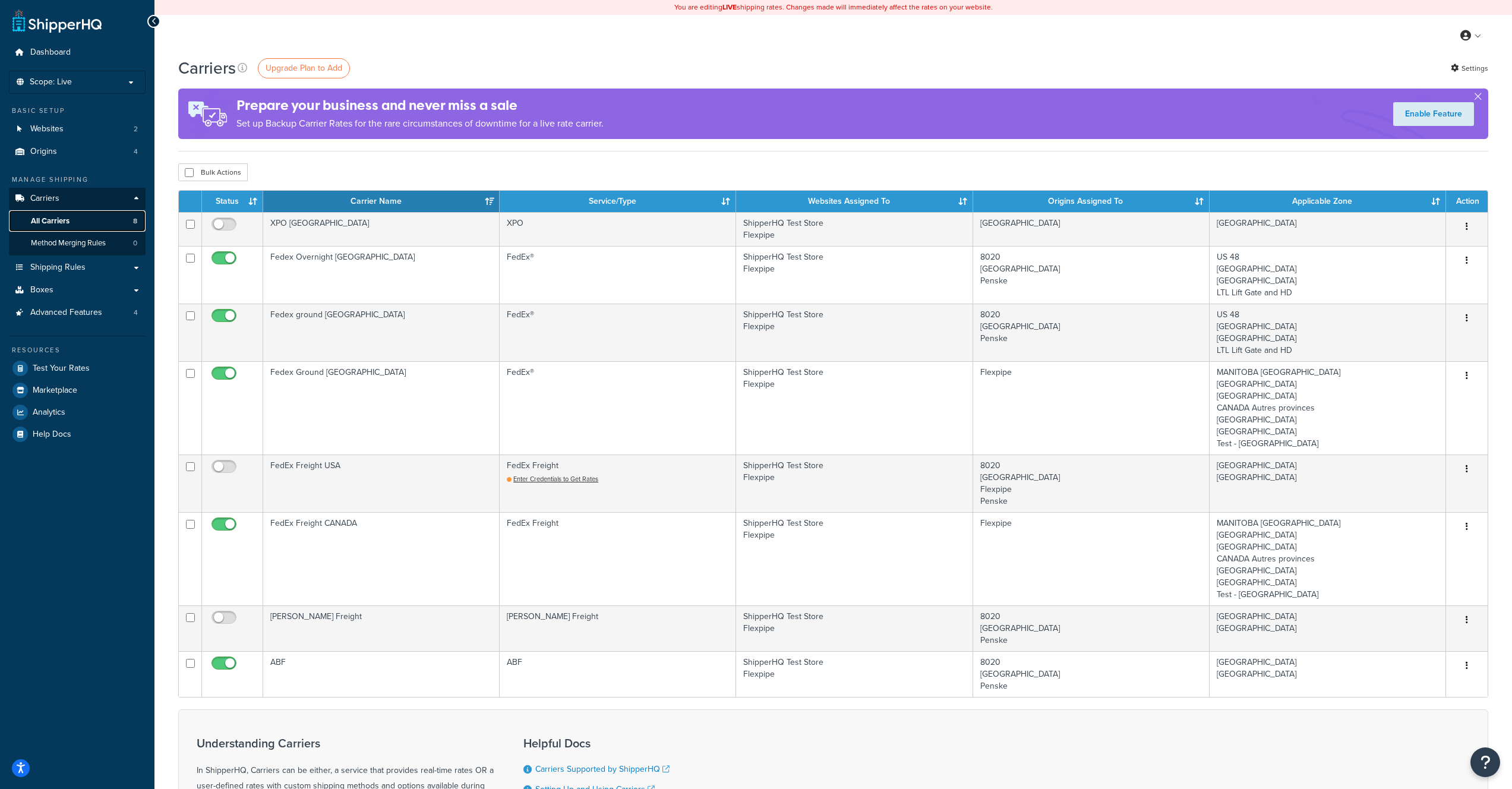
click at [84, 221] on link "All Carriers 8" at bounding box center [77, 221] width 137 height 22
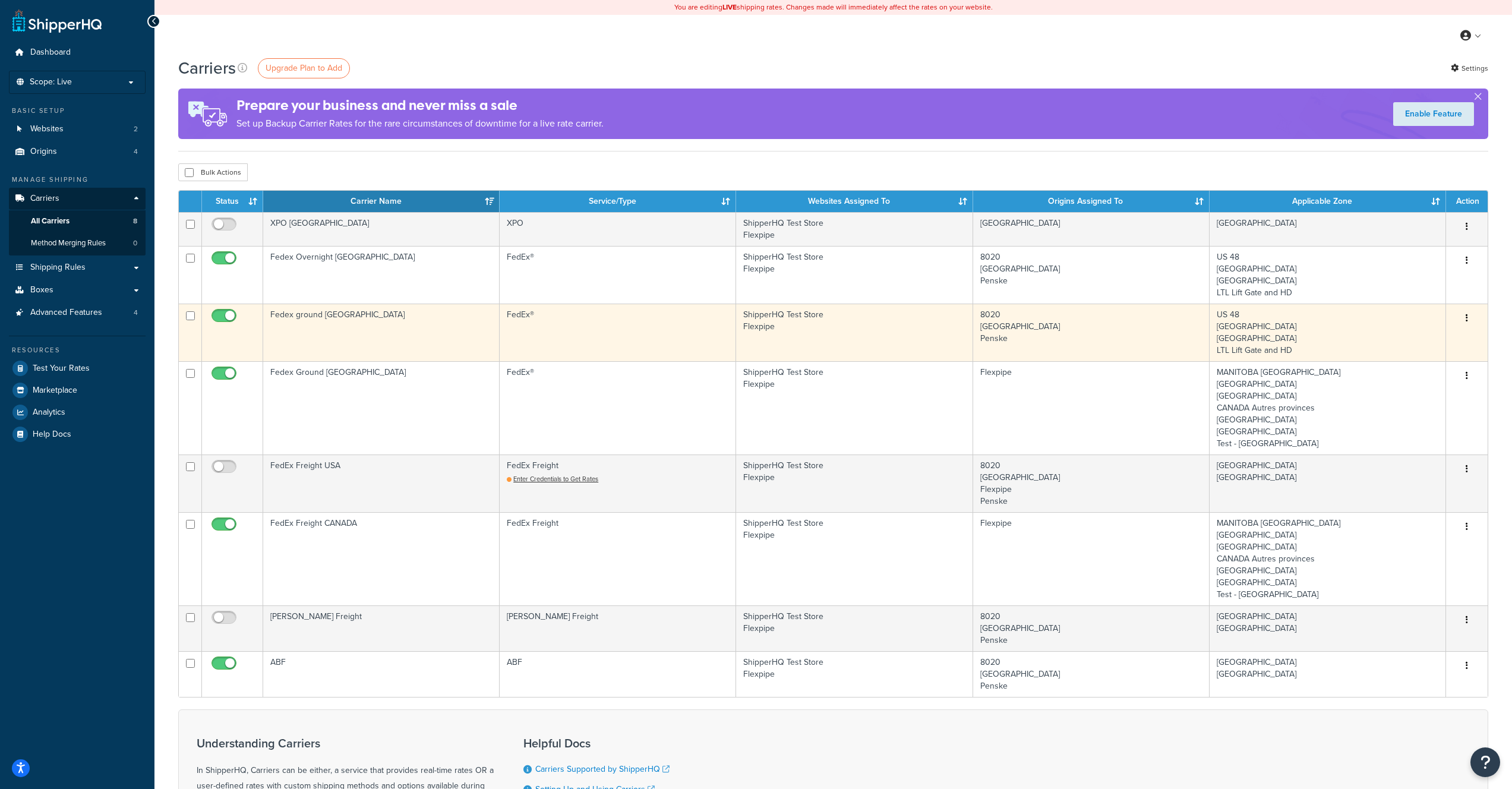
click at [423, 317] on td "Fedex ground [GEOGRAPHIC_DATA]" at bounding box center [381, 332] width 236 height 57
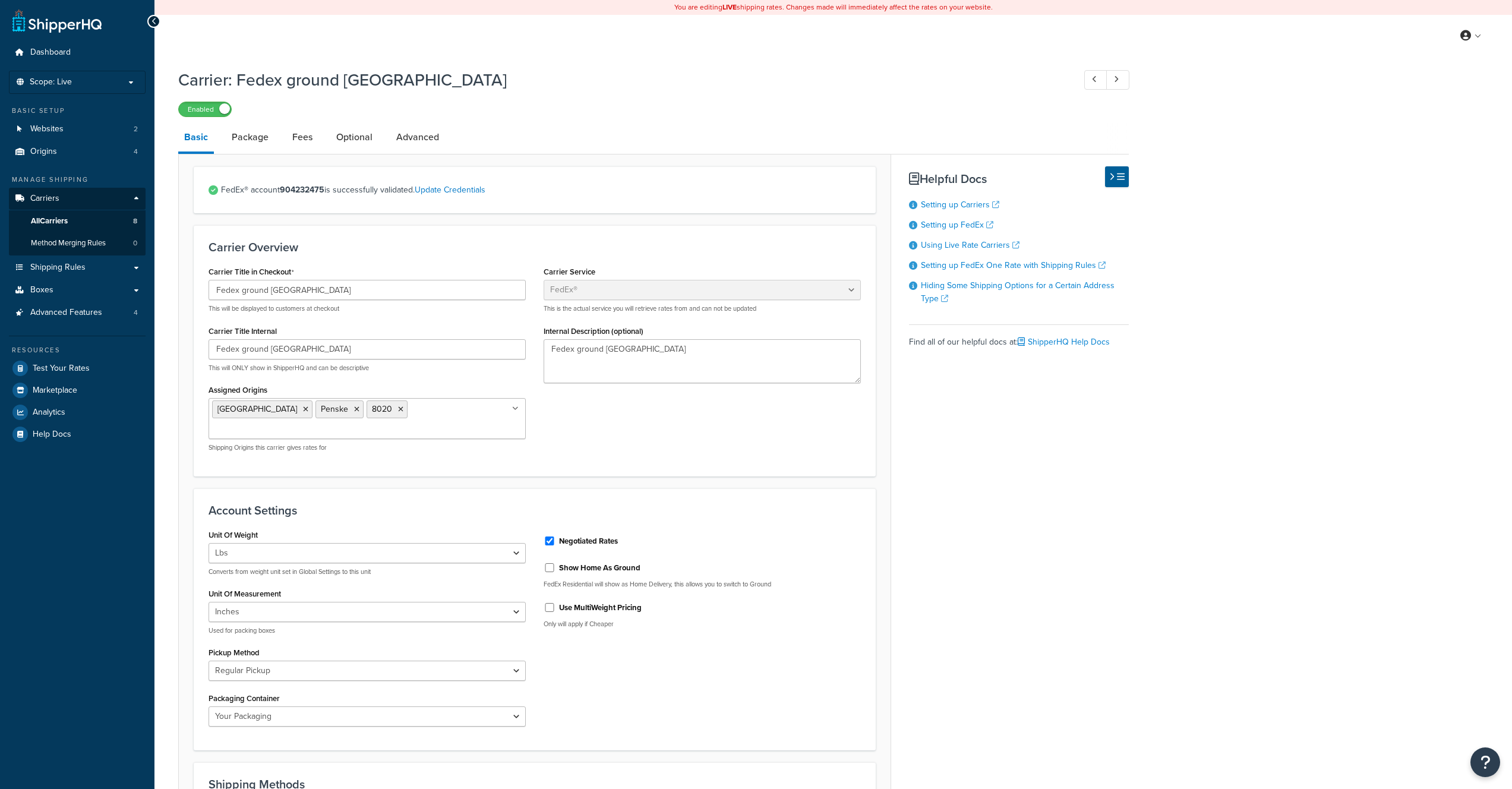
select select "fedEx"
select select "REGULAR_PICKUP"
select select "YOUR_PACKAGING"
click at [268, 142] on link "Package" at bounding box center [250, 137] width 49 height 28
